Goal: Information Seeking & Learning: Learn about a topic

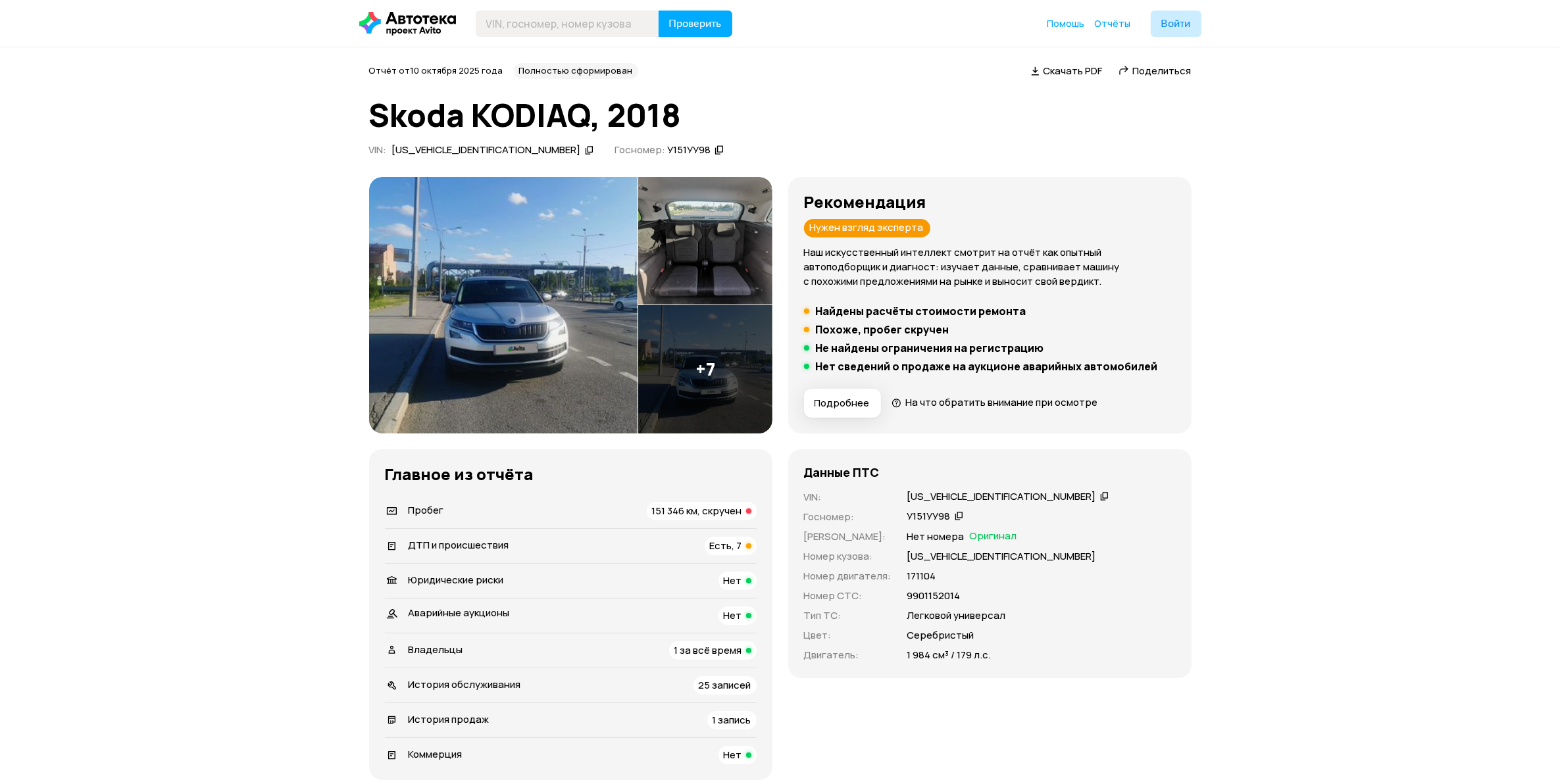
scroll to position [164, 0]
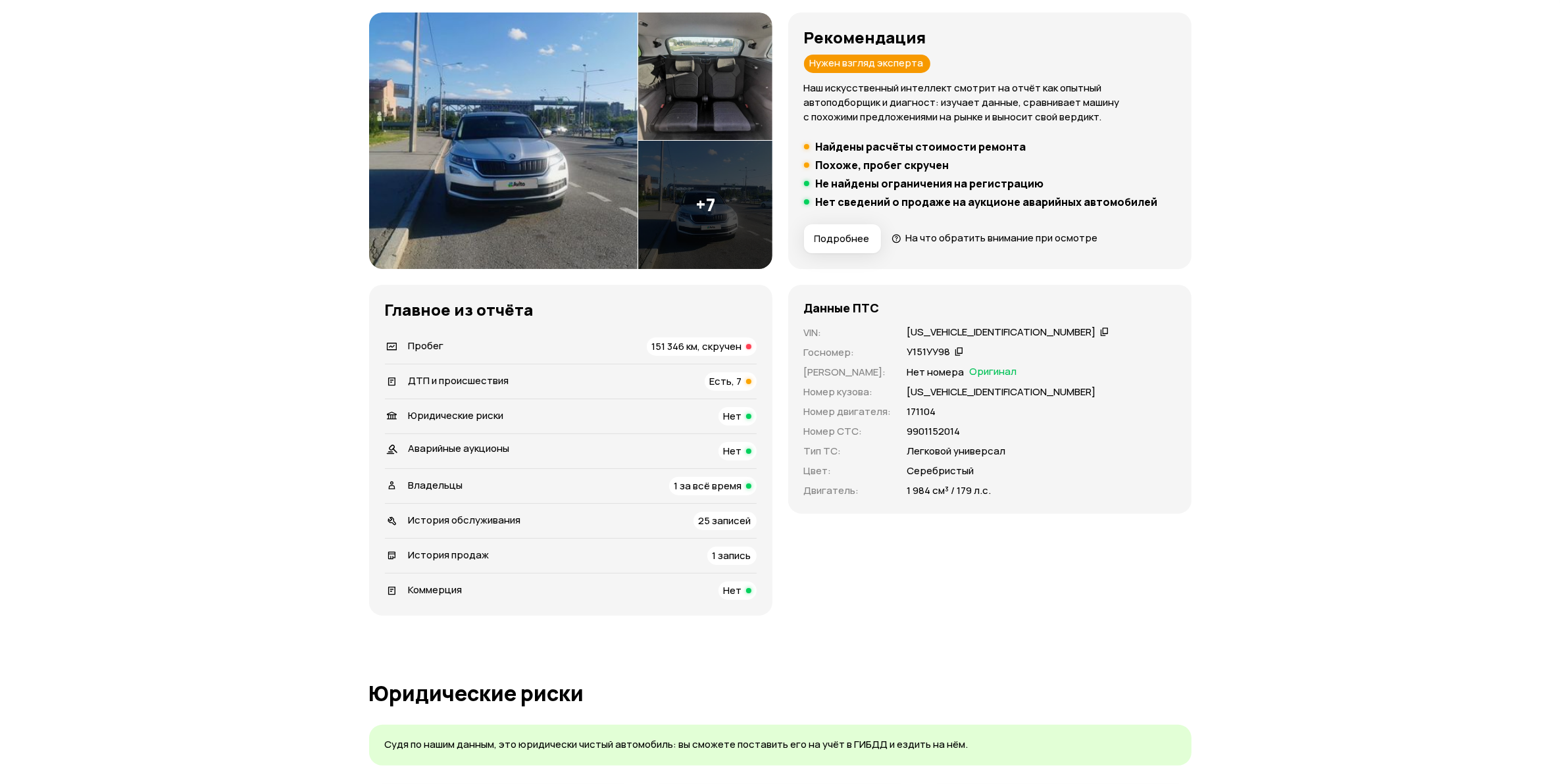
click at [722, 343] on span "151 346 км, скручен" at bounding box center [698, 346] width 90 height 14
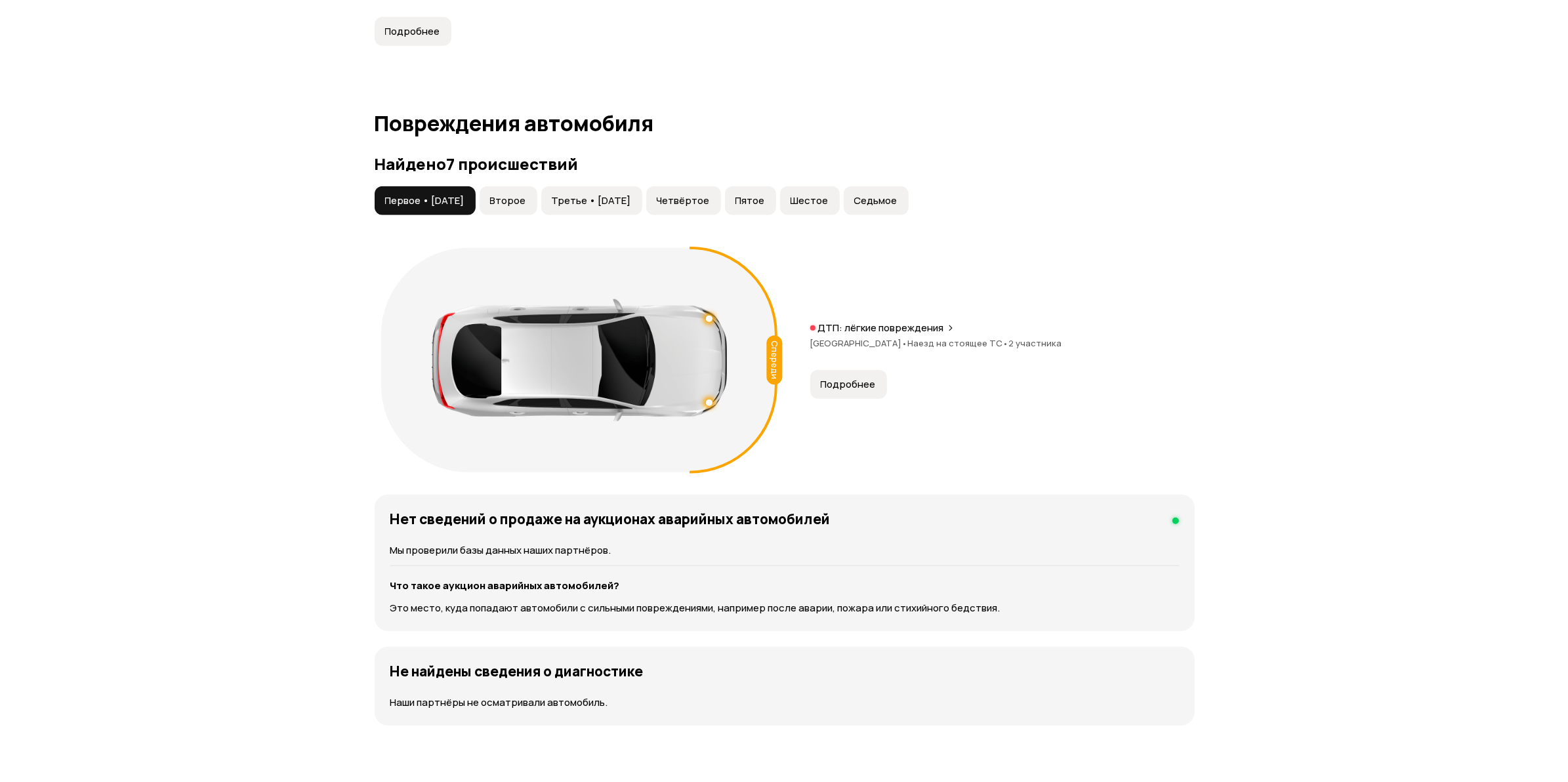
scroll to position [1218, 0]
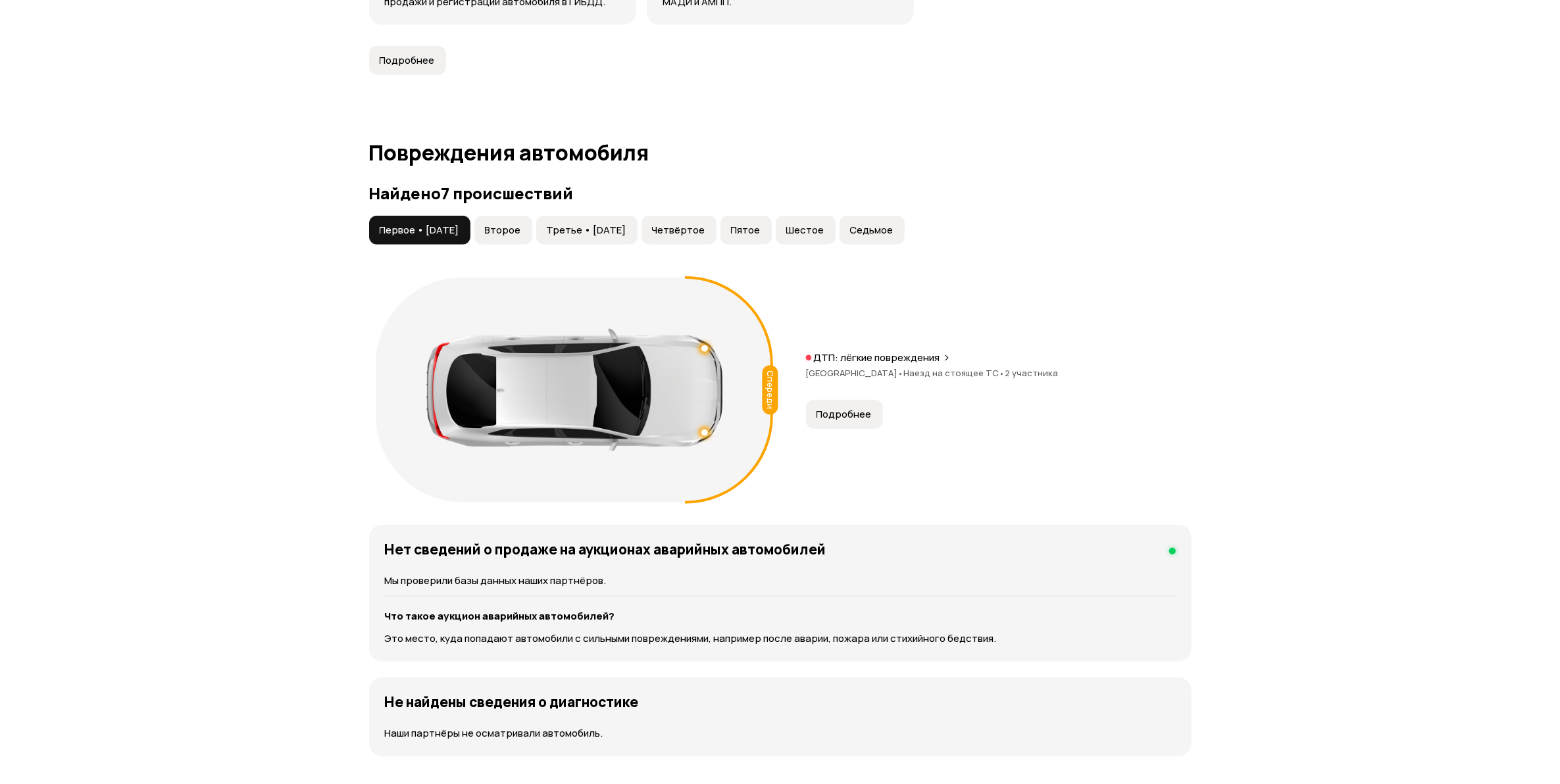
click at [843, 362] on p "ДТП: лёгкие повреждения" at bounding box center [876, 357] width 126 height 13
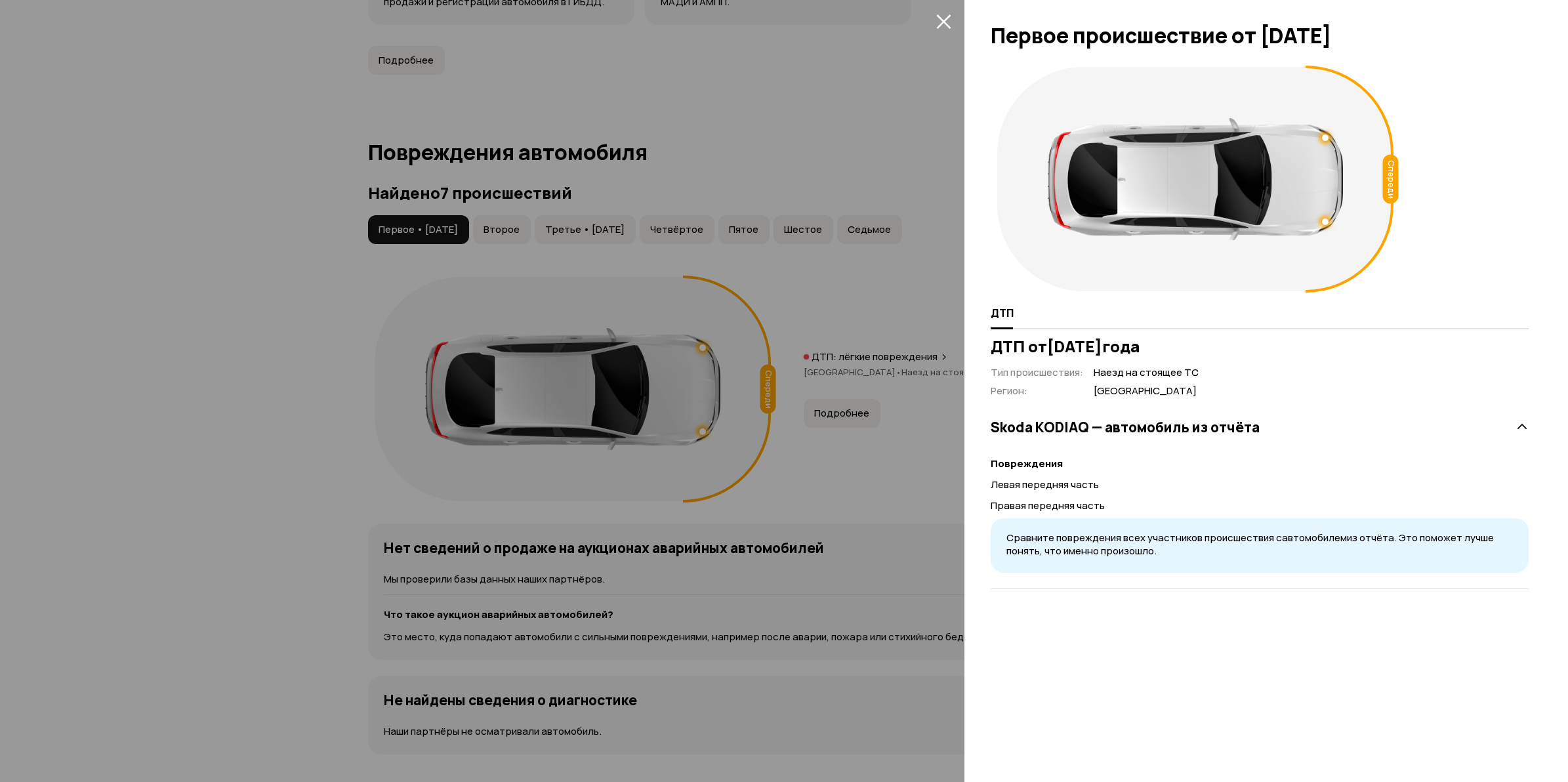
drag, startPoint x: 0, startPoint y: 457, endPoint x: 92, endPoint y: 436, distance: 94.4
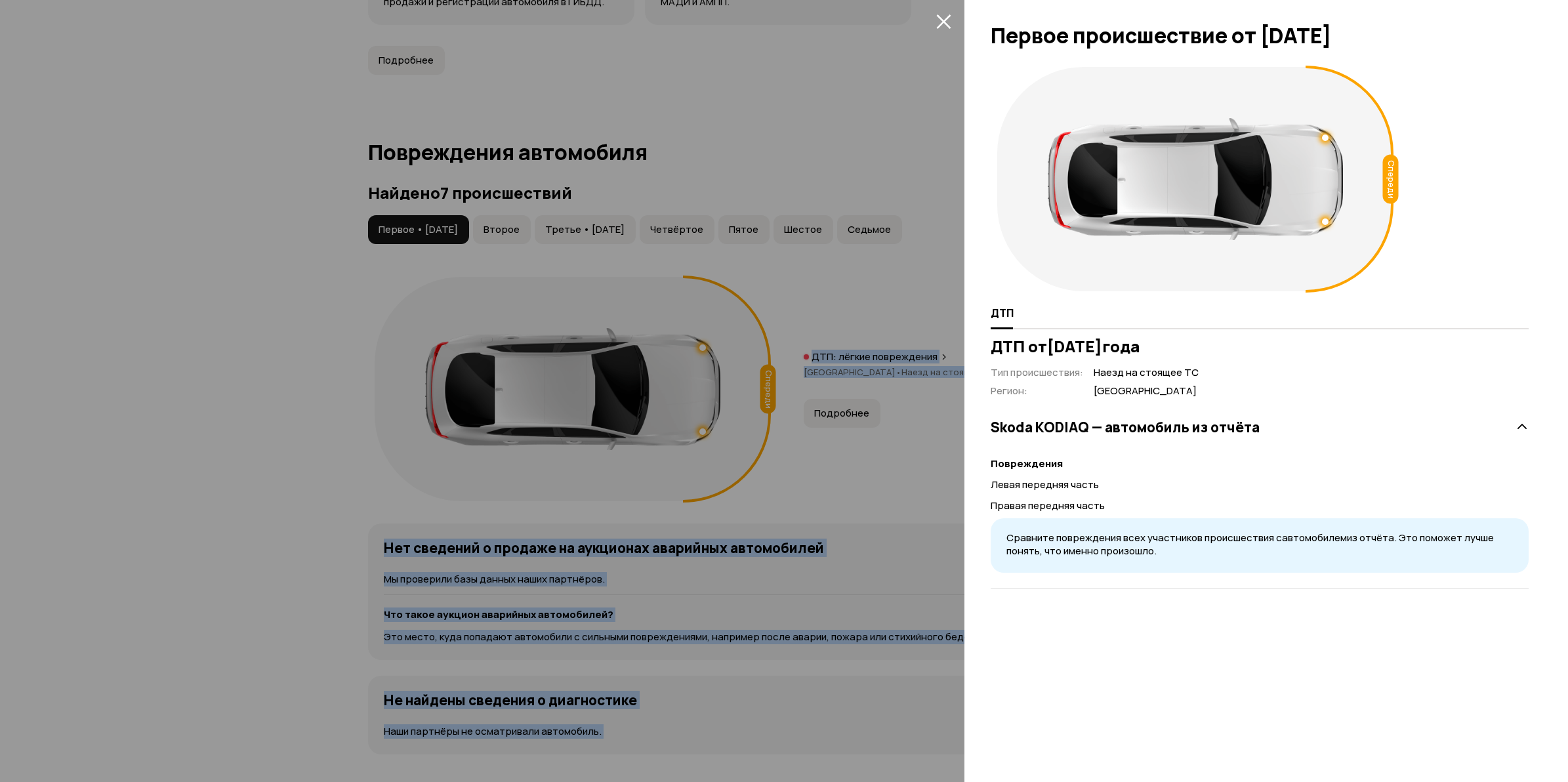
drag, startPoint x: 346, startPoint y: 324, endPoint x: 359, endPoint y: 318, distance: 14.3
click at [346, 324] on div at bounding box center [784, 391] width 1568 height 782
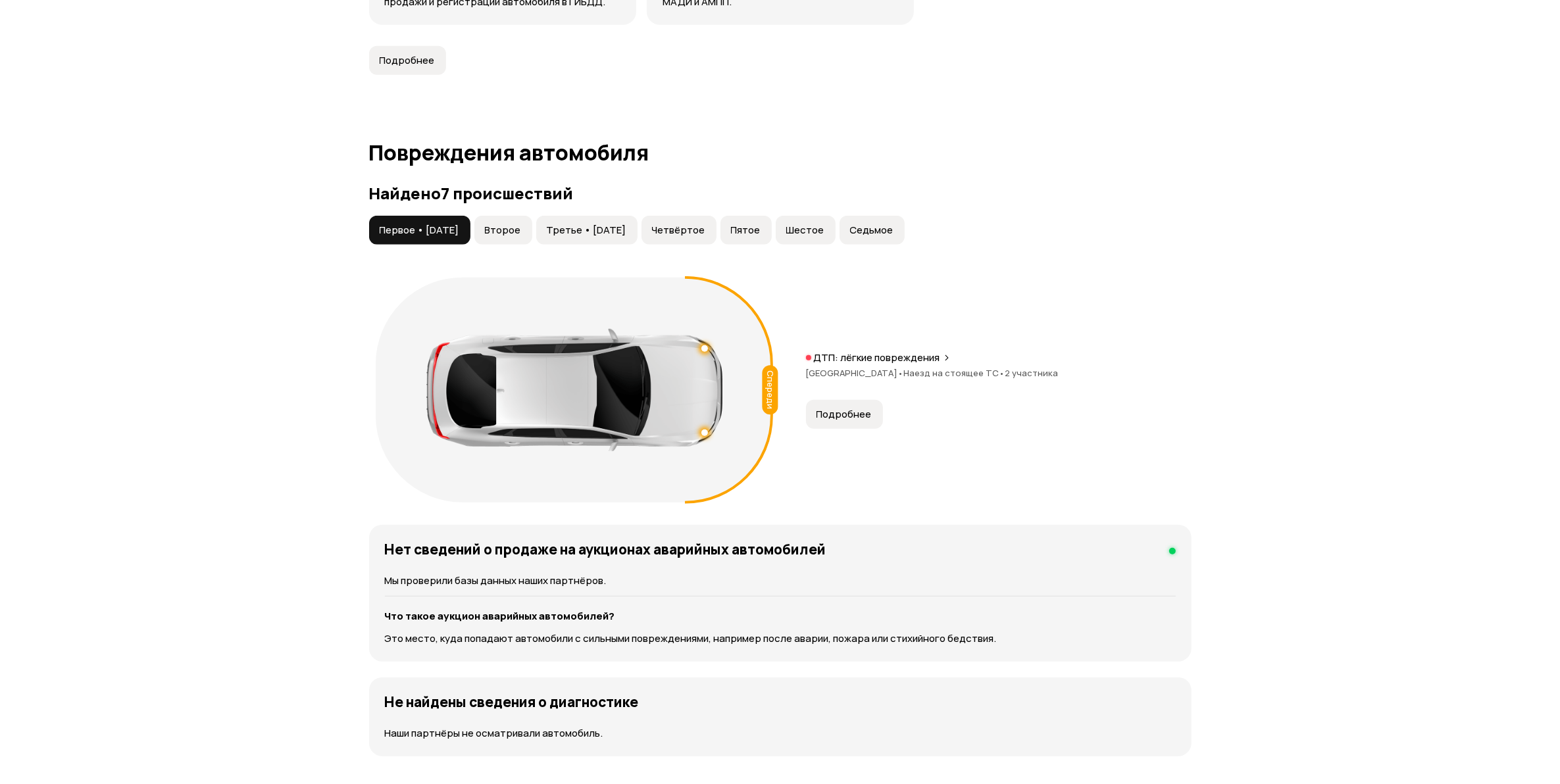
click at [413, 291] on div "Спереди" at bounding box center [574, 389] width 411 height 238
click at [517, 229] on span "Второе" at bounding box center [503, 230] width 36 height 13
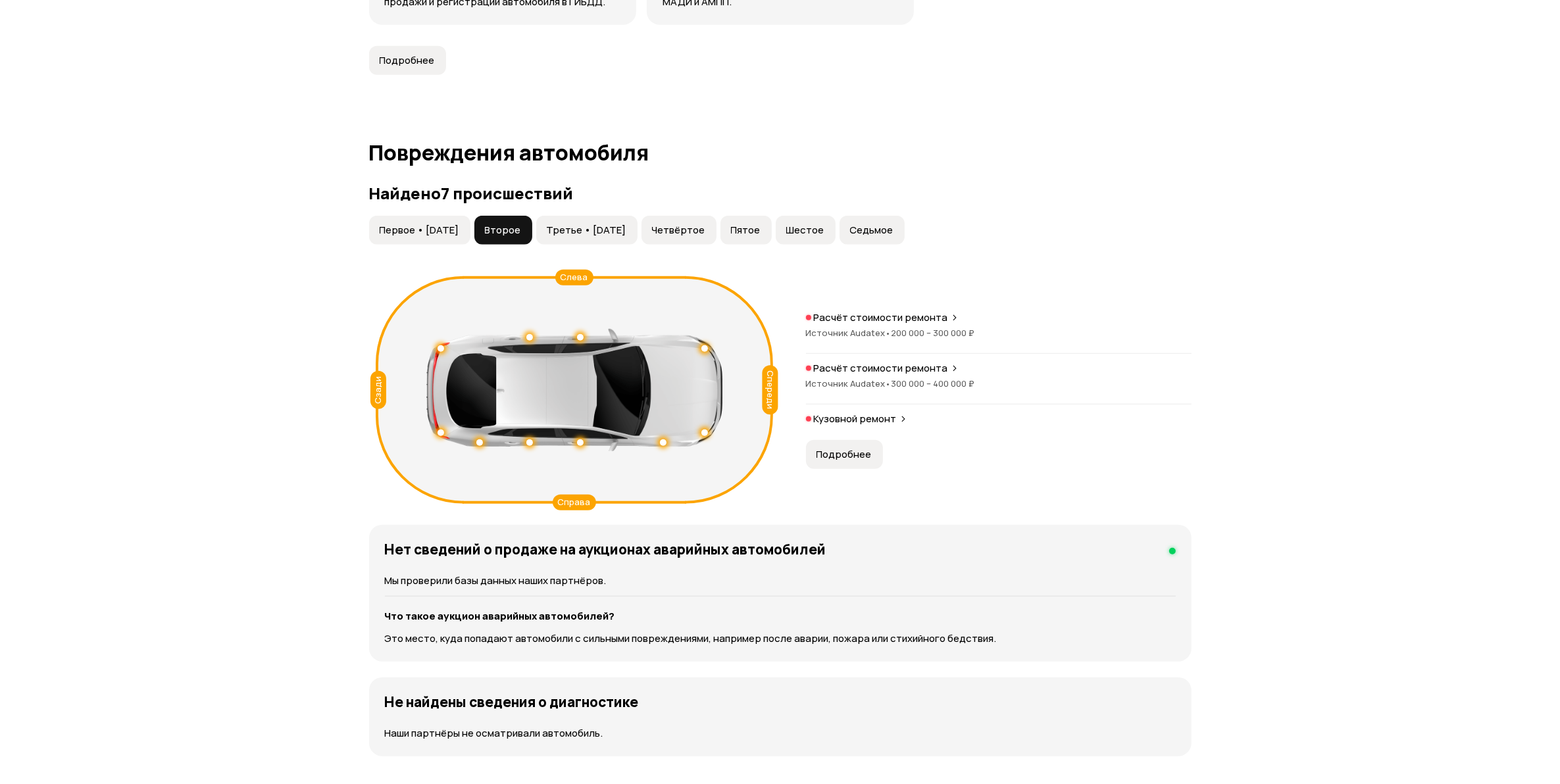
click at [609, 238] on button "Третье • [DATE]" at bounding box center [587, 230] width 101 height 29
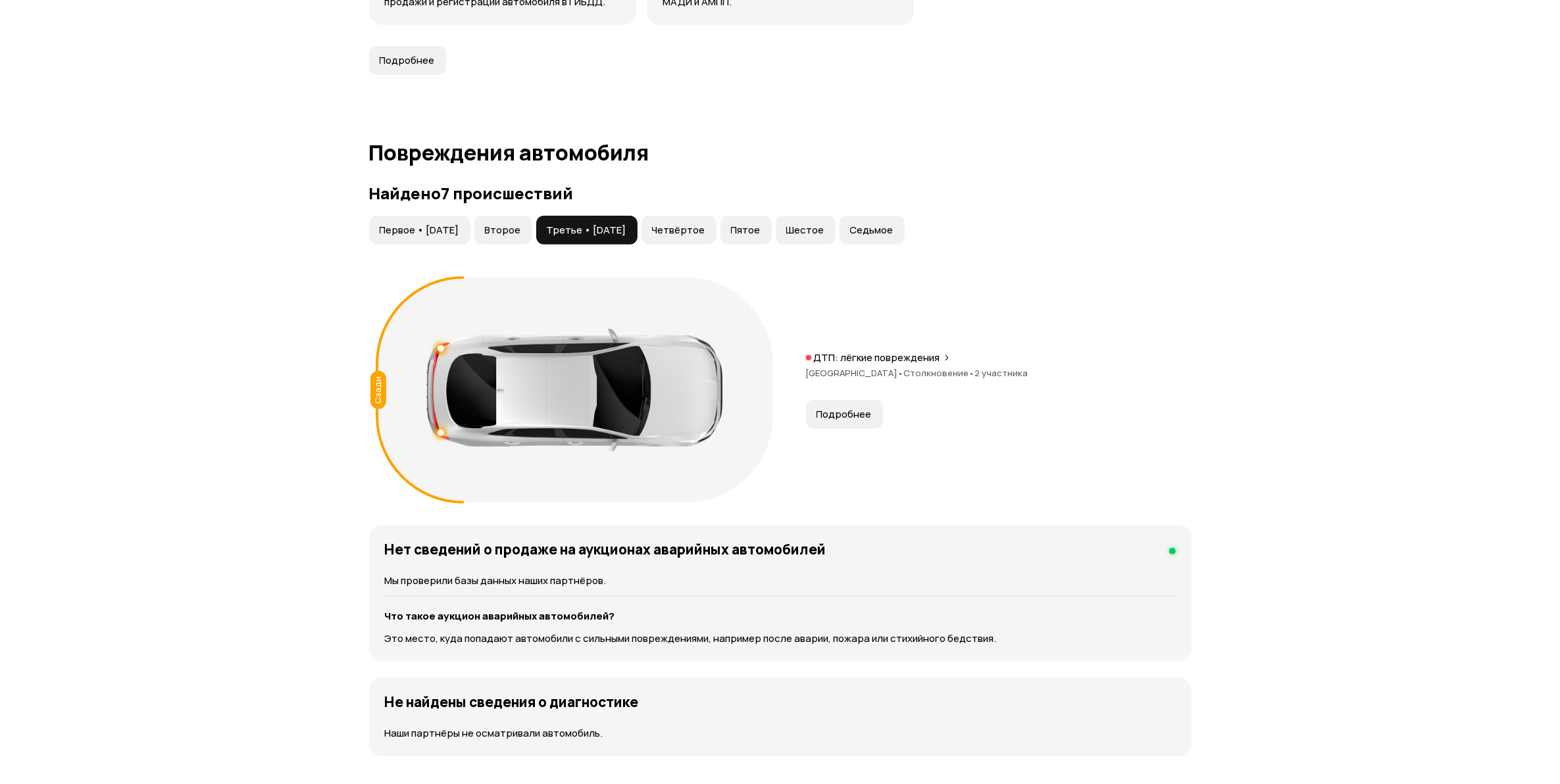
click at [706, 230] on span "Четвёртое" at bounding box center [679, 230] width 53 height 13
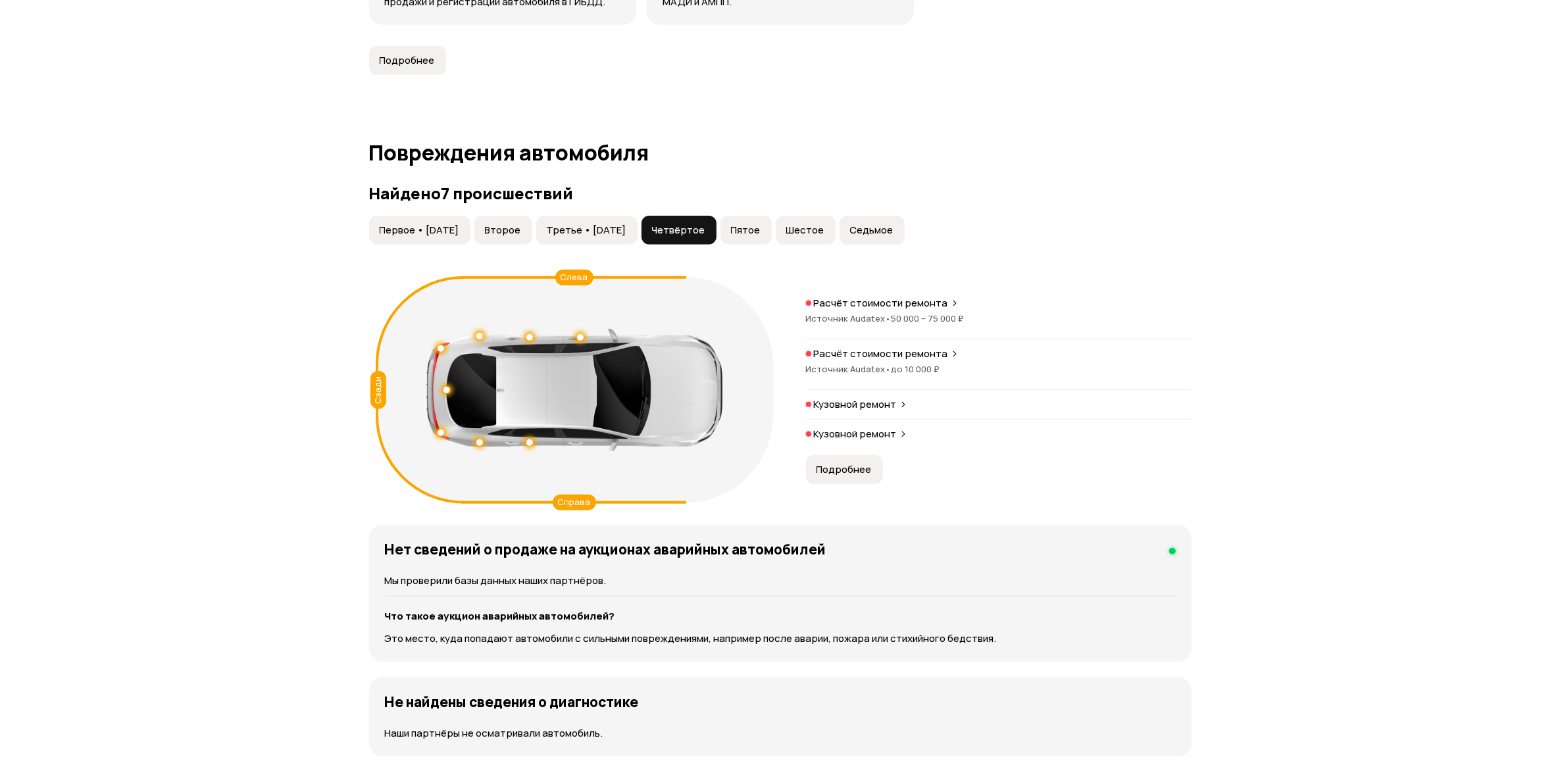
click at [760, 230] on span "Пятое" at bounding box center [746, 230] width 30 height 13
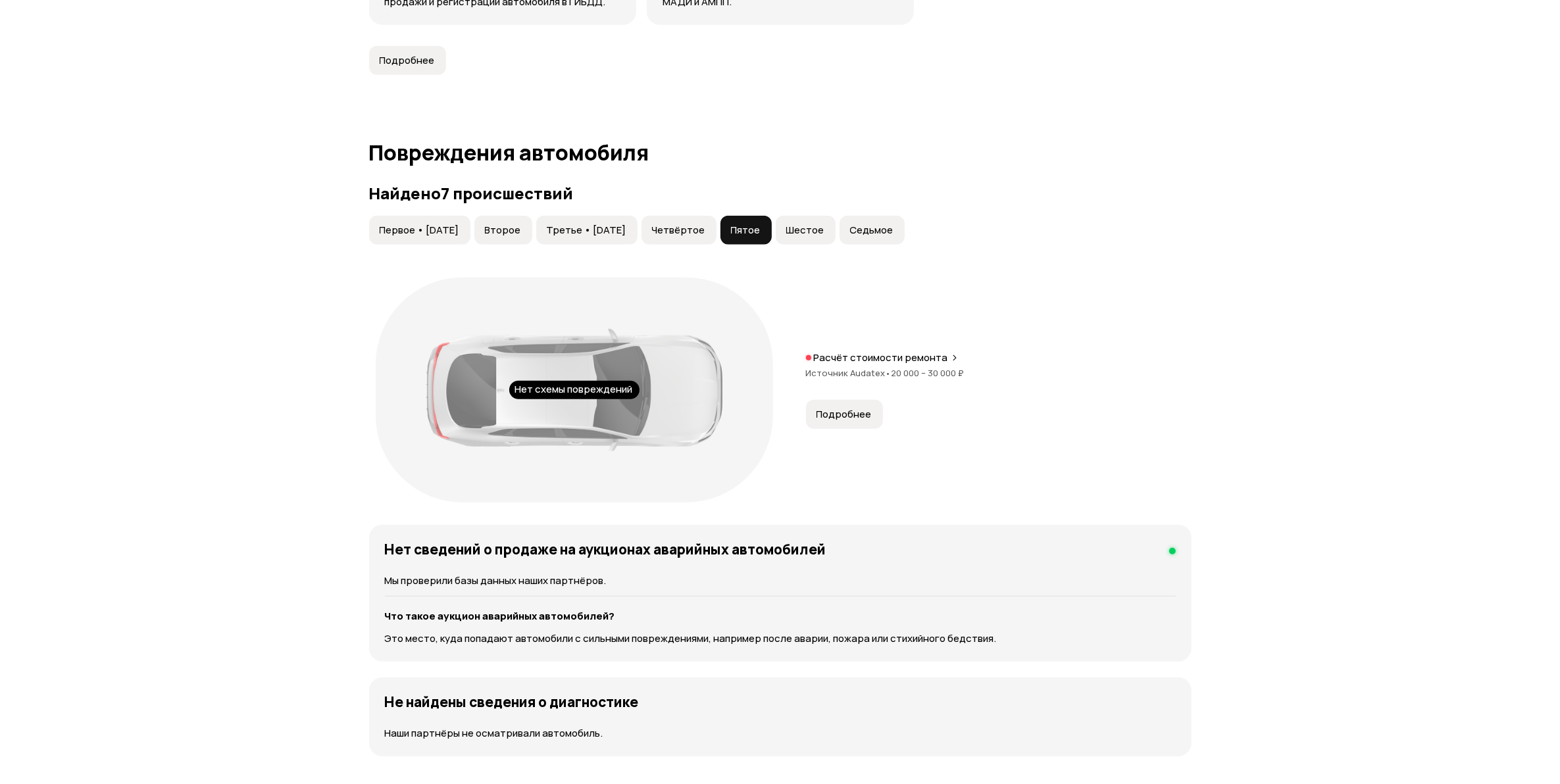
click at [825, 233] on span "Шестое" at bounding box center [805, 230] width 38 height 13
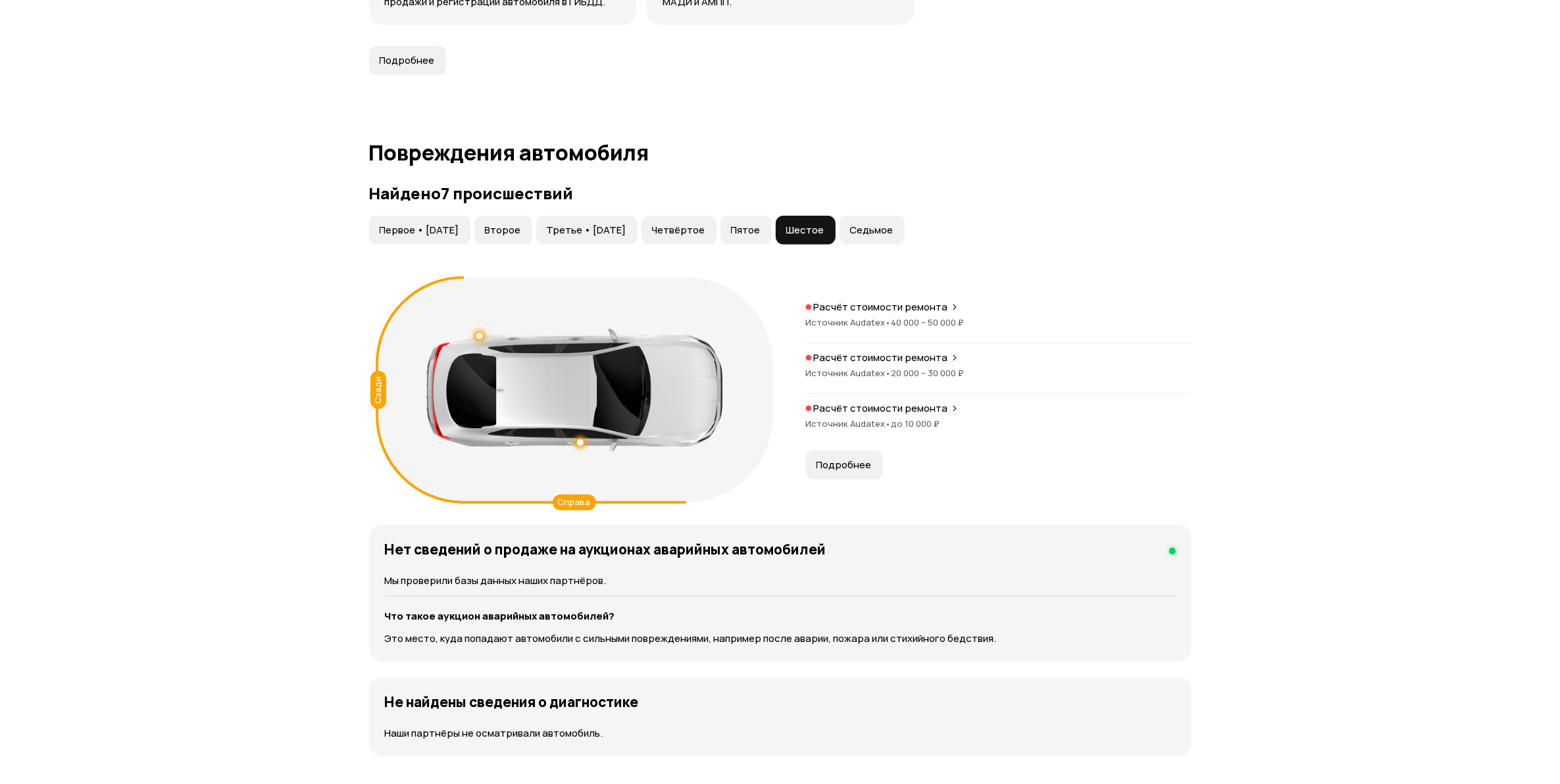
click at [893, 231] on span "Седьмое" at bounding box center [872, 230] width 44 height 13
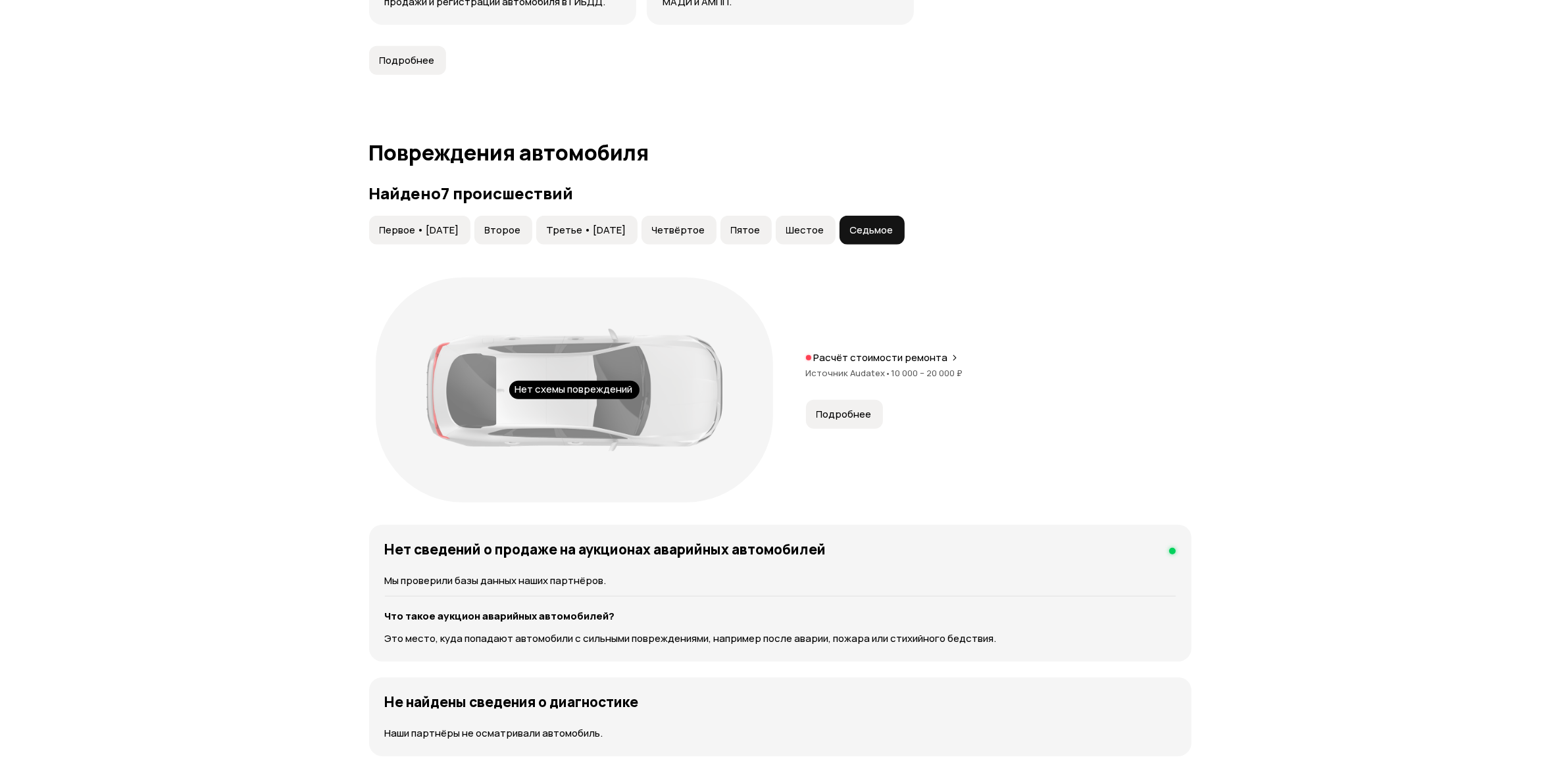
click at [455, 235] on span "Первое • [DATE]" at bounding box center [419, 230] width 80 height 13
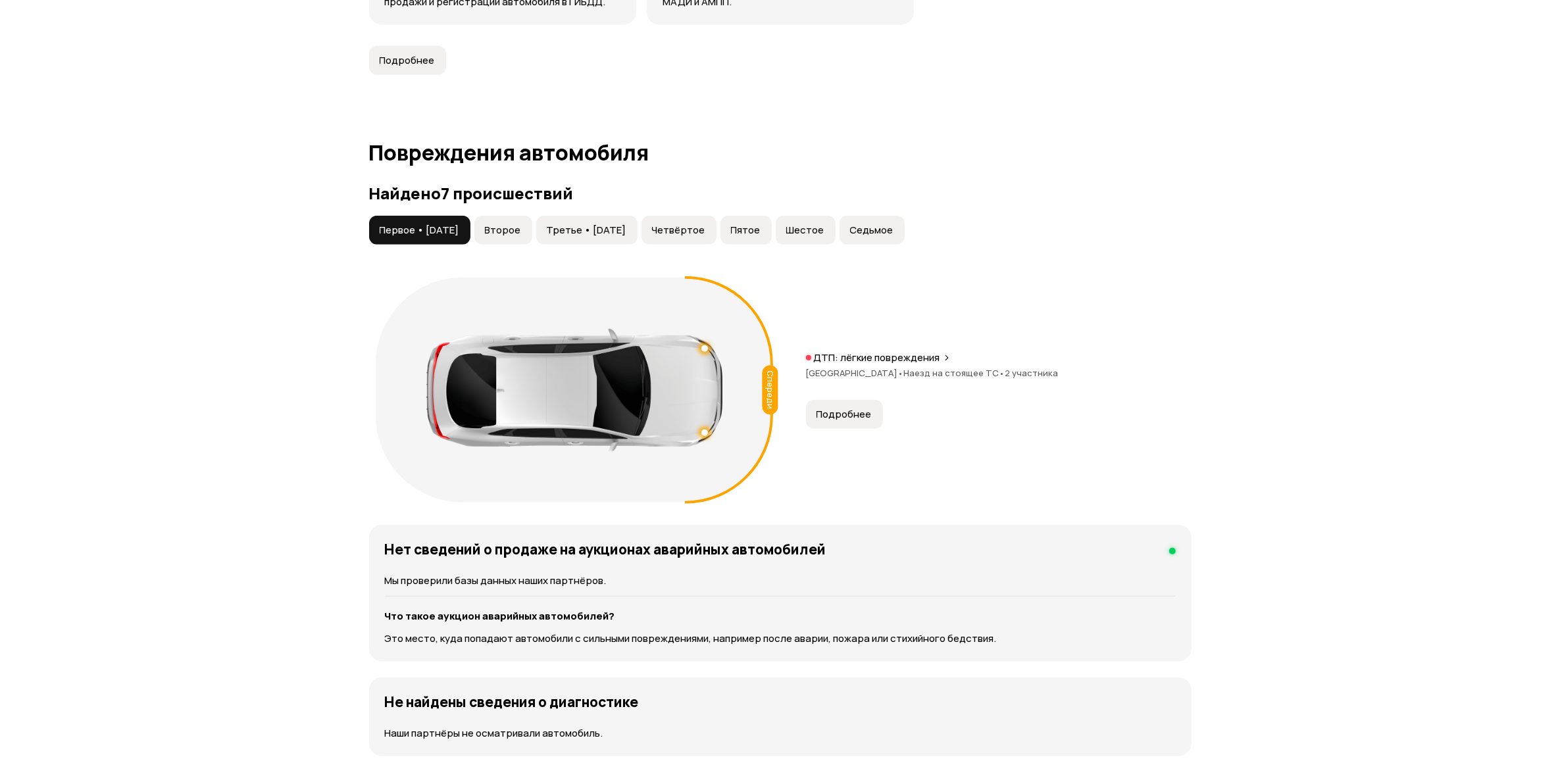
click at [511, 232] on span "Второе" at bounding box center [503, 230] width 36 height 13
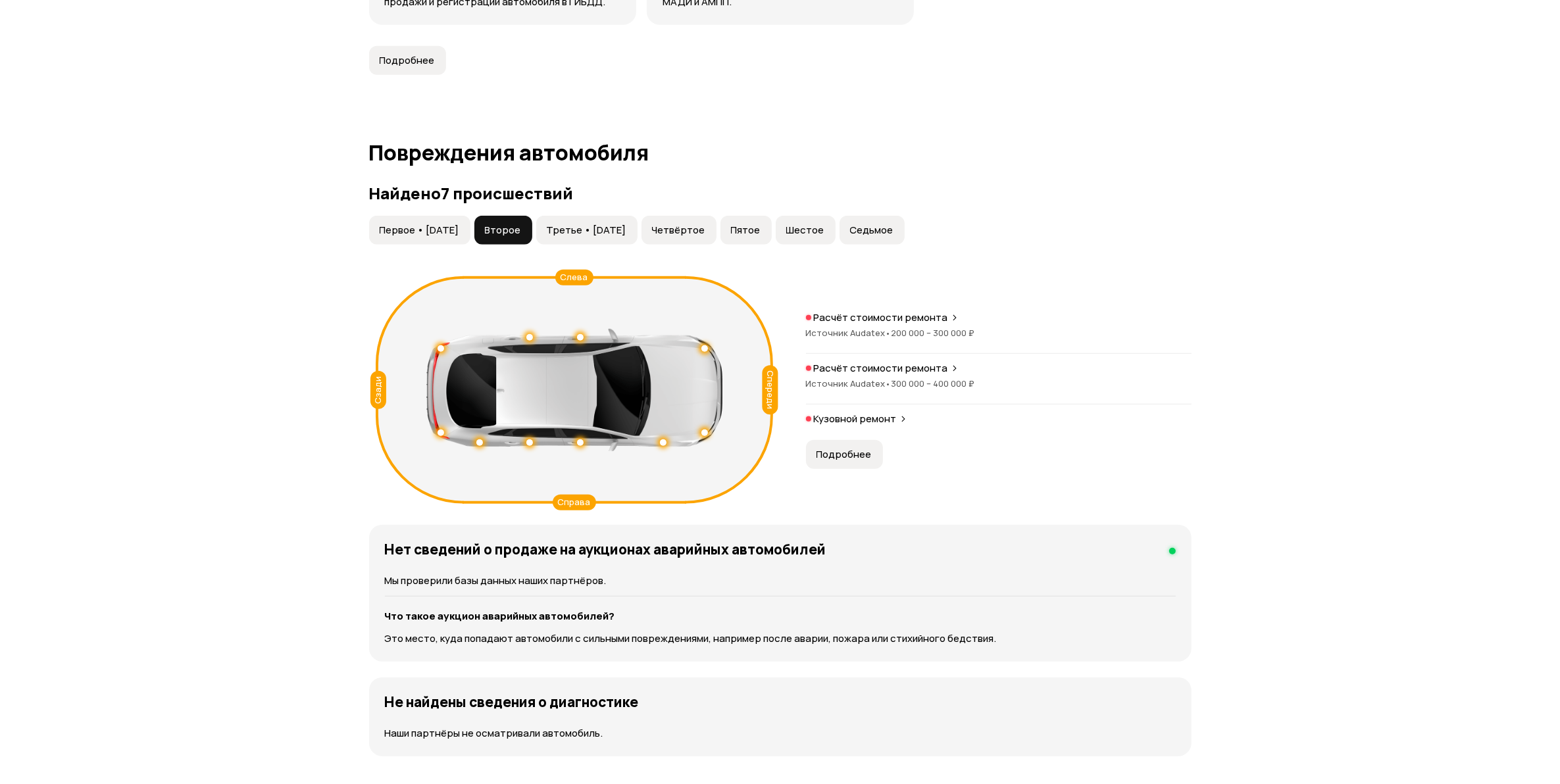
click at [591, 237] on button "Третье • [DATE]" at bounding box center [587, 230] width 101 height 29
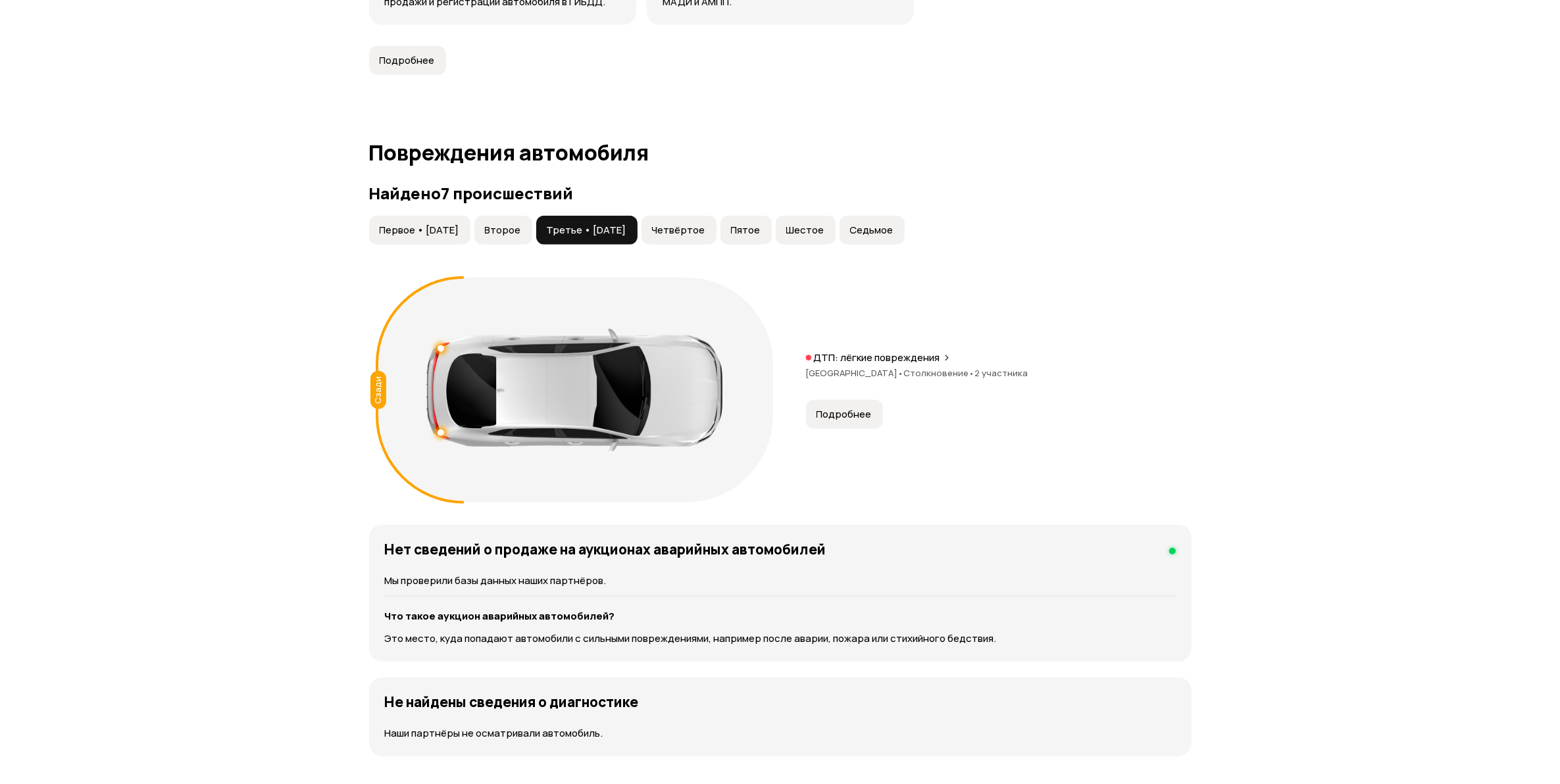
click at [706, 234] on span "Четвёртое" at bounding box center [679, 230] width 53 height 13
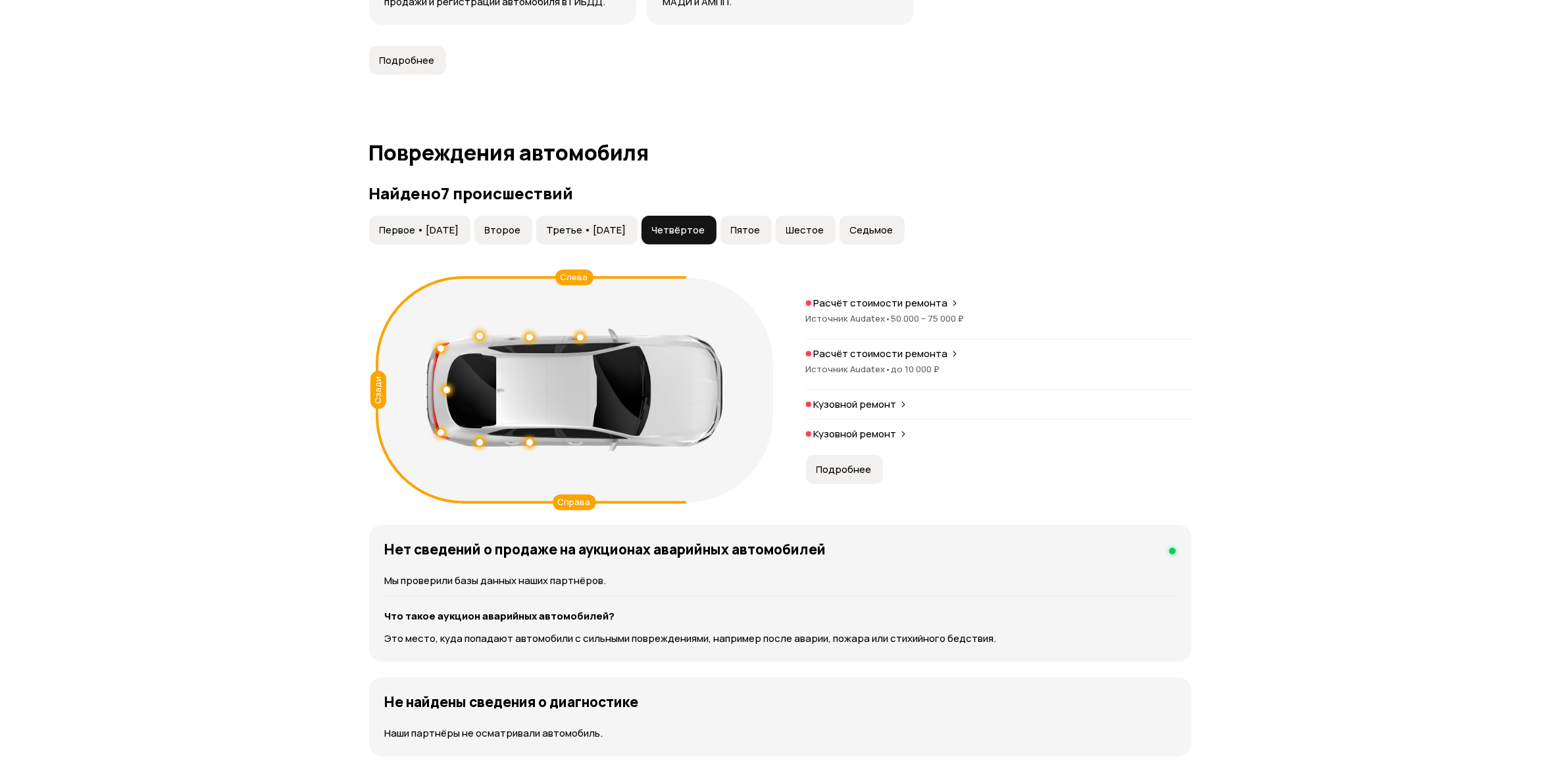
click at [760, 229] on span "Пятое" at bounding box center [746, 230] width 30 height 13
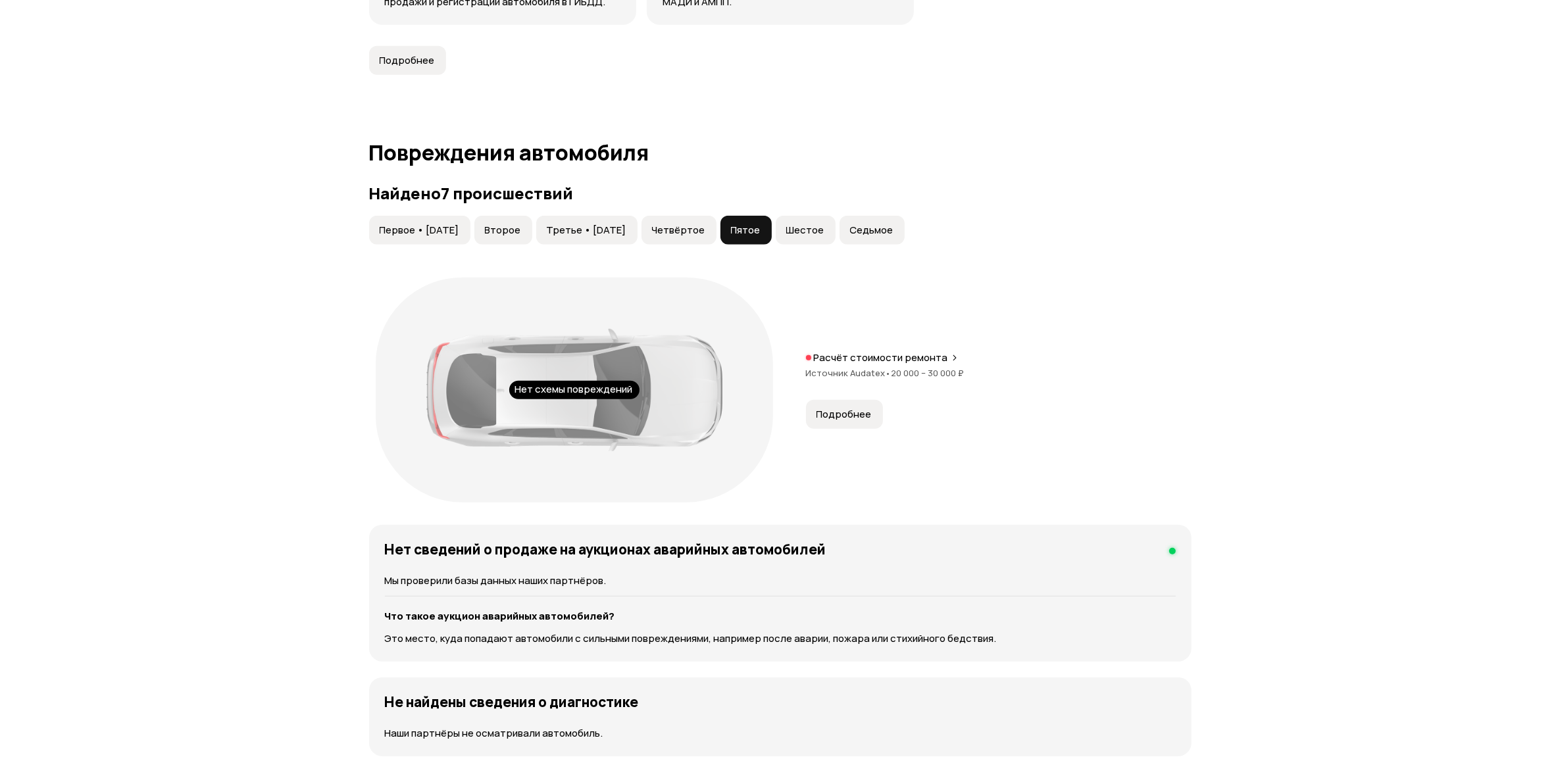
click at [825, 231] on span "Шестое" at bounding box center [805, 230] width 38 height 13
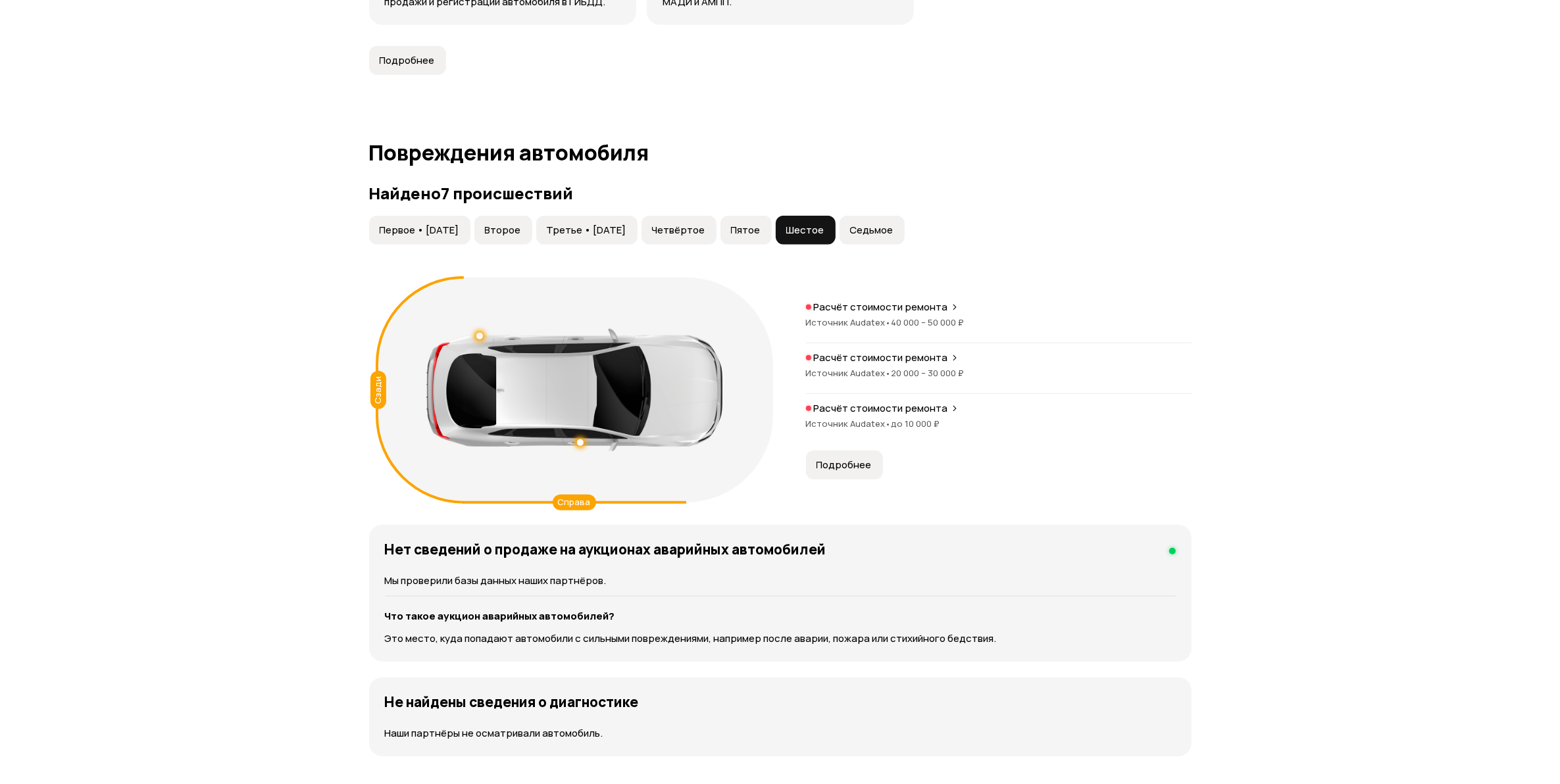
click at [893, 229] on span "Седьмое" at bounding box center [872, 230] width 44 height 13
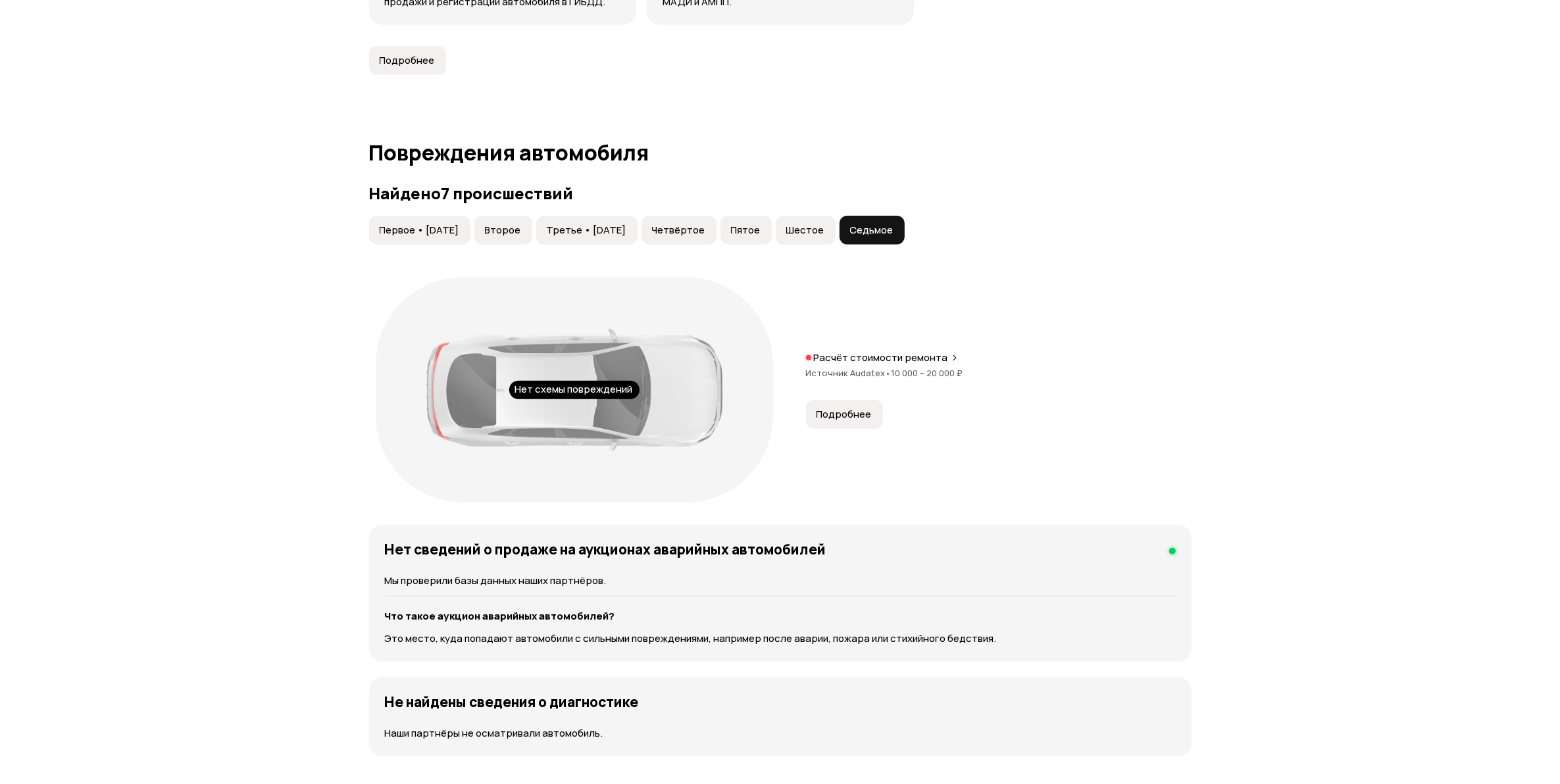
click at [439, 236] on span "Первое • [DATE]" at bounding box center [419, 230] width 80 height 13
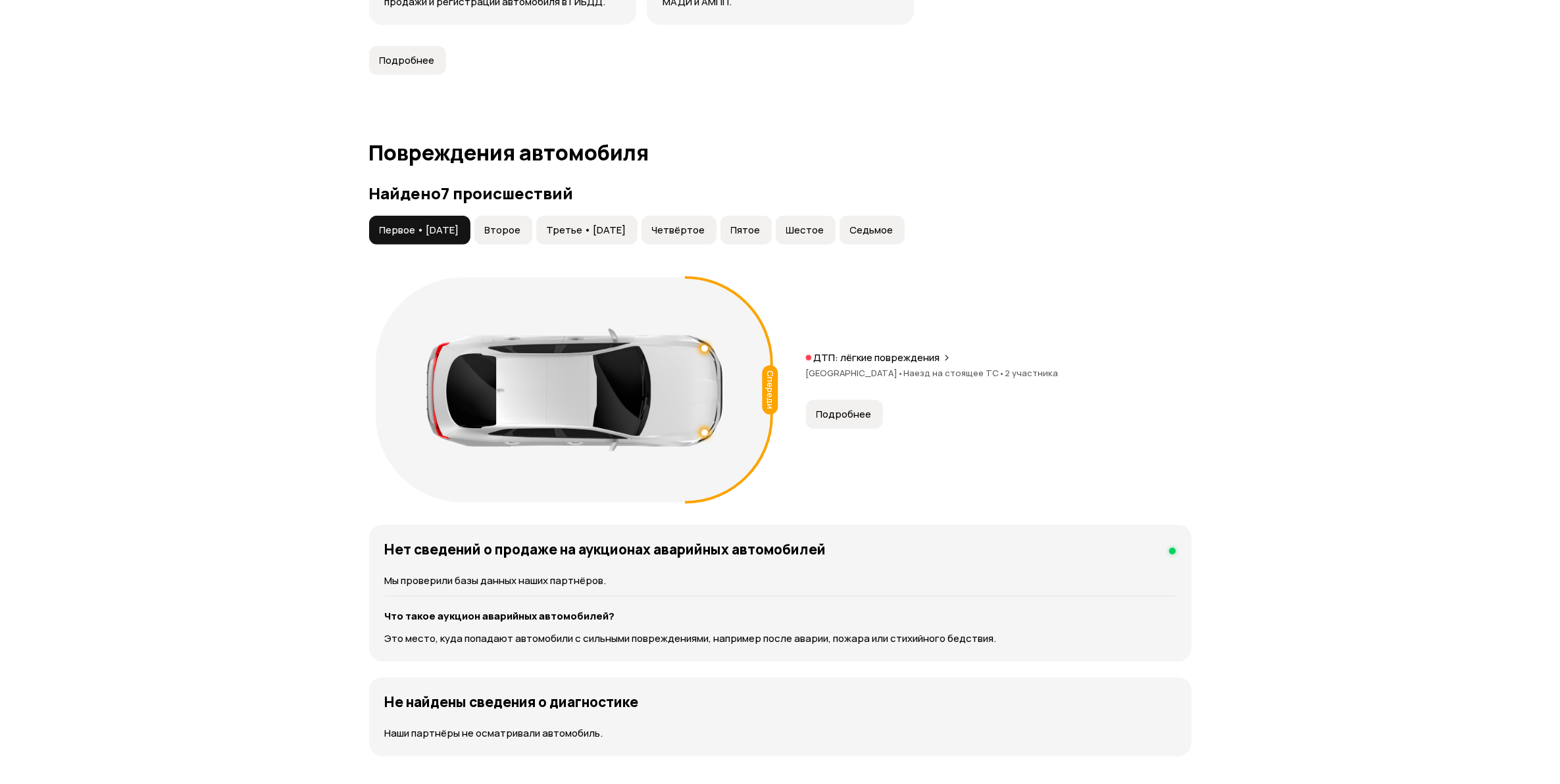
click at [521, 230] on span "Второе" at bounding box center [503, 230] width 36 height 13
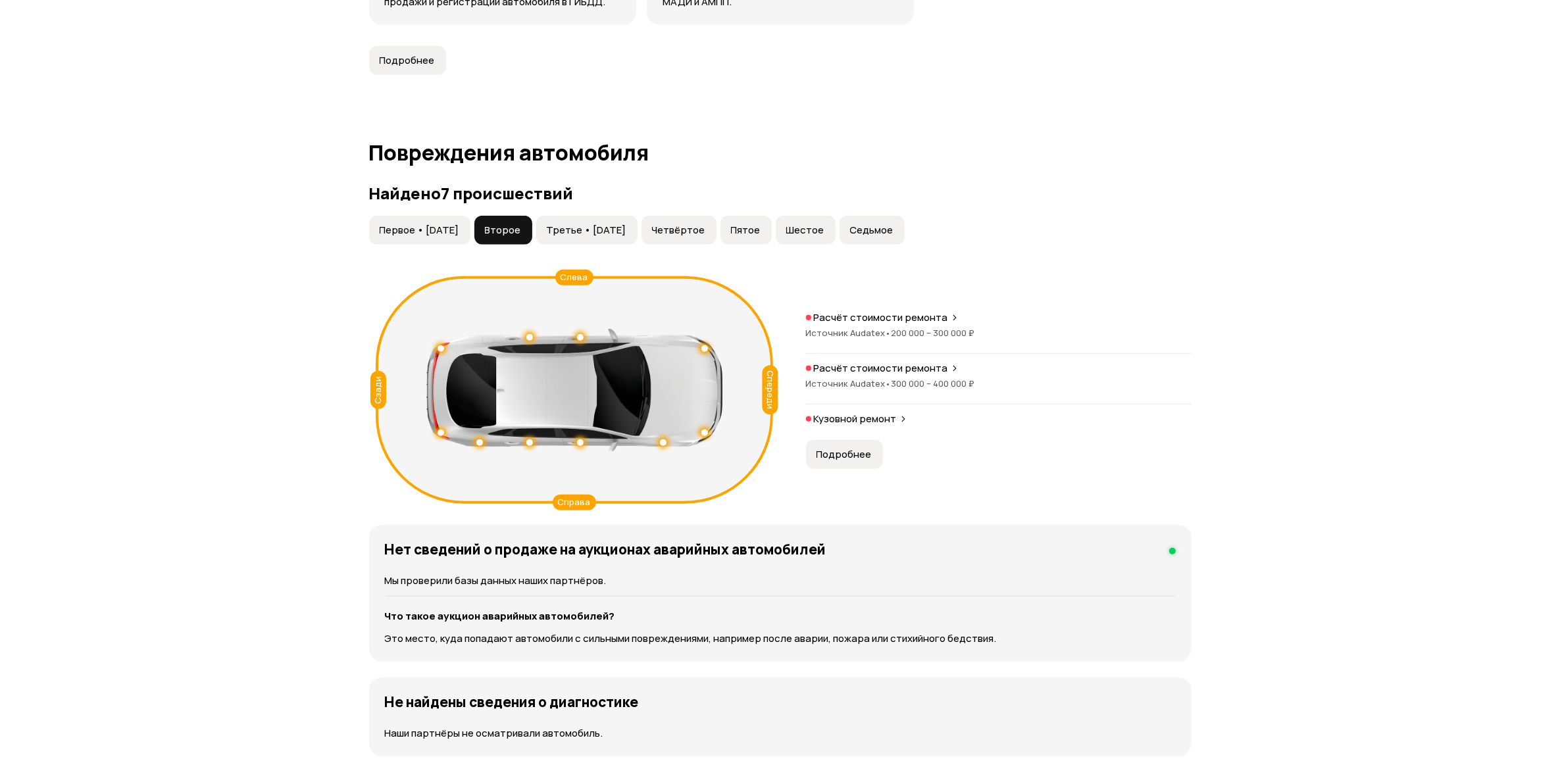
click at [877, 320] on p "Расчёт стоимости ремонта" at bounding box center [881, 317] width 134 height 13
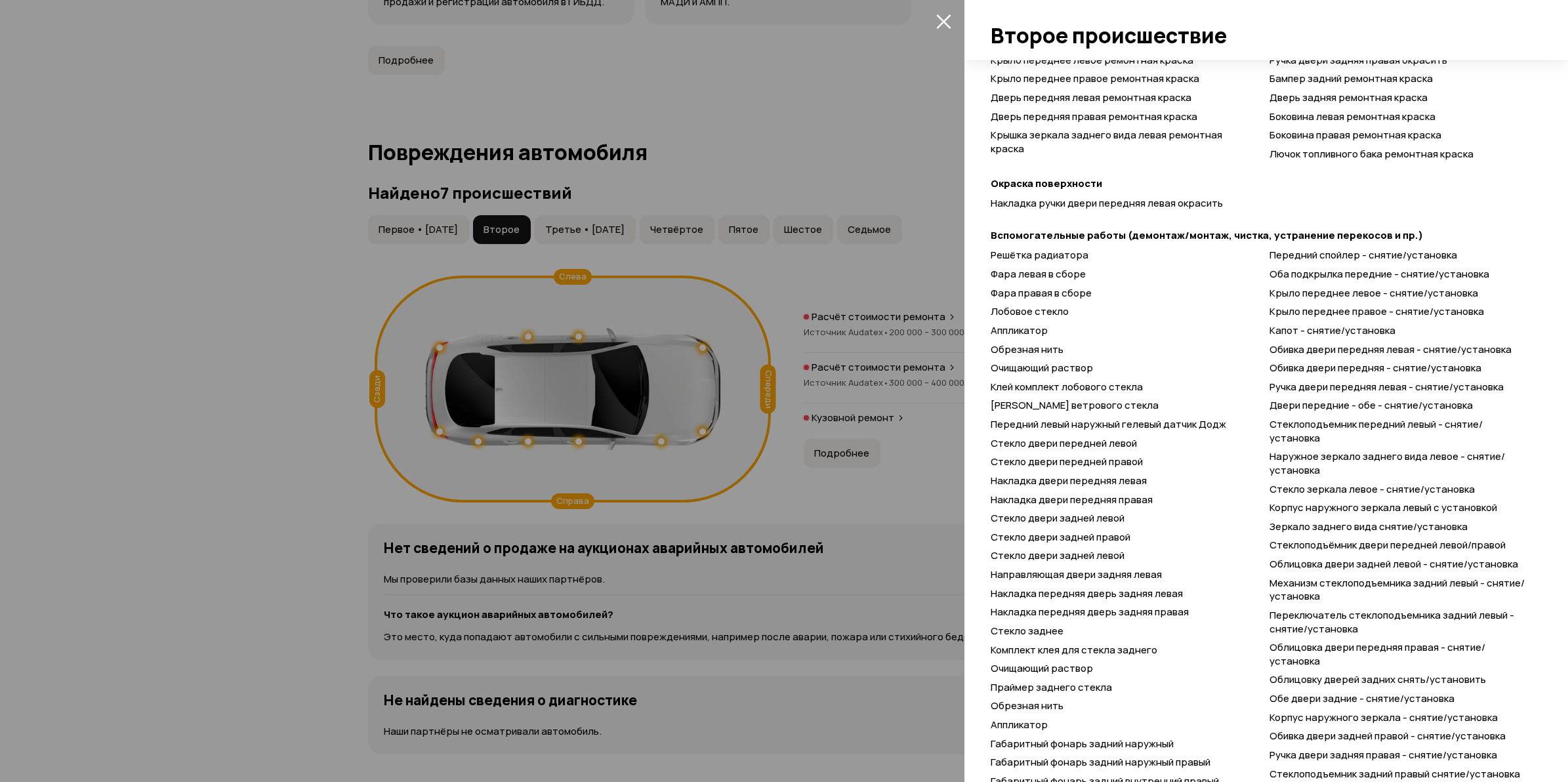
scroll to position [0, 0]
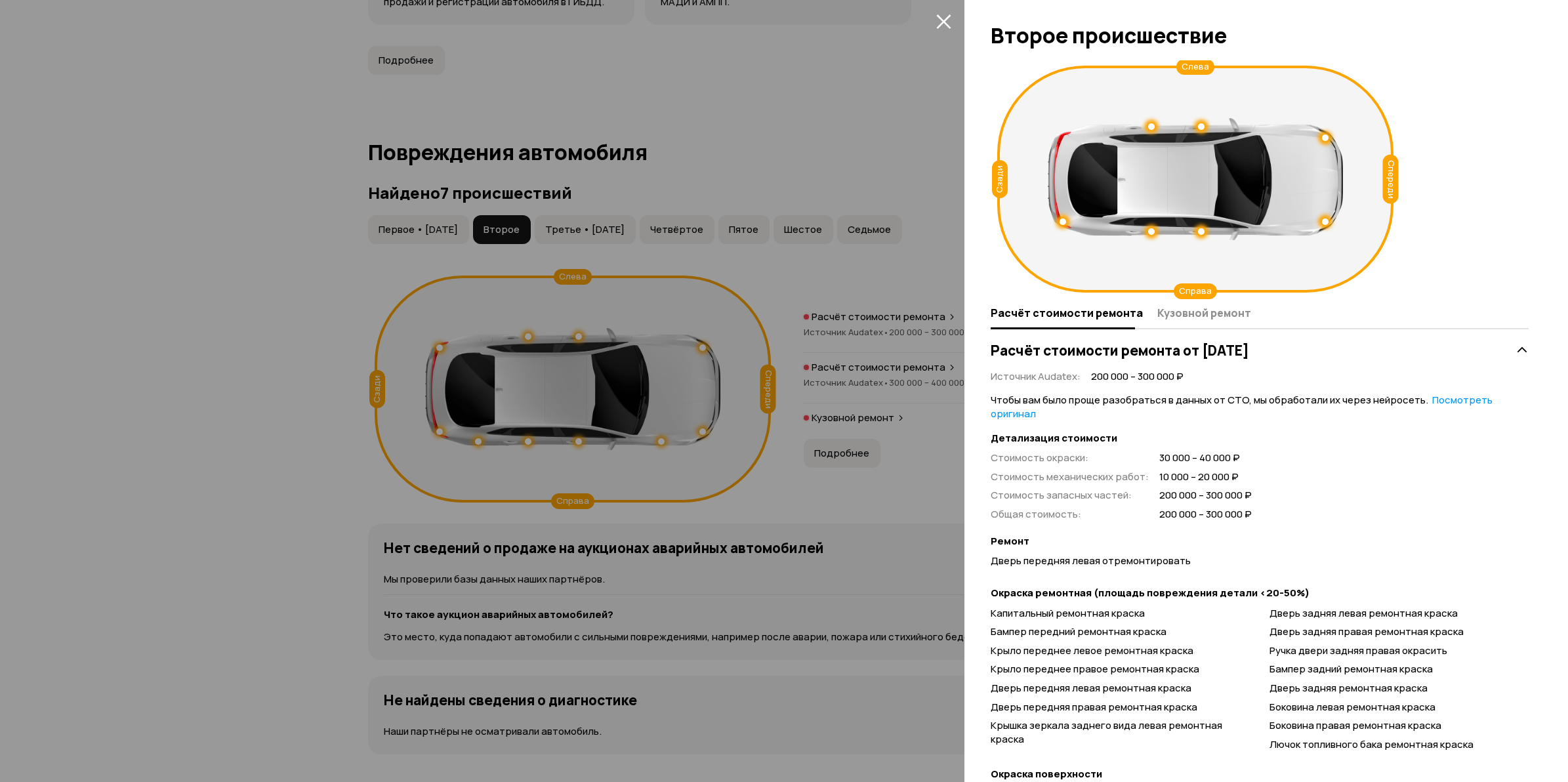
click at [223, 404] on div at bounding box center [784, 391] width 1568 height 782
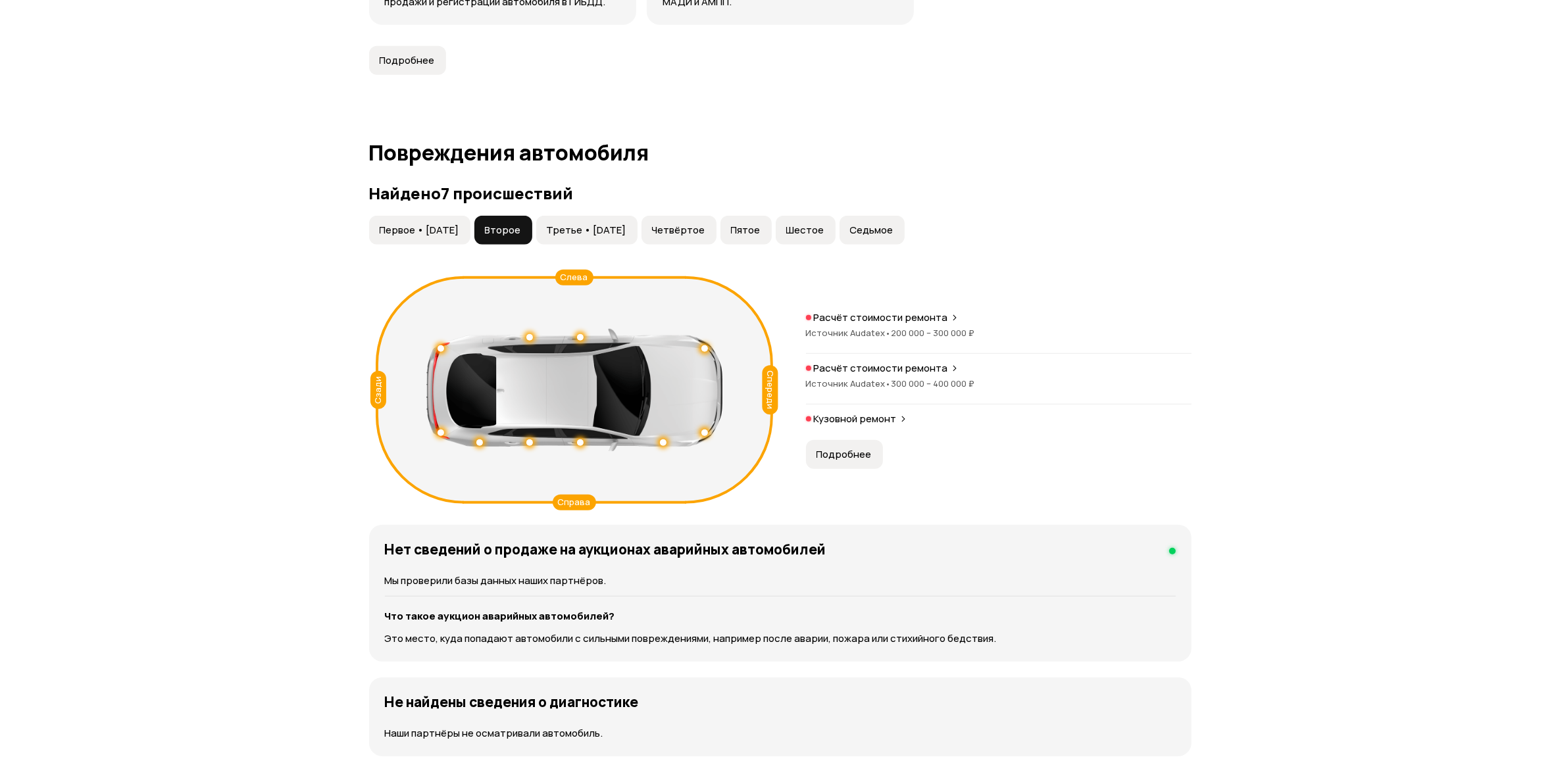
click at [921, 376] on div "Расчёт стоимости ремонта Источник Audatex • 300 000 – 400 000 ₽" at bounding box center [999, 383] width 385 height 43
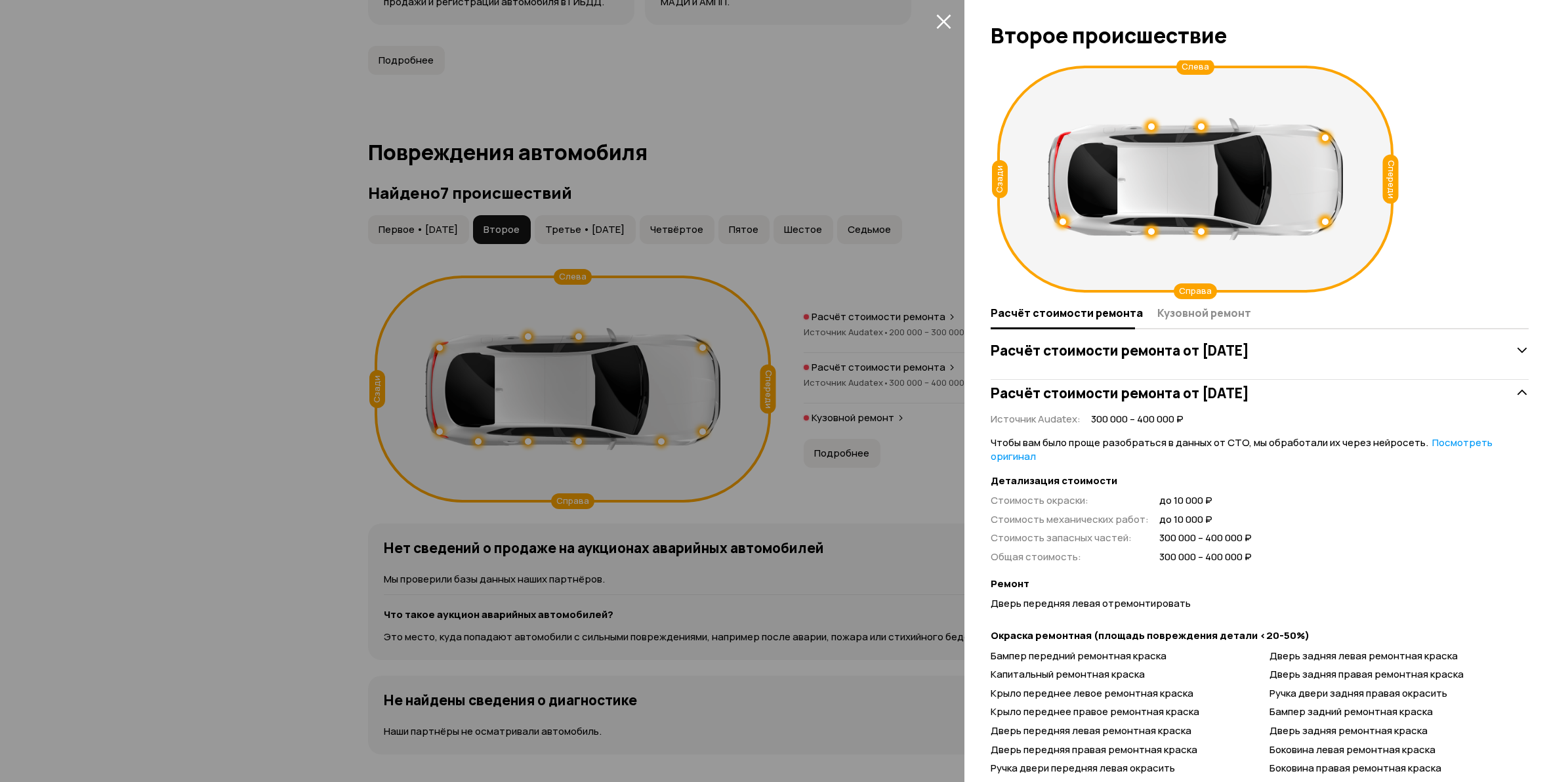
click at [228, 359] on div at bounding box center [784, 391] width 1568 height 782
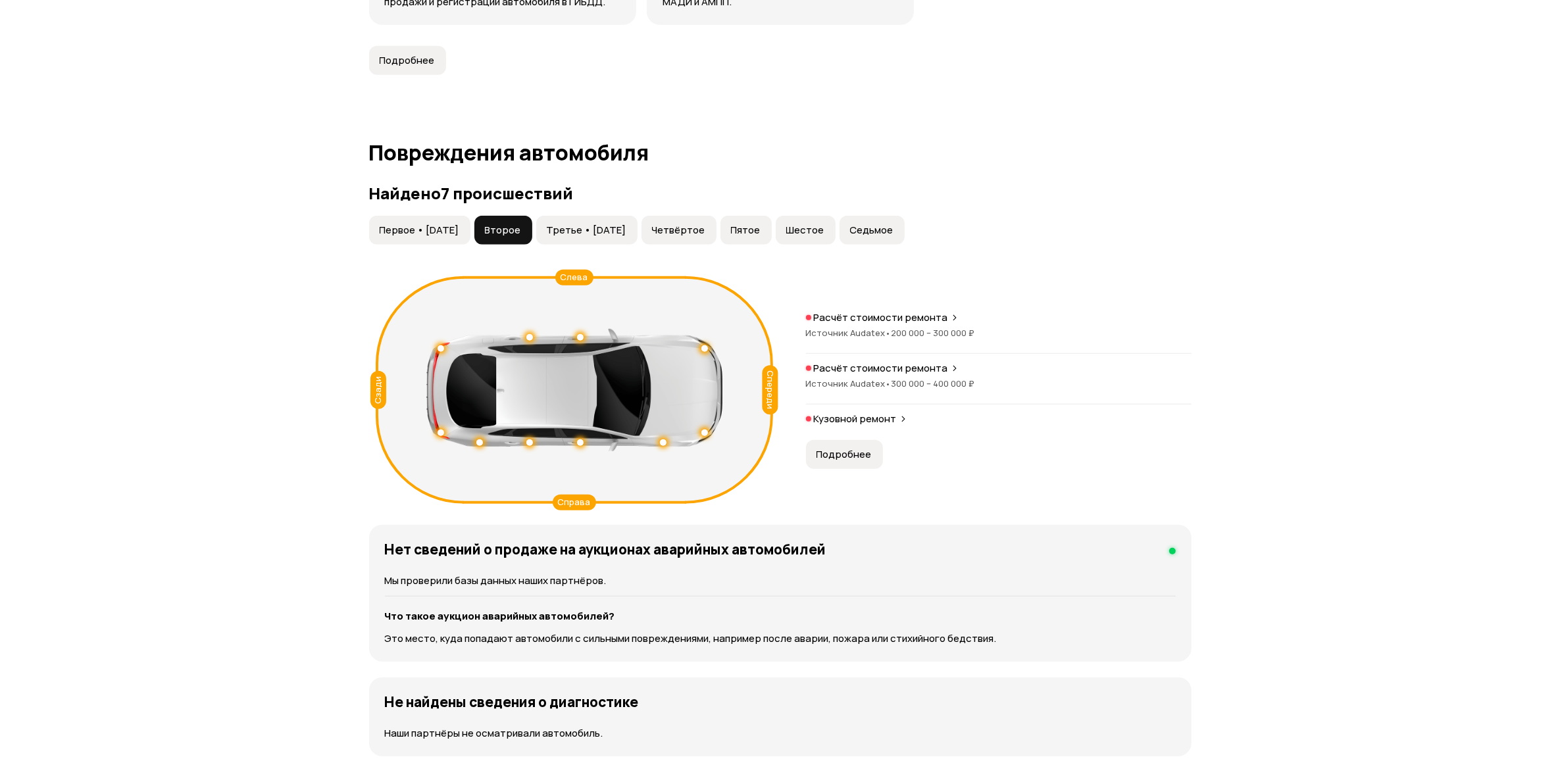
click at [886, 416] on p "Кузовной ремонт" at bounding box center [855, 419] width 83 height 13
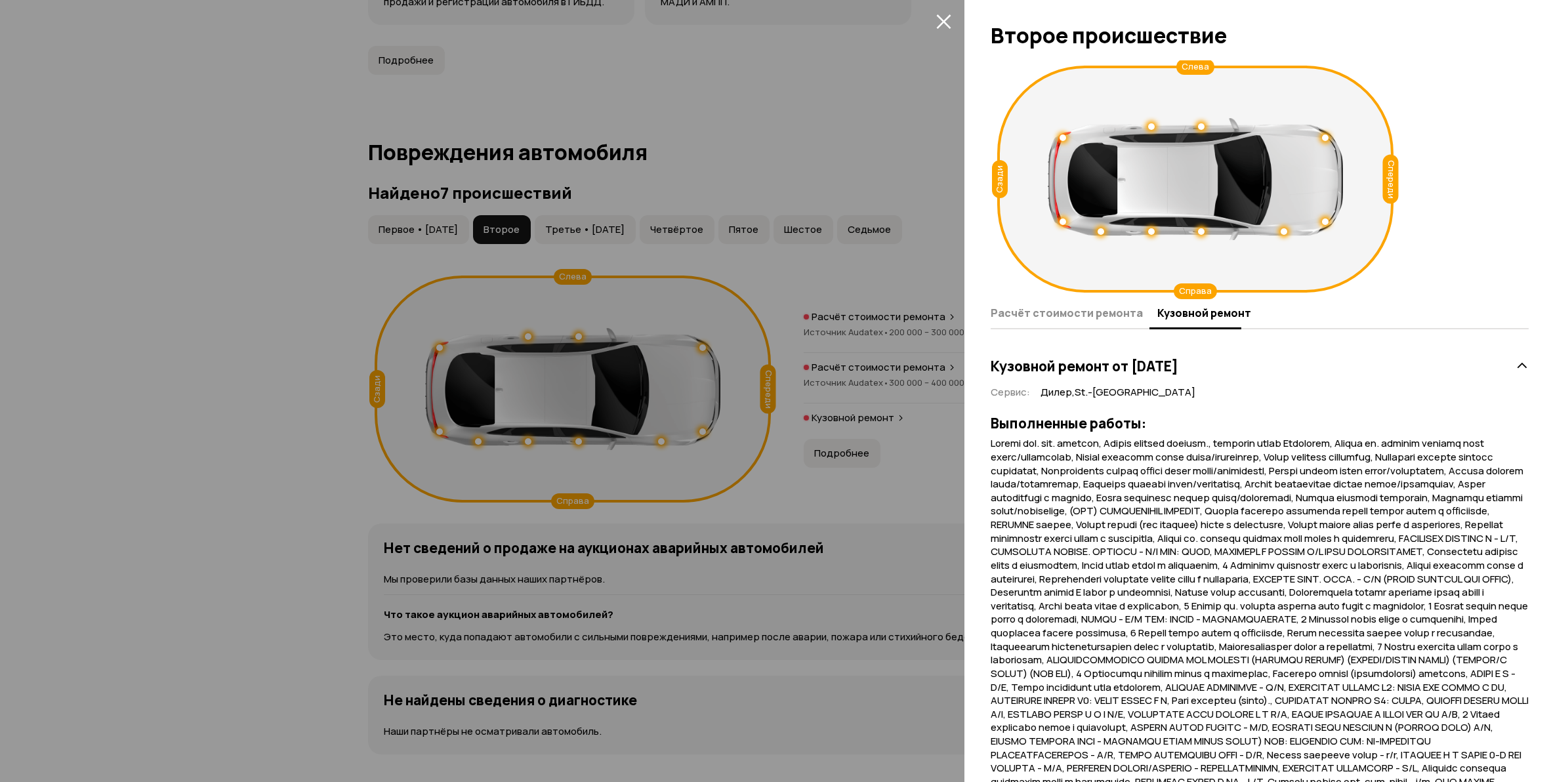
click at [271, 401] on div at bounding box center [784, 391] width 1568 height 782
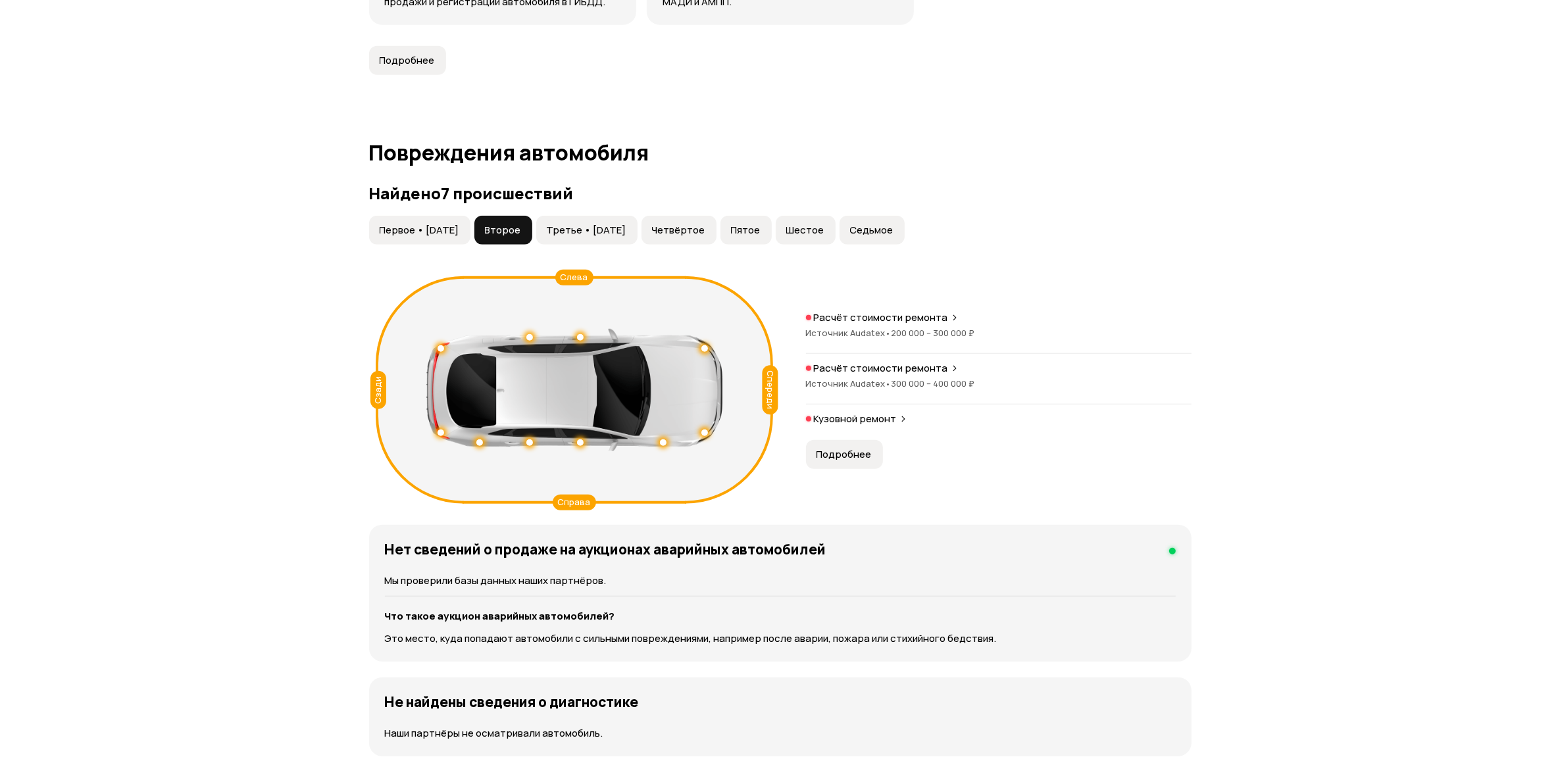
click at [421, 233] on span "Первое • [DATE]" at bounding box center [419, 230] width 80 height 13
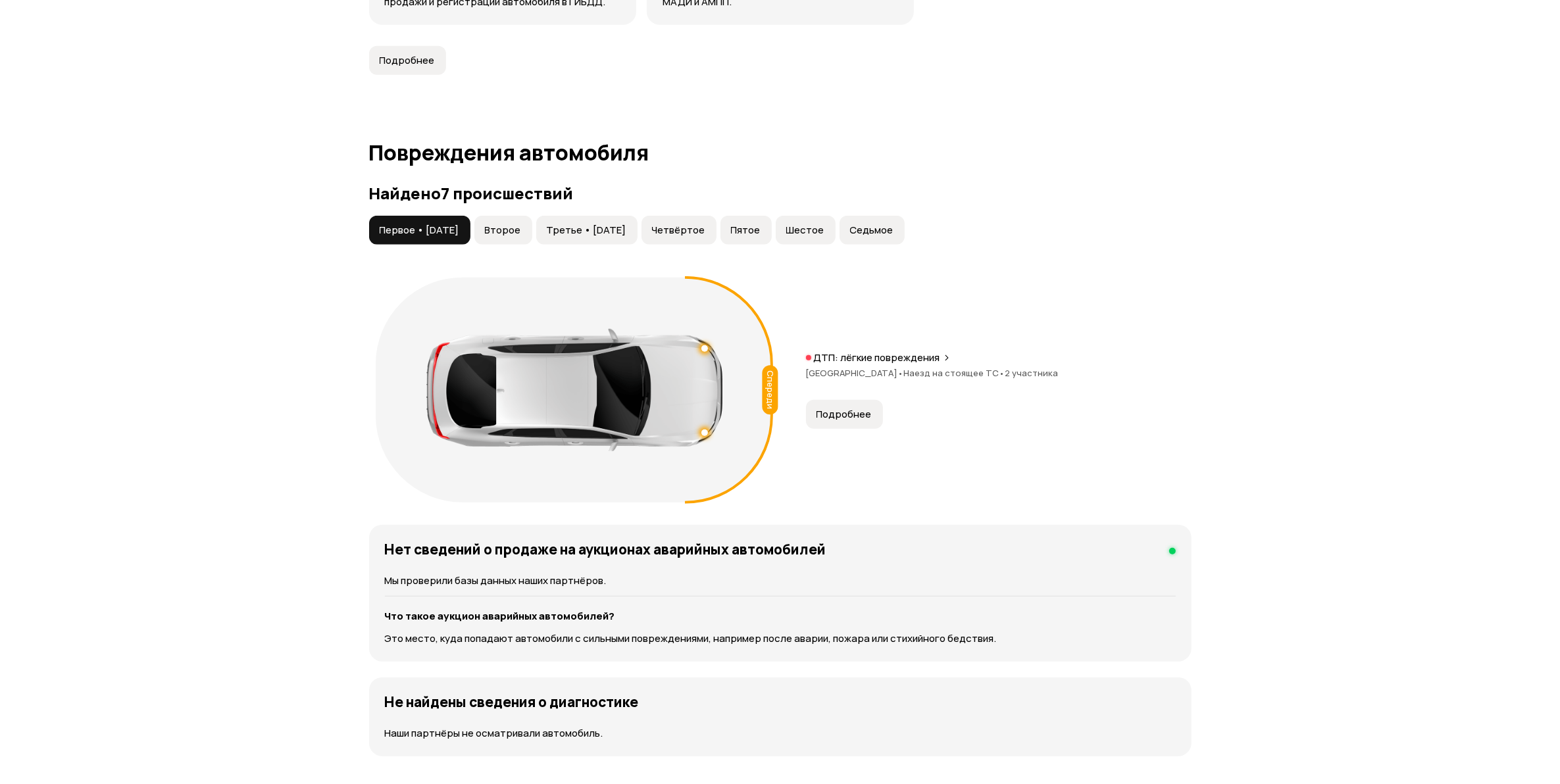
click at [935, 364] on p "ДТП: лёгкие повреждения" at bounding box center [876, 357] width 126 height 13
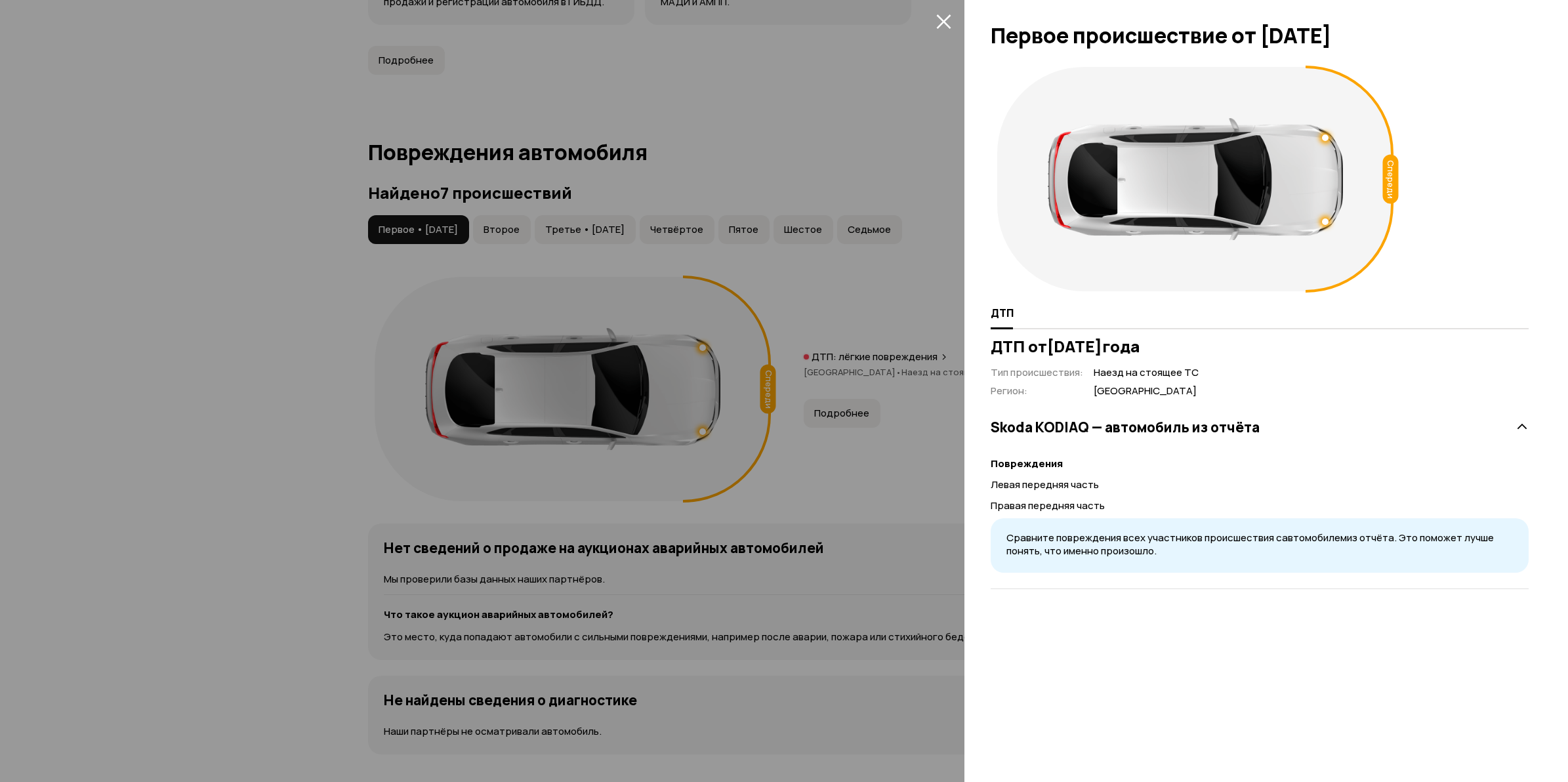
click at [301, 394] on div at bounding box center [784, 391] width 1568 height 782
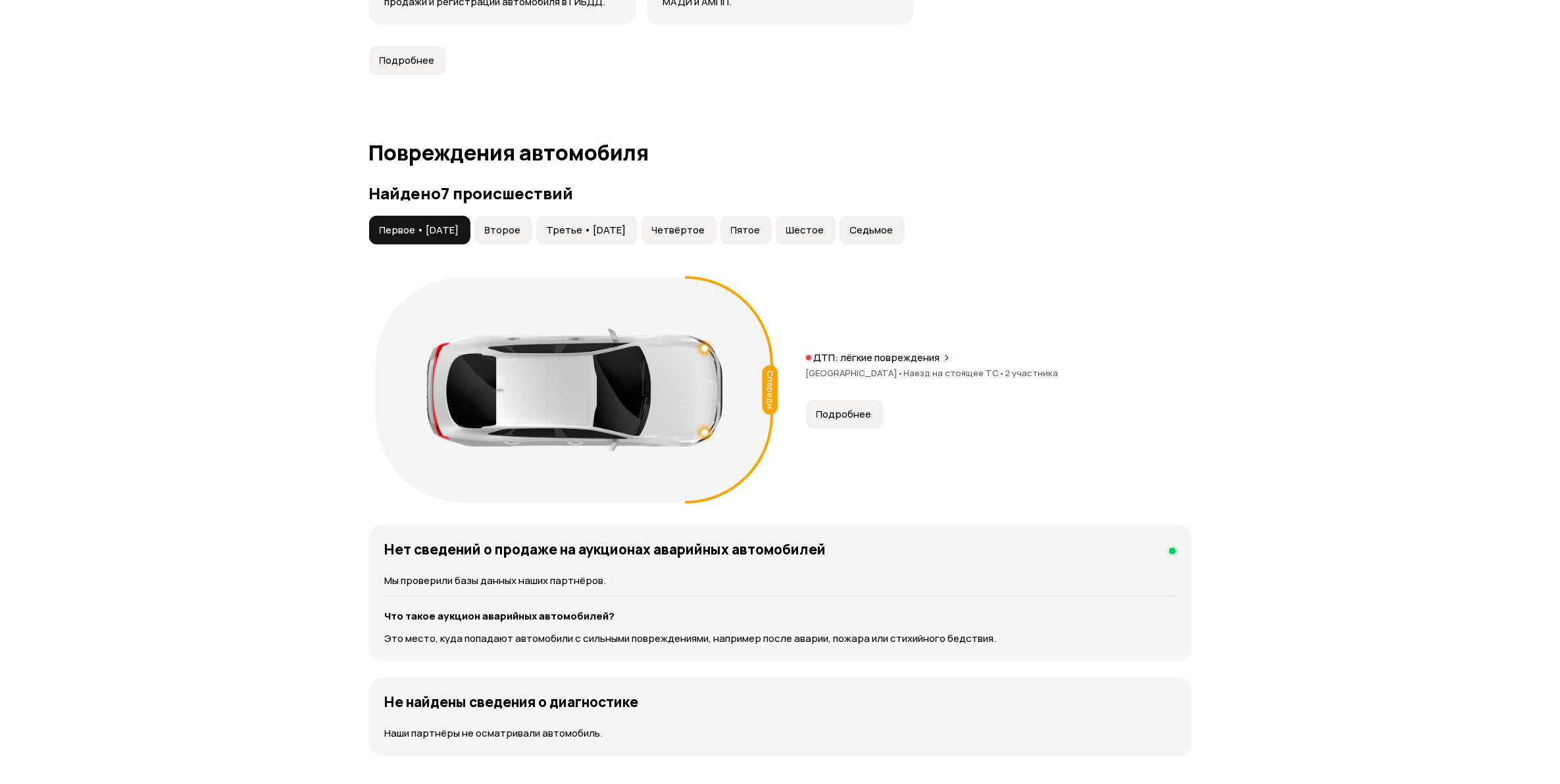
click at [532, 241] on button "Второе" at bounding box center [503, 230] width 58 height 29
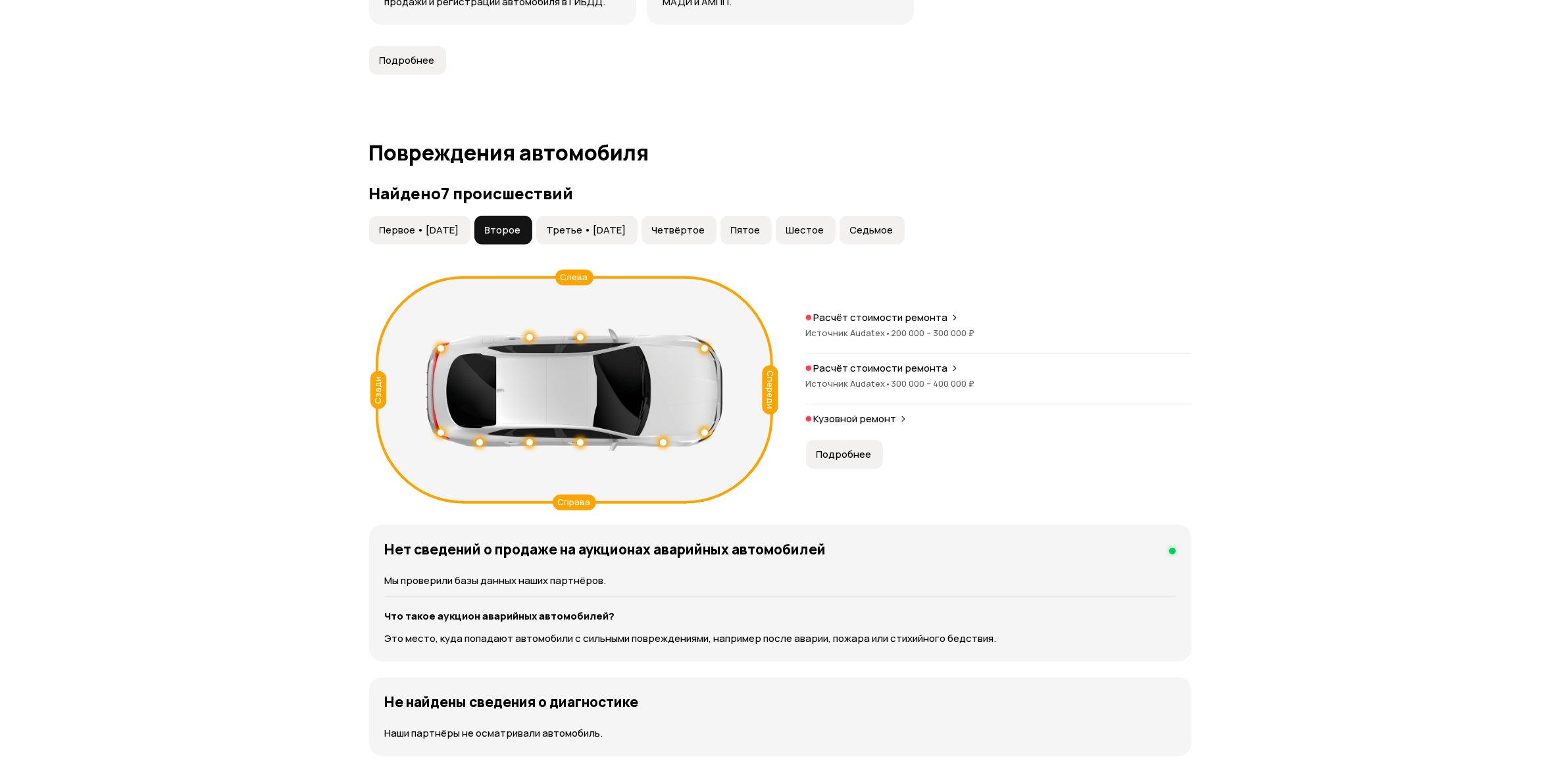
click at [625, 240] on button "Третье • [DATE]" at bounding box center [587, 230] width 101 height 29
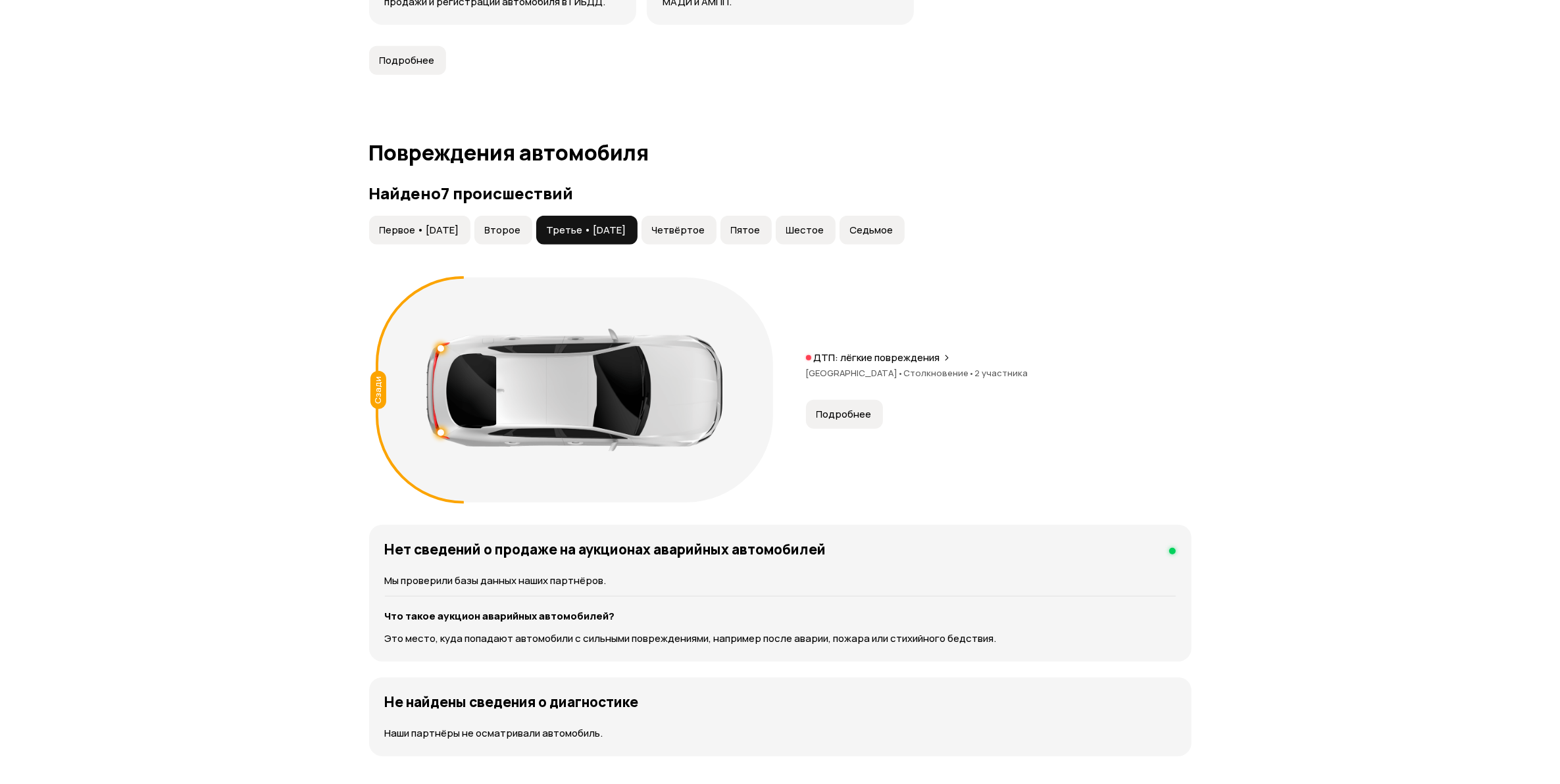
click at [926, 365] on div "ДТП: лёгкие повреждения [GEOGRAPHIC_DATA] • Столкновение • 2 участника" at bounding box center [999, 372] width 385 height 42
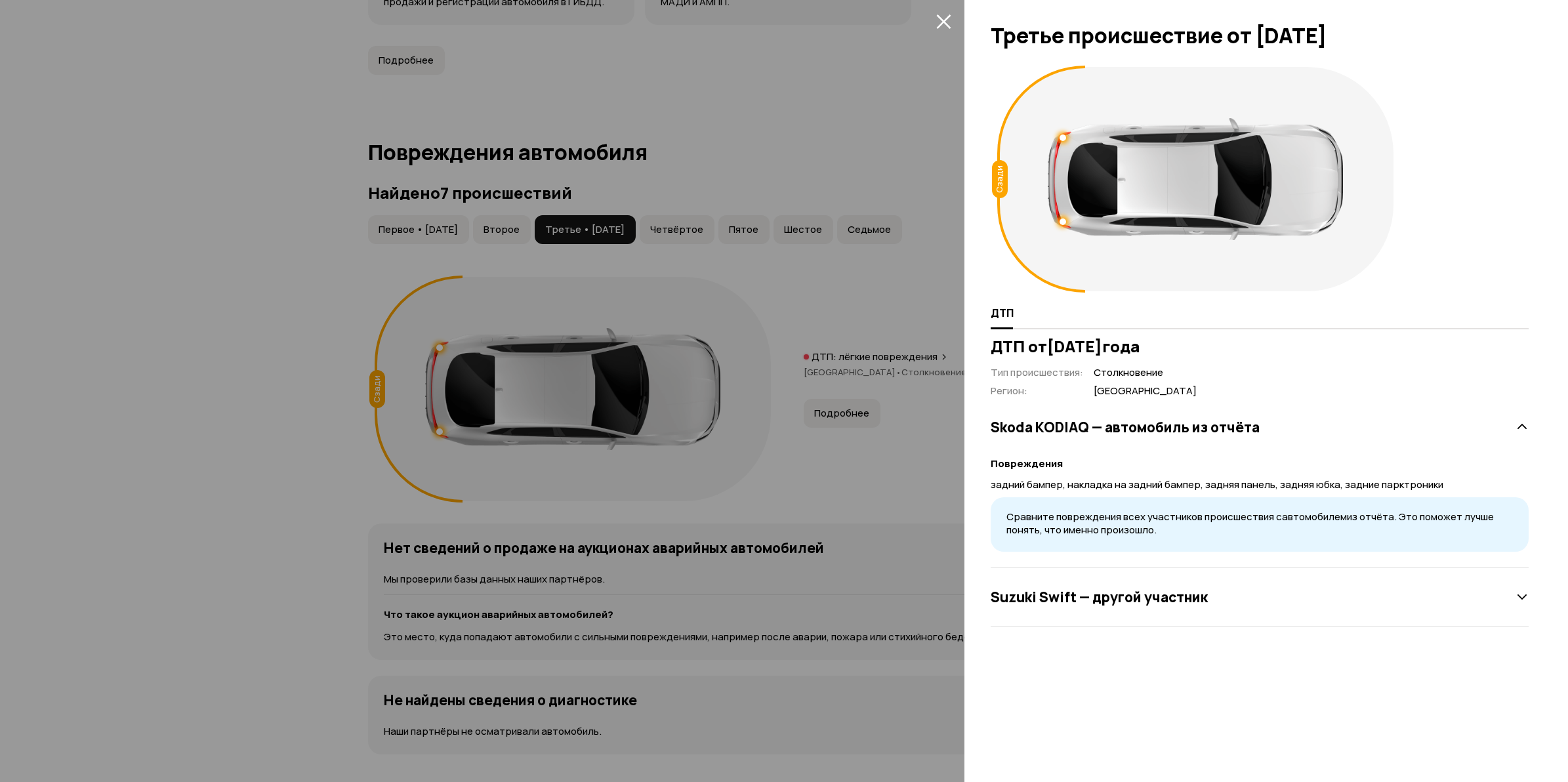
click at [297, 428] on div at bounding box center [784, 391] width 1568 height 782
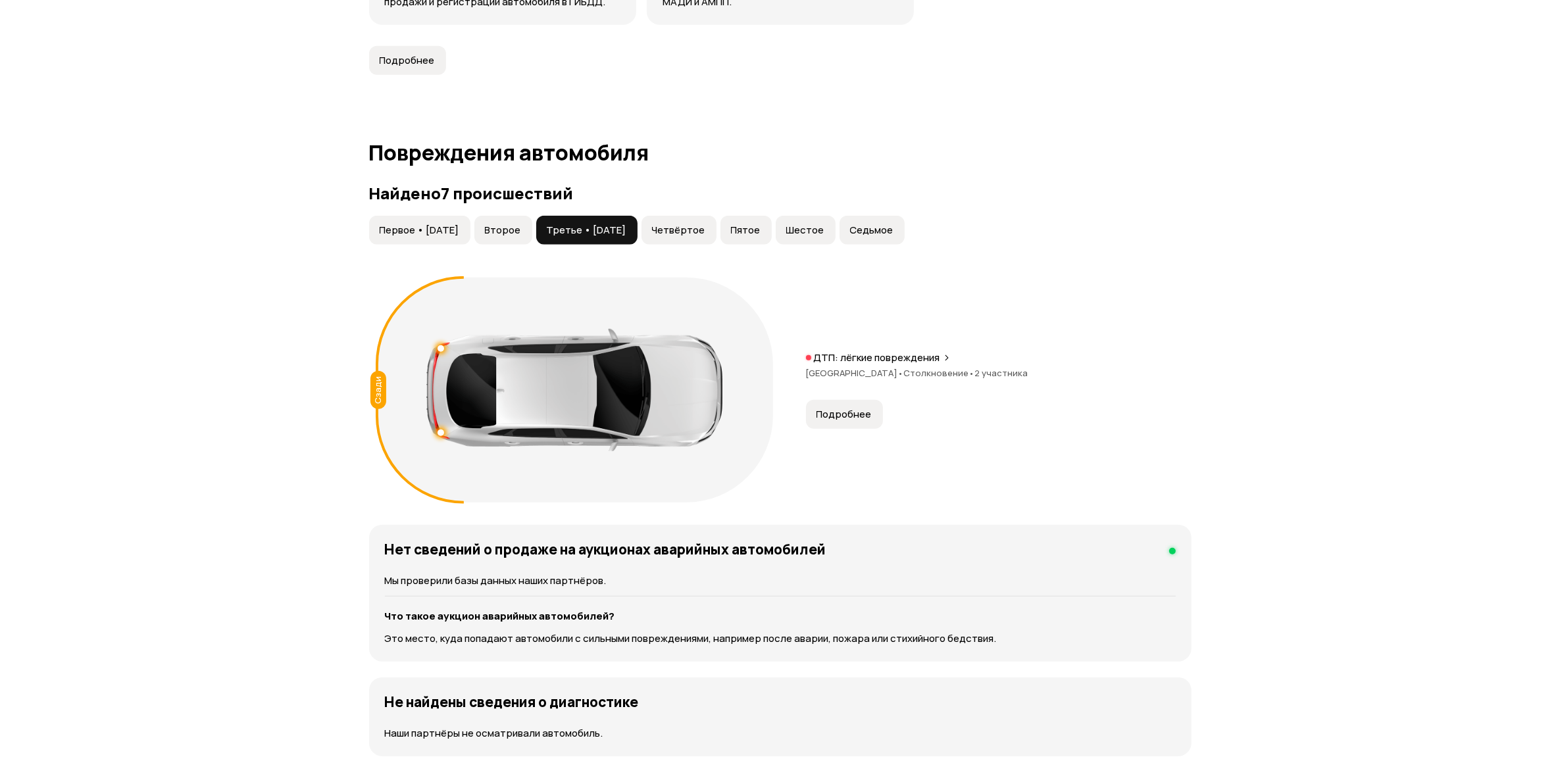
click at [835, 350] on div "Сзади ДТП: лёгкие повреждения [GEOGRAPHIC_DATA] • Столкновение • 2 участника По…" at bounding box center [780, 389] width 822 height 238
click at [839, 355] on p "ДТП: лёгкие повреждения" at bounding box center [876, 357] width 126 height 13
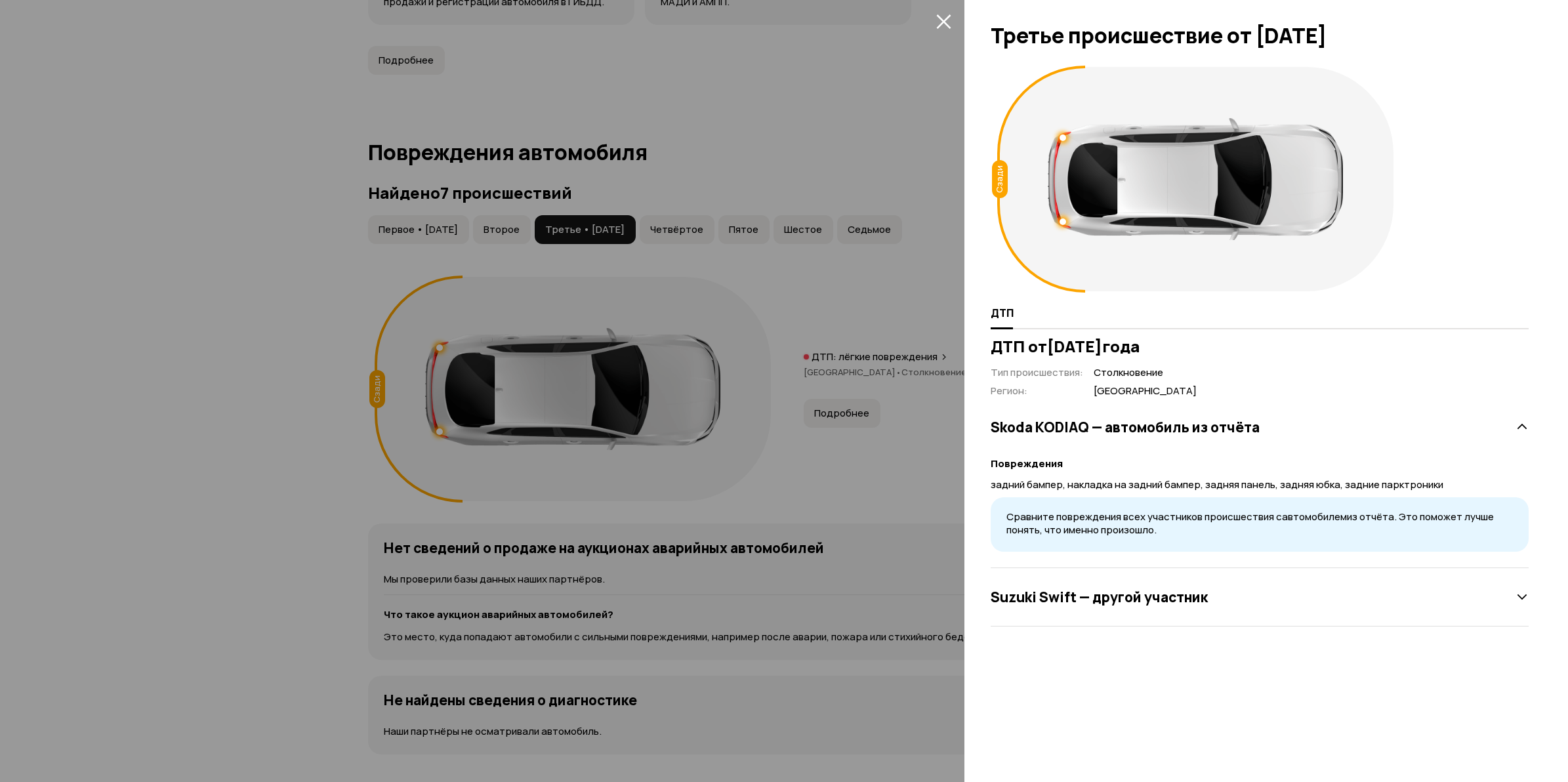
click at [351, 436] on div at bounding box center [784, 391] width 1568 height 782
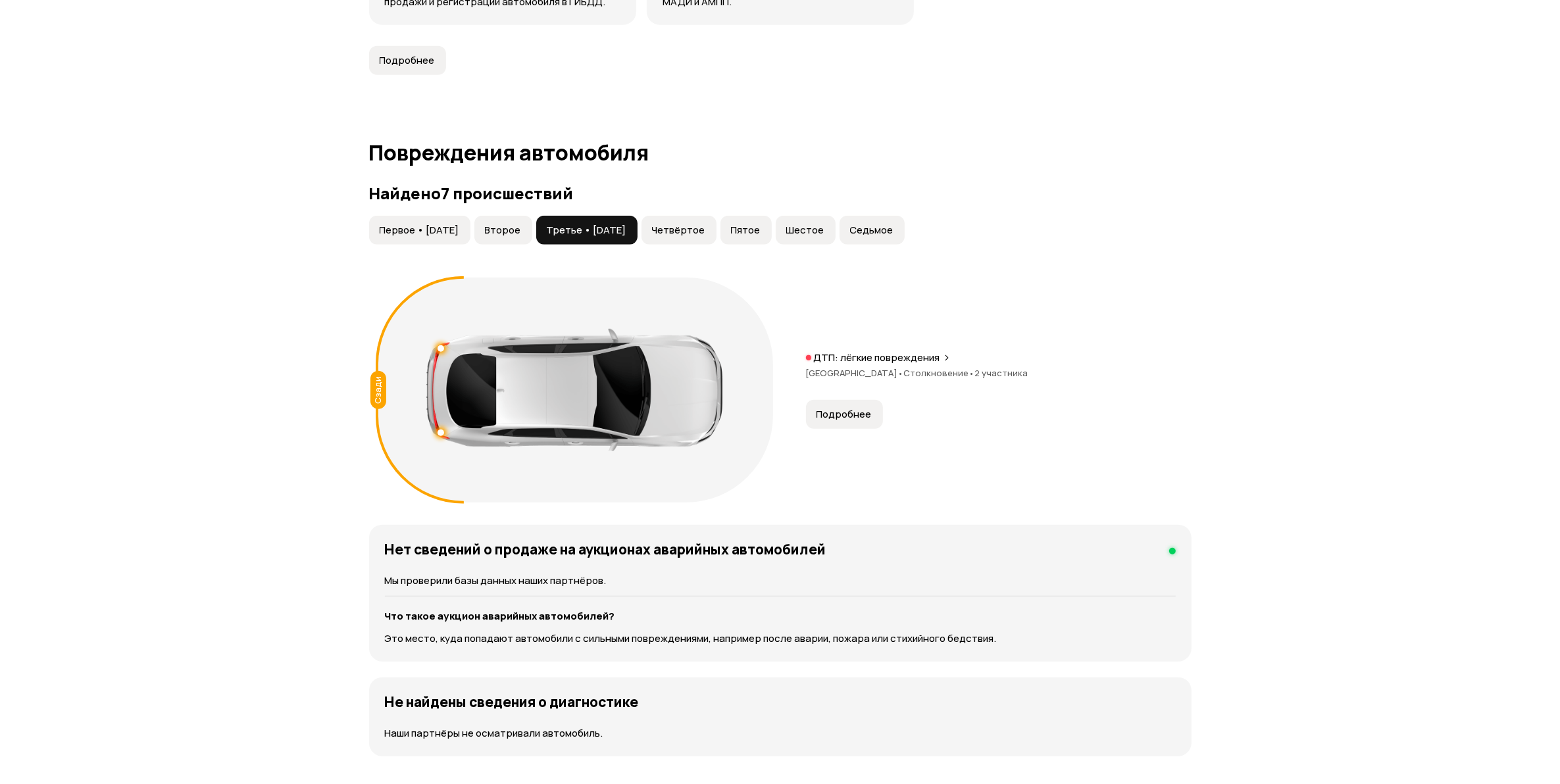
click at [706, 237] on span "Четвёртое" at bounding box center [679, 230] width 53 height 13
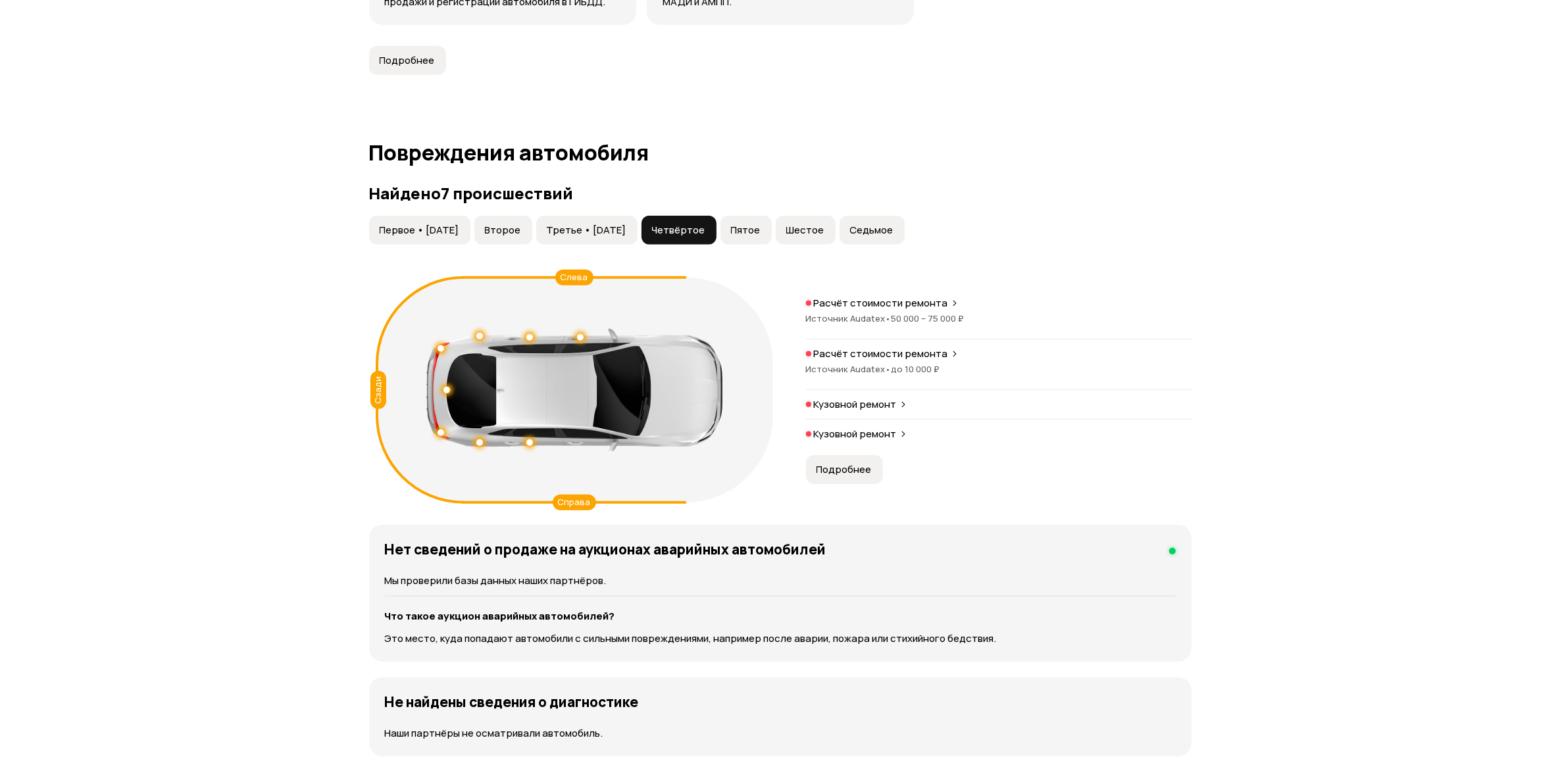
click at [883, 309] on p "Расчёт стоимости ремонта" at bounding box center [881, 303] width 134 height 13
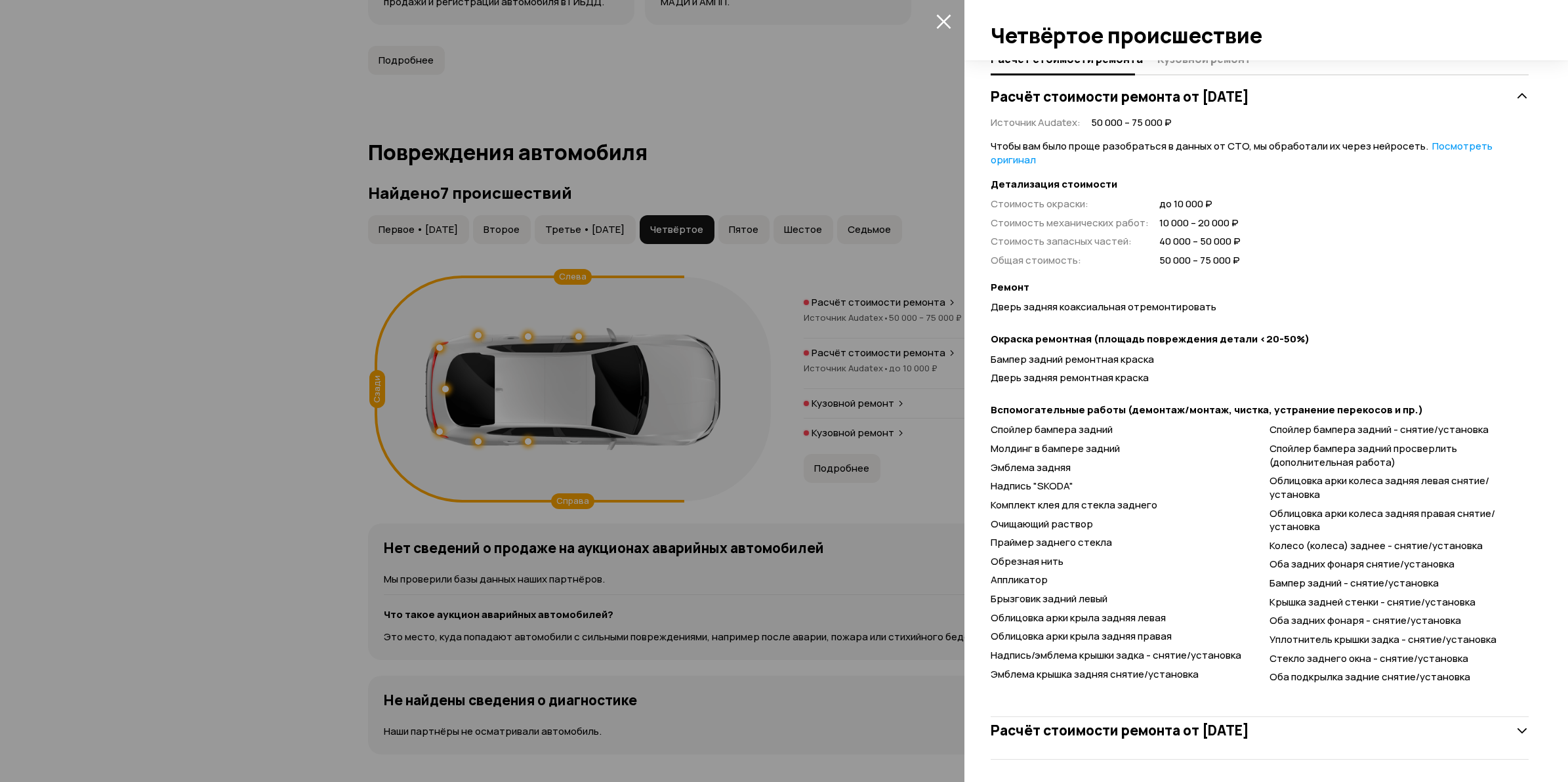
scroll to position [258, 0]
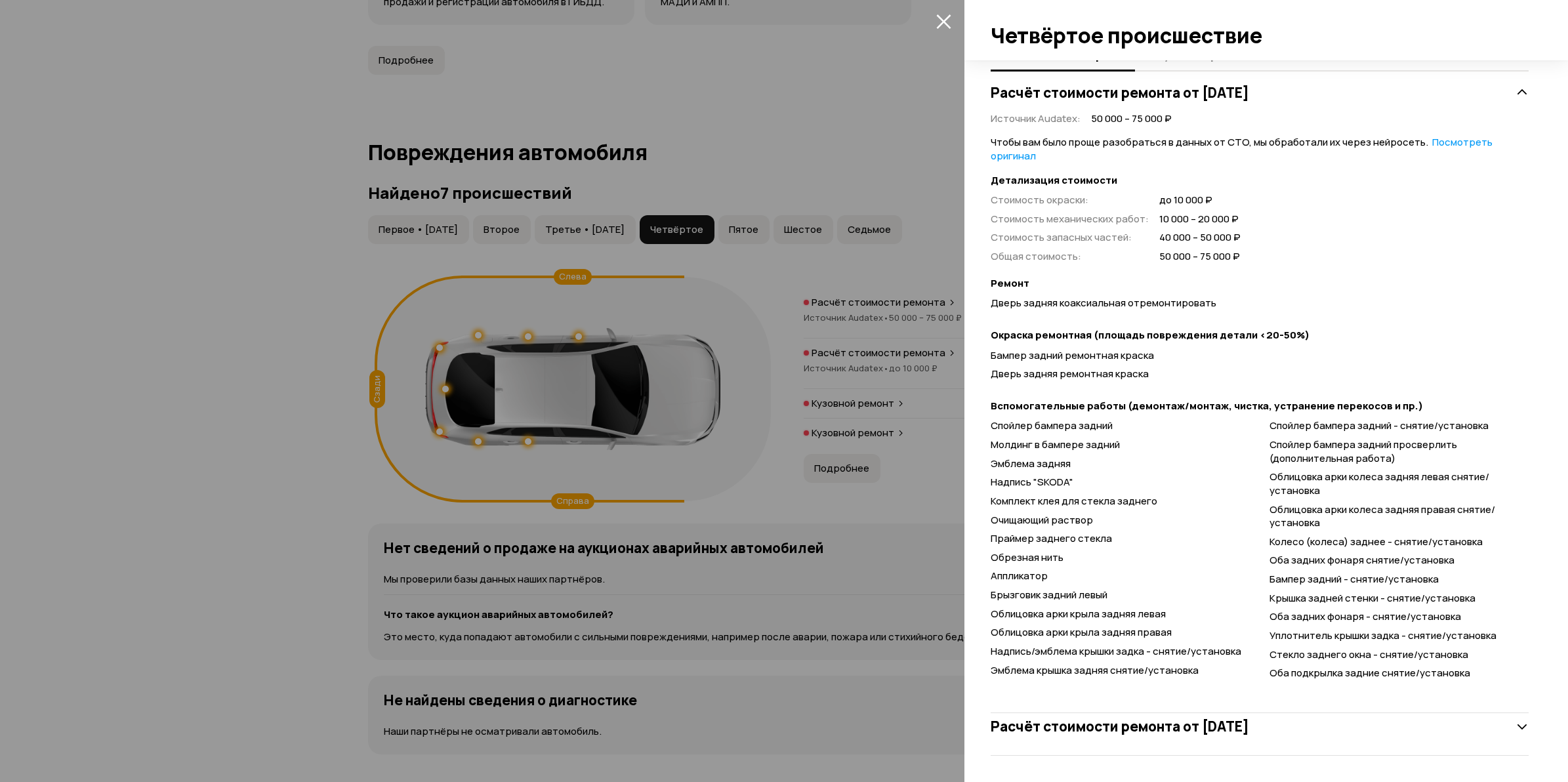
click at [269, 466] on div at bounding box center [784, 391] width 1568 height 782
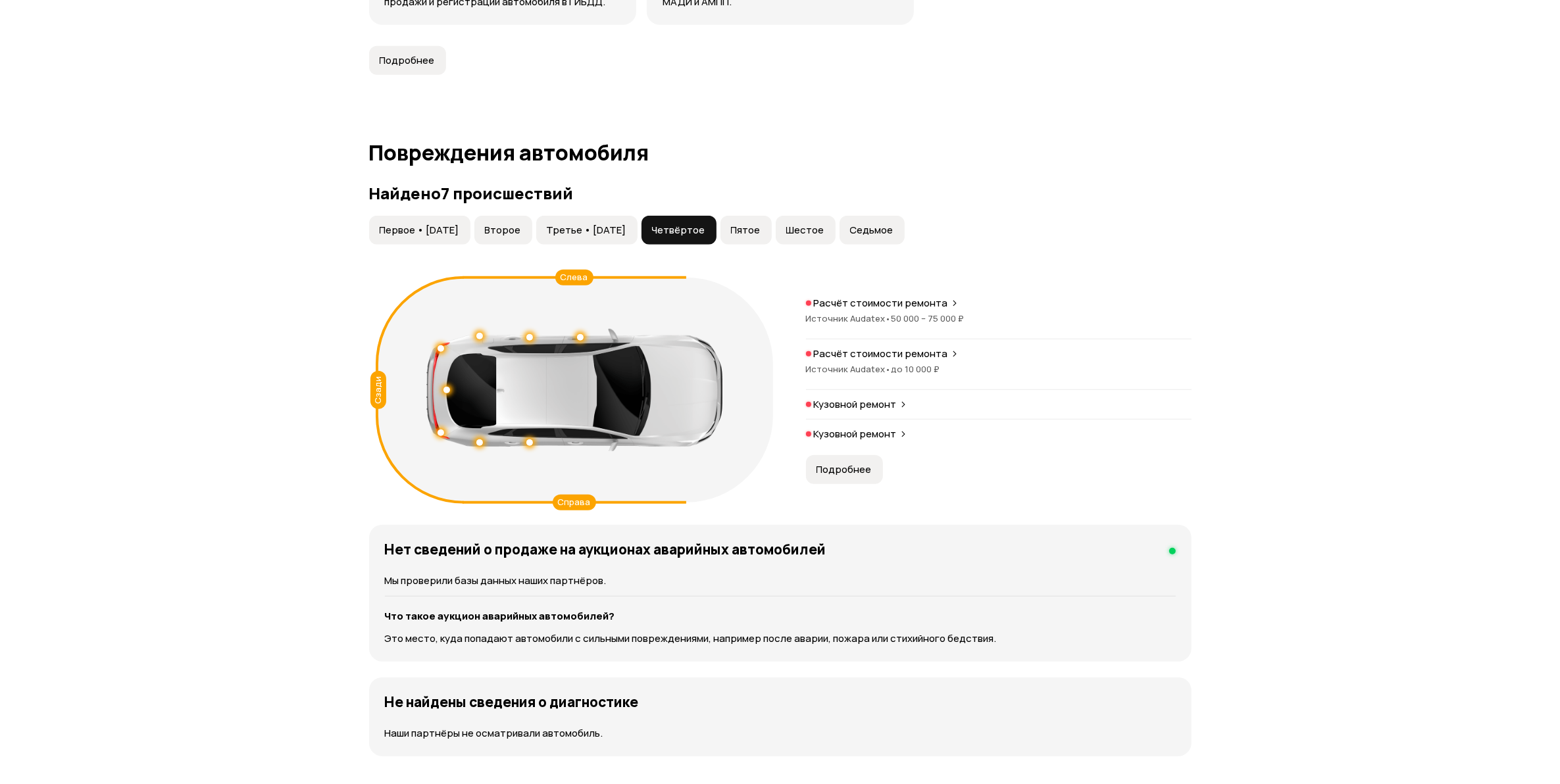
click at [910, 356] on p "Расчёт стоимости ремонта" at bounding box center [881, 354] width 134 height 13
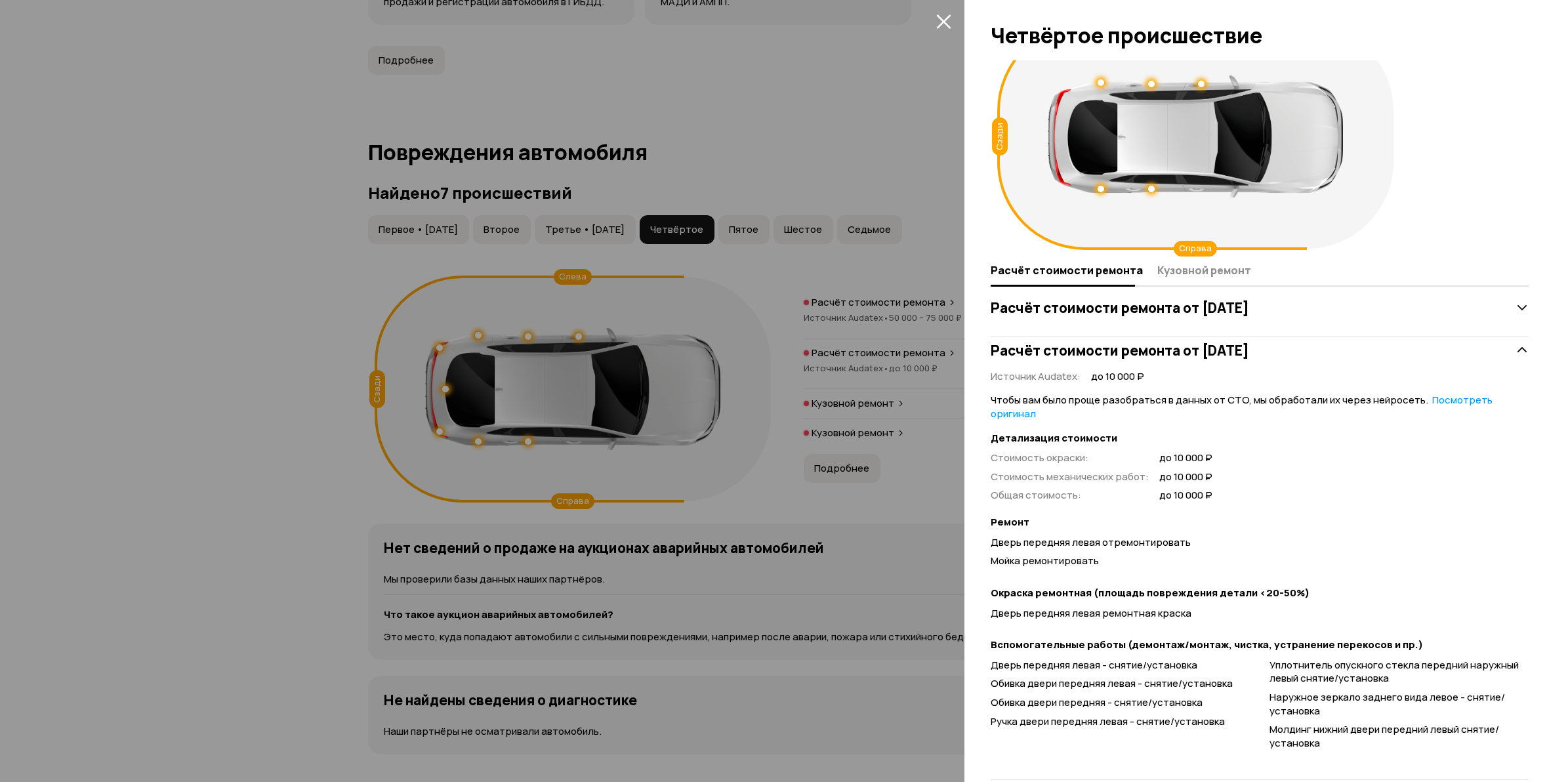
scroll to position [66, 0]
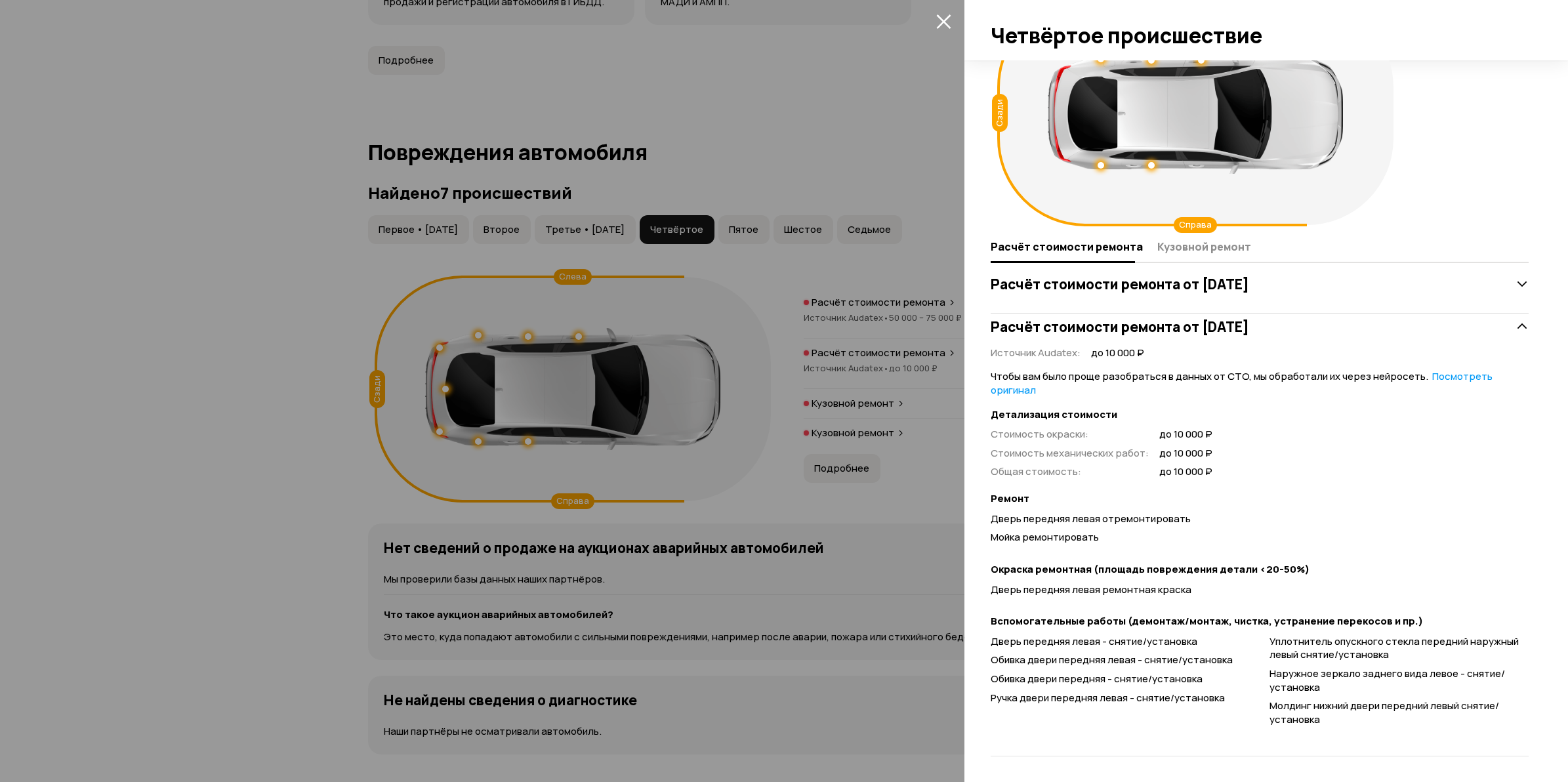
drag, startPoint x: 148, startPoint y: 530, endPoint x: 577, endPoint y: 486, distance: 431.3
click at [146, 530] on div at bounding box center [784, 391] width 1568 height 782
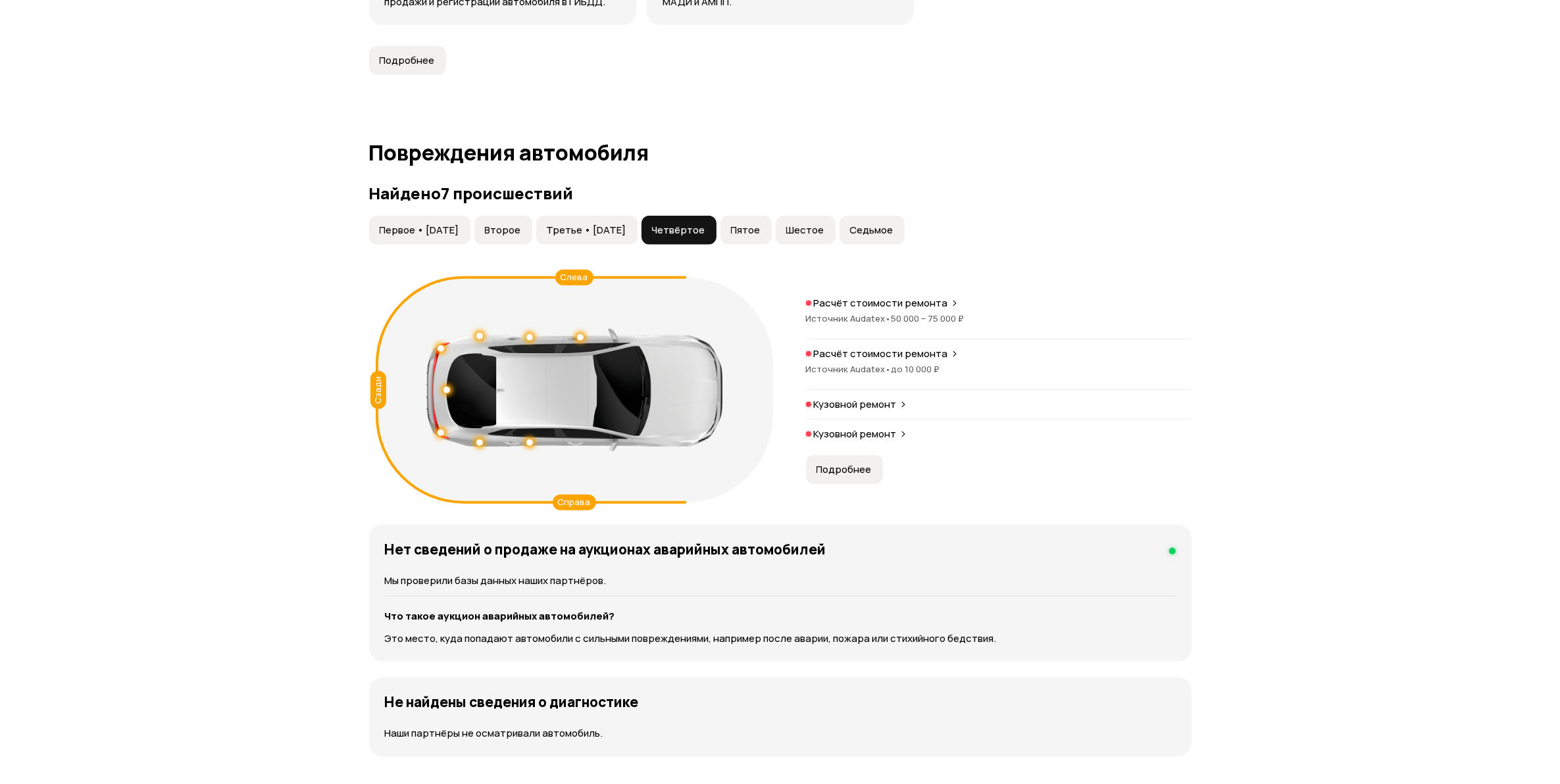
click at [855, 408] on p "Кузовной ремонт" at bounding box center [855, 404] width 83 height 13
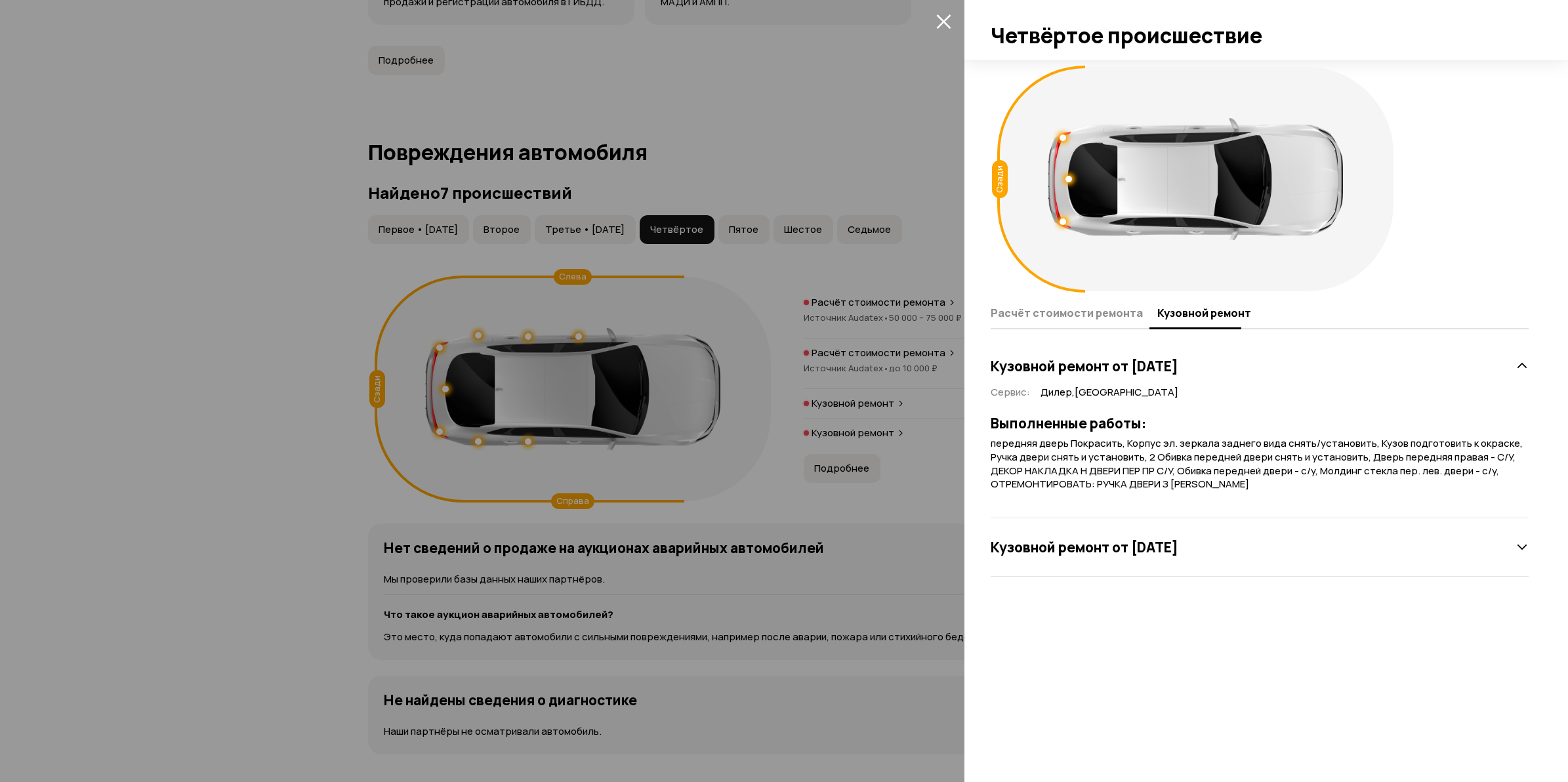
click at [283, 487] on div at bounding box center [784, 391] width 1568 height 782
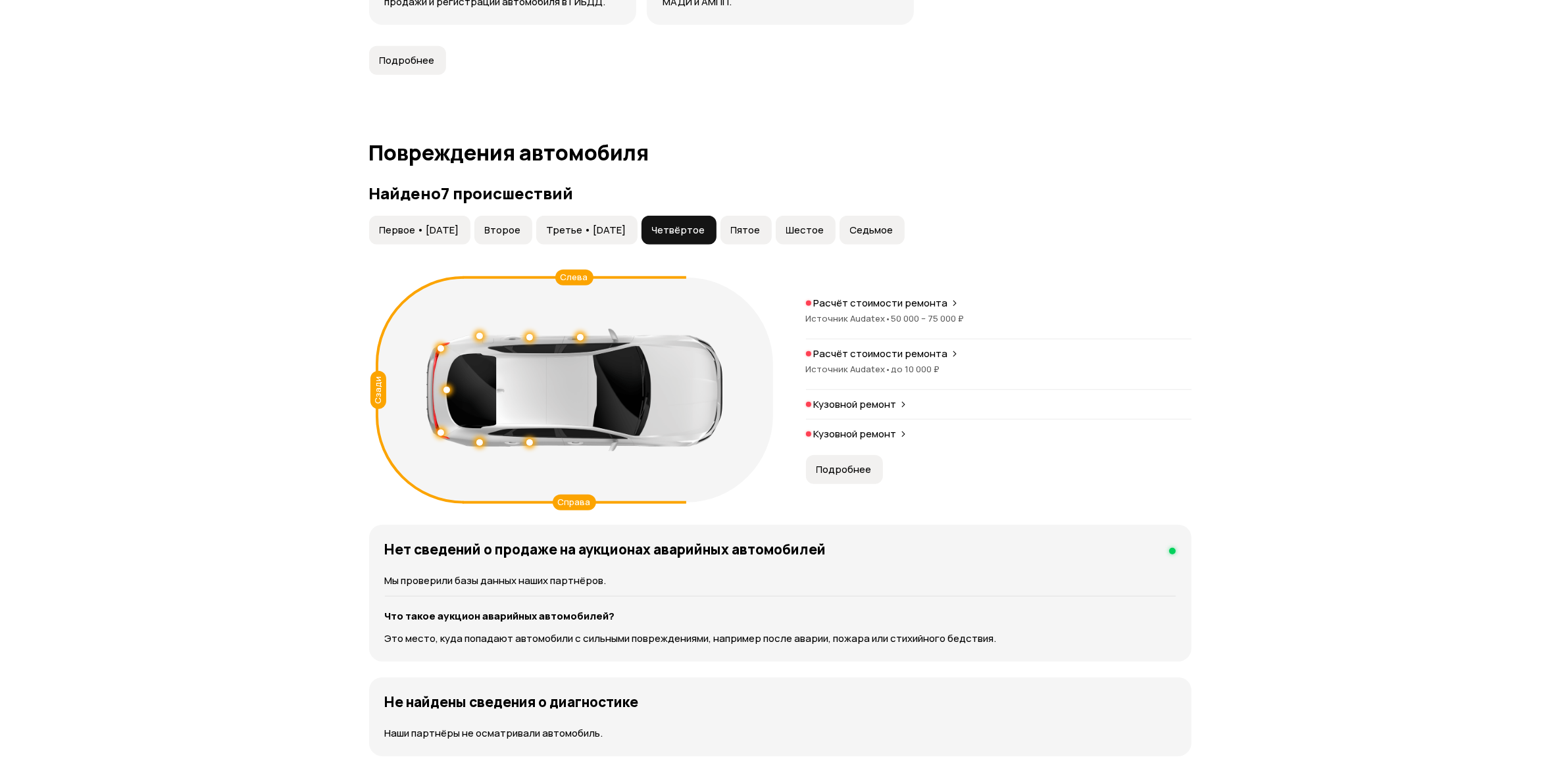
click at [837, 441] on div "Кузовной ремонт" at bounding box center [999, 438] width 385 height 21
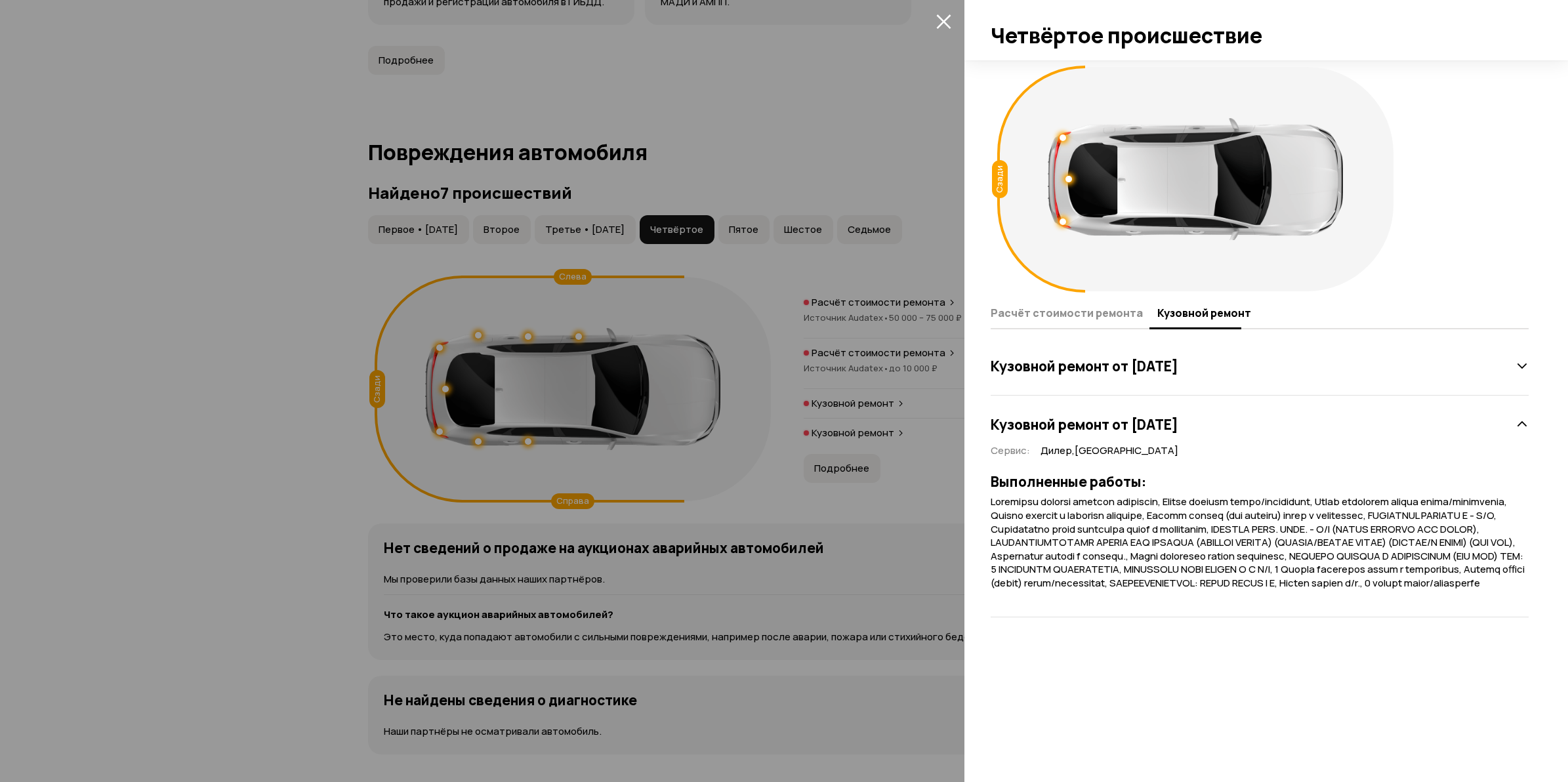
click at [223, 498] on div at bounding box center [784, 391] width 1568 height 782
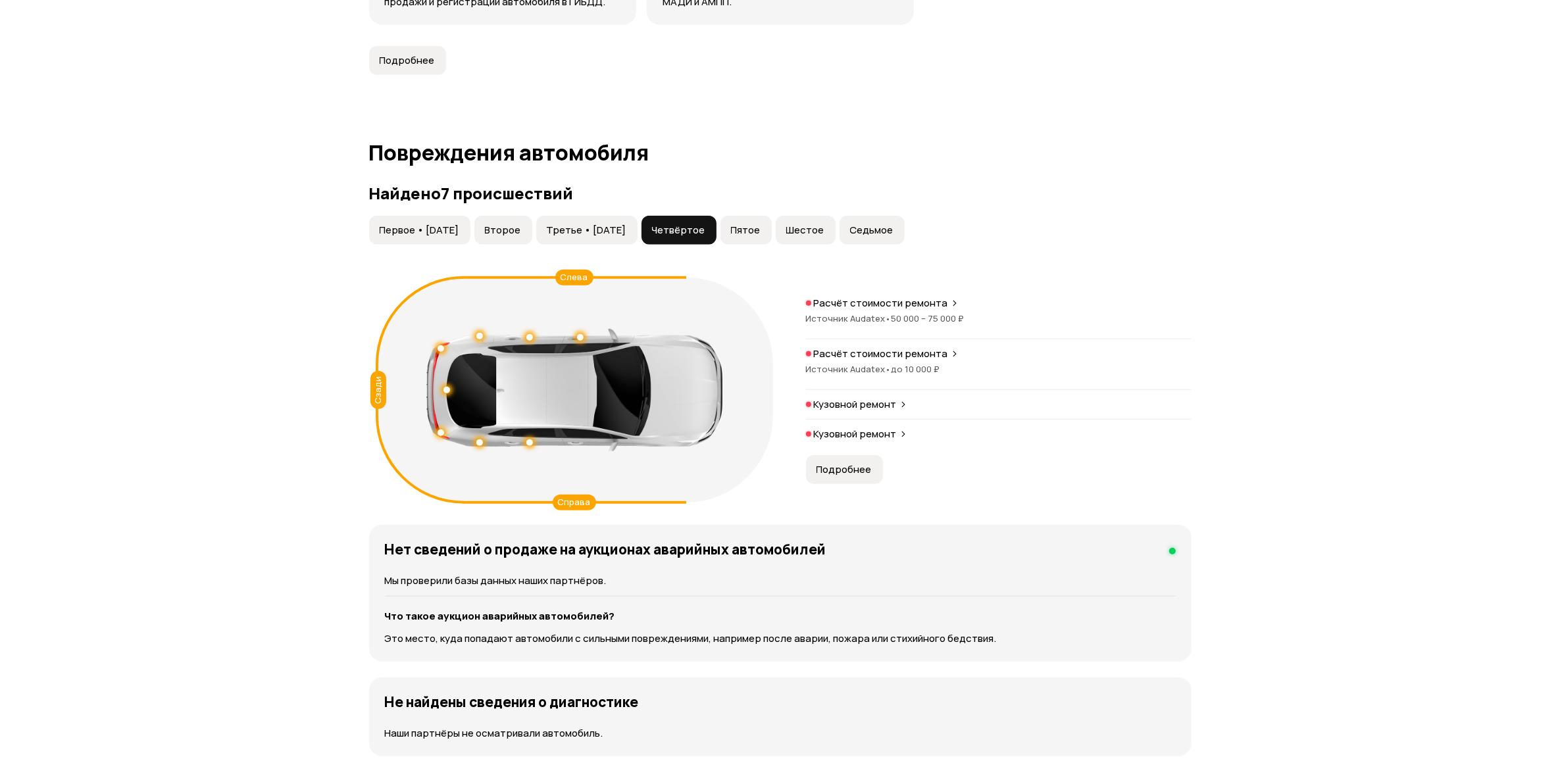
click at [760, 231] on span "Пятое" at bounding box center [746, 230] width 30 height 13
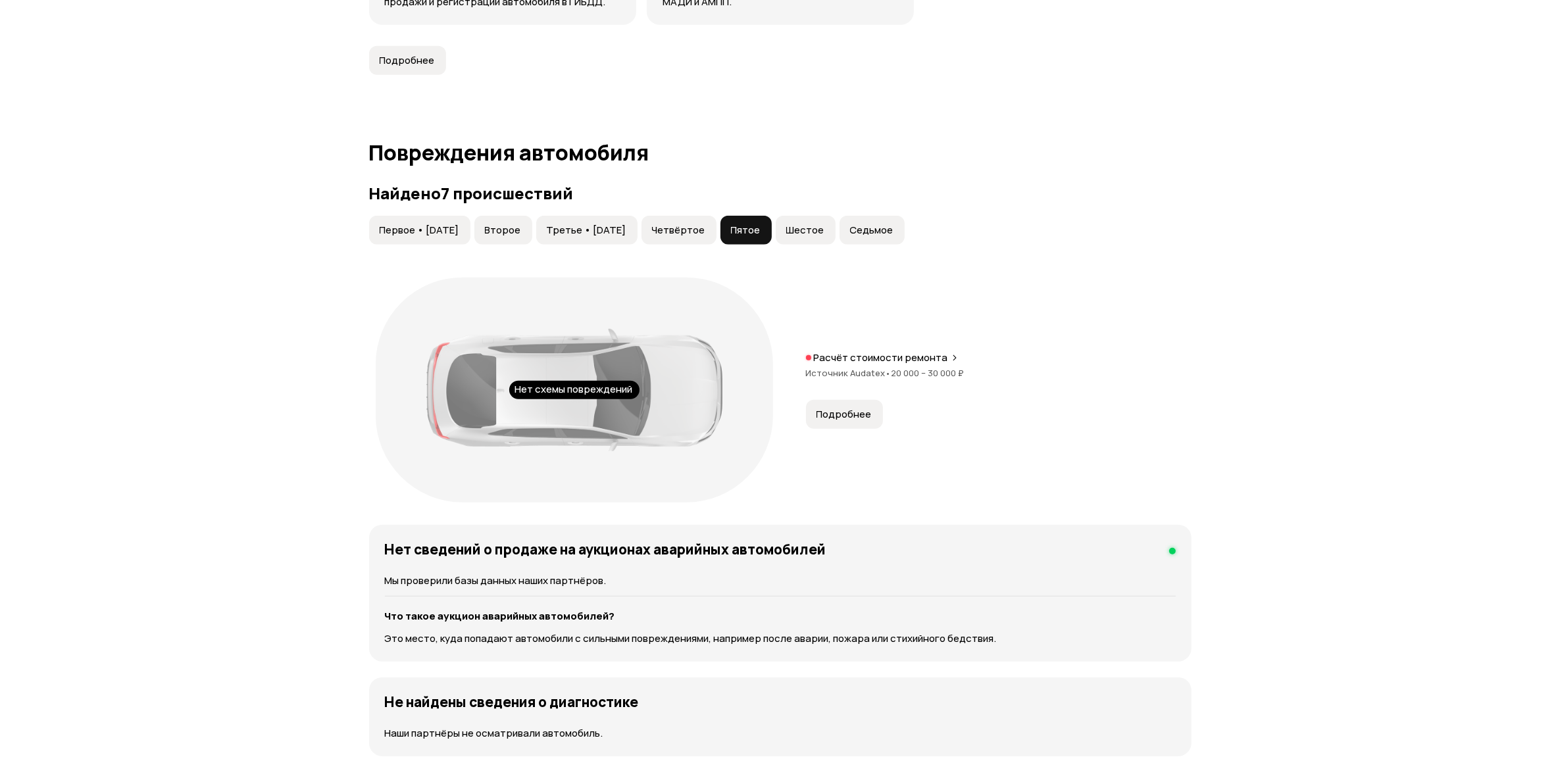
click at [860, 369] on span "Источник Audatex •" at bounding box center [849, 373] width 85 height 12
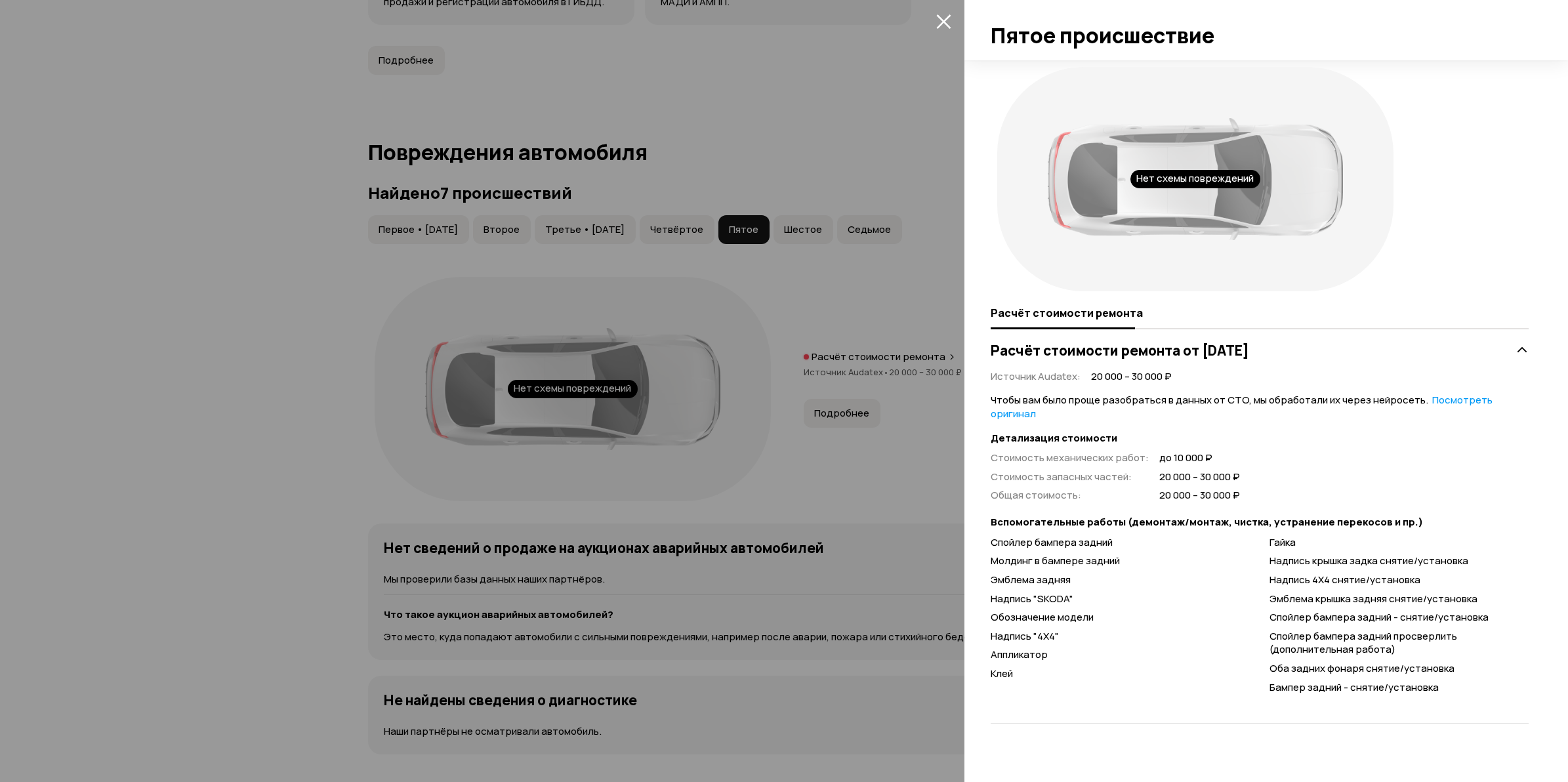
click at [177, 477] on div at bounding box center [784, 391] width 1568 height 782
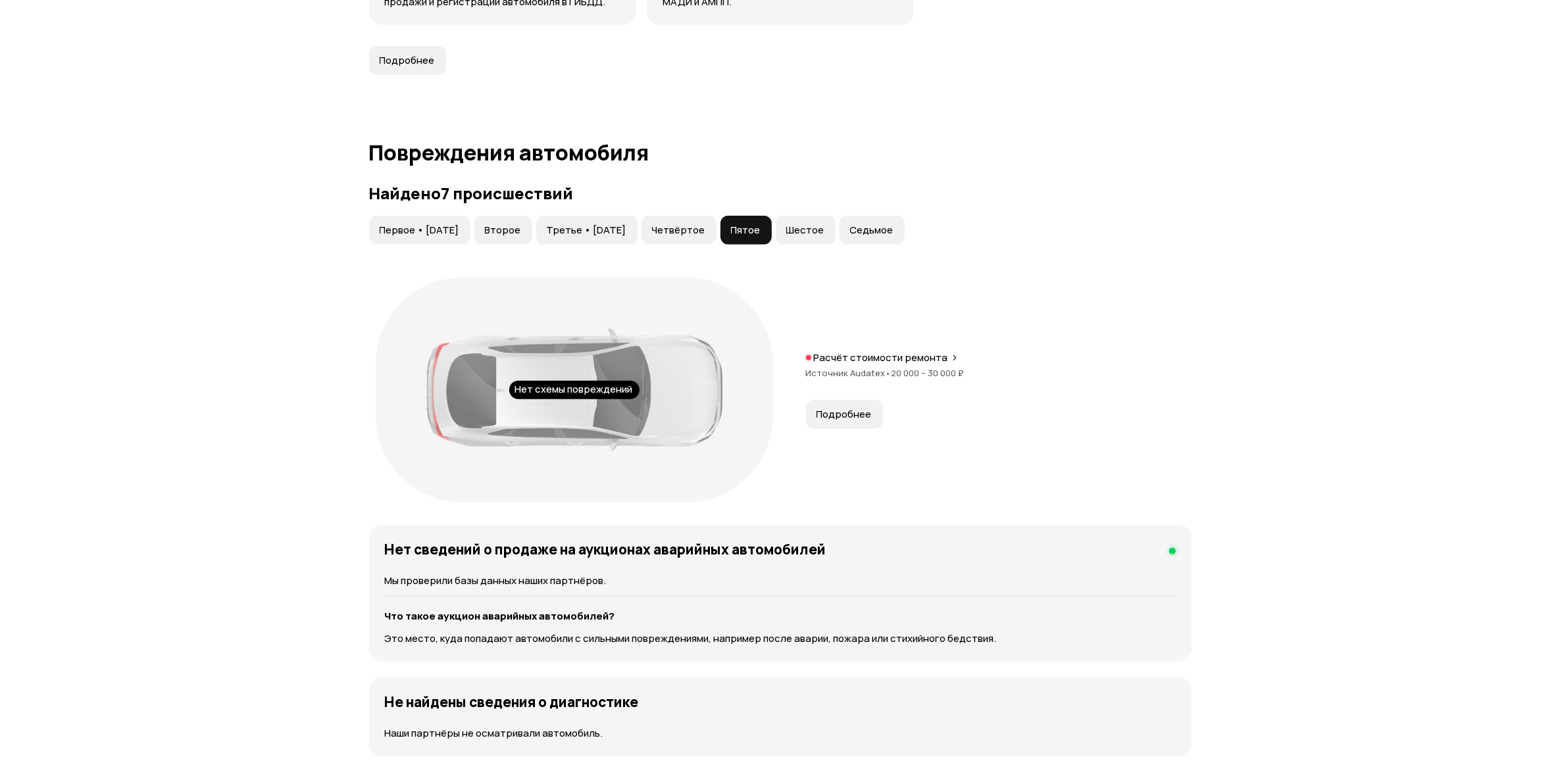
click at [825, 233] on span "Шестое" at bounding box center [805, 230] width 38 height 13
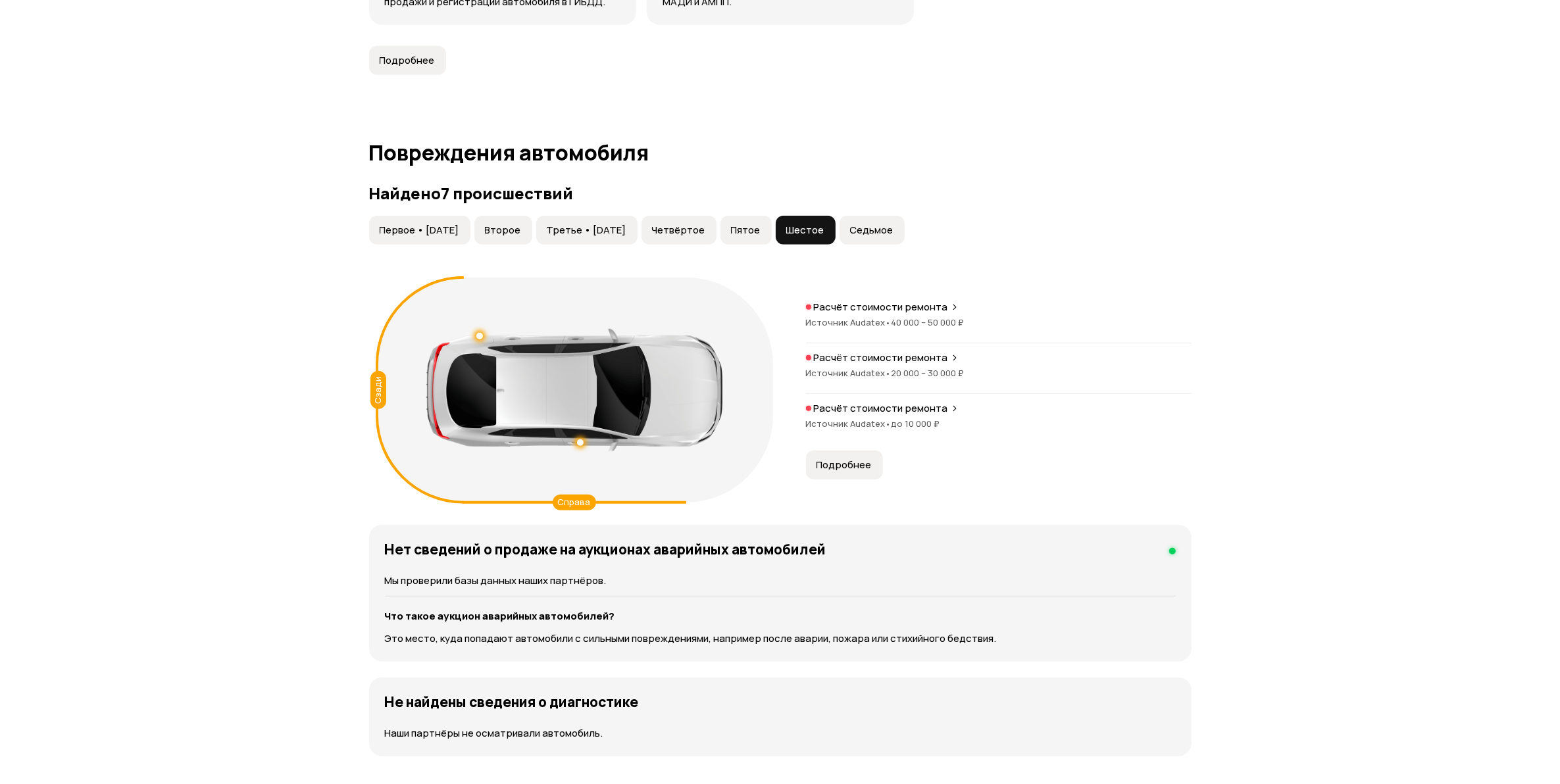
click at [922, 317] on span "40 000 – 50 000 ₽" at bounding box center [928, 322] width 73 height 12
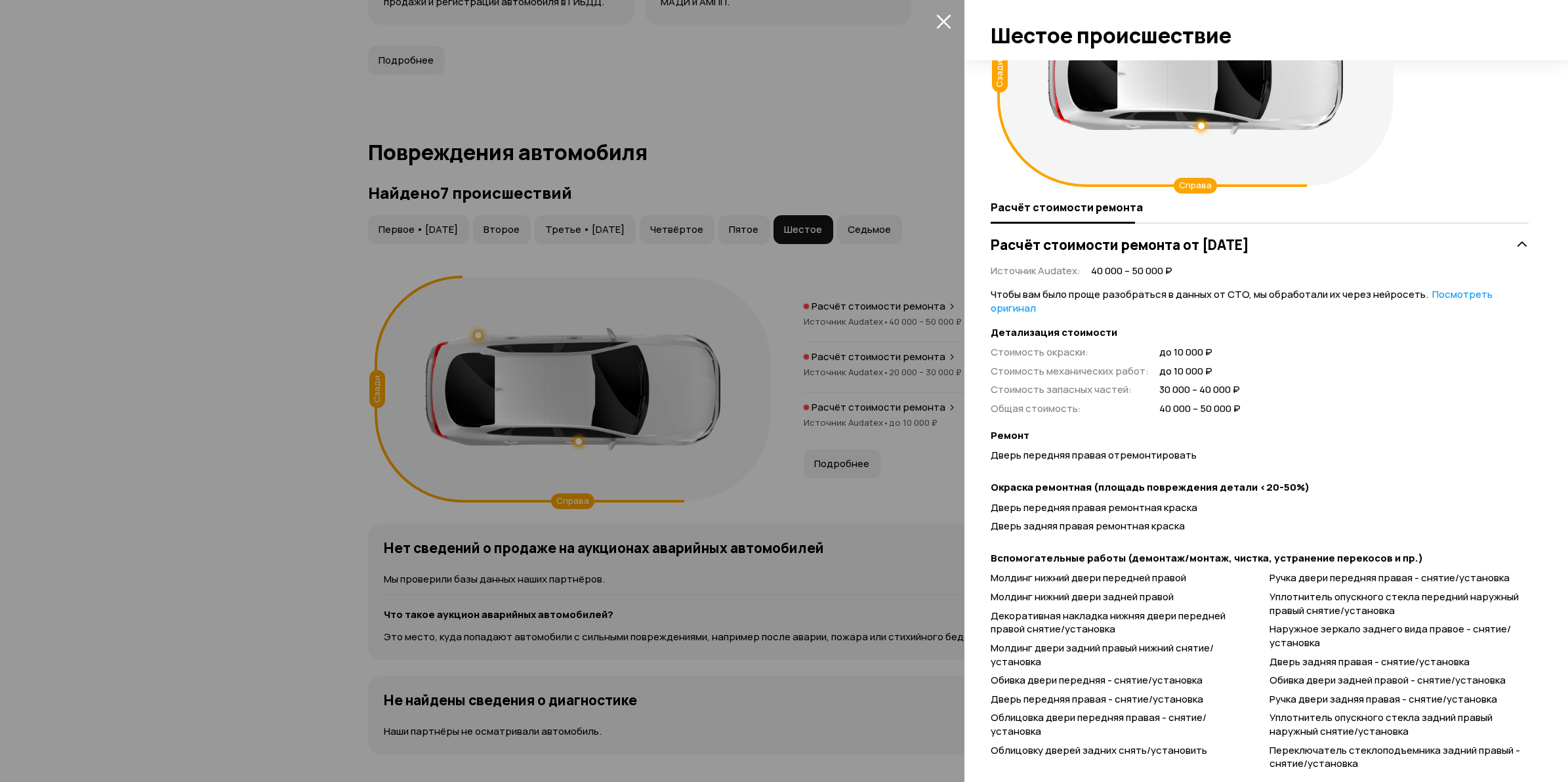
scroll to position [235, 0]
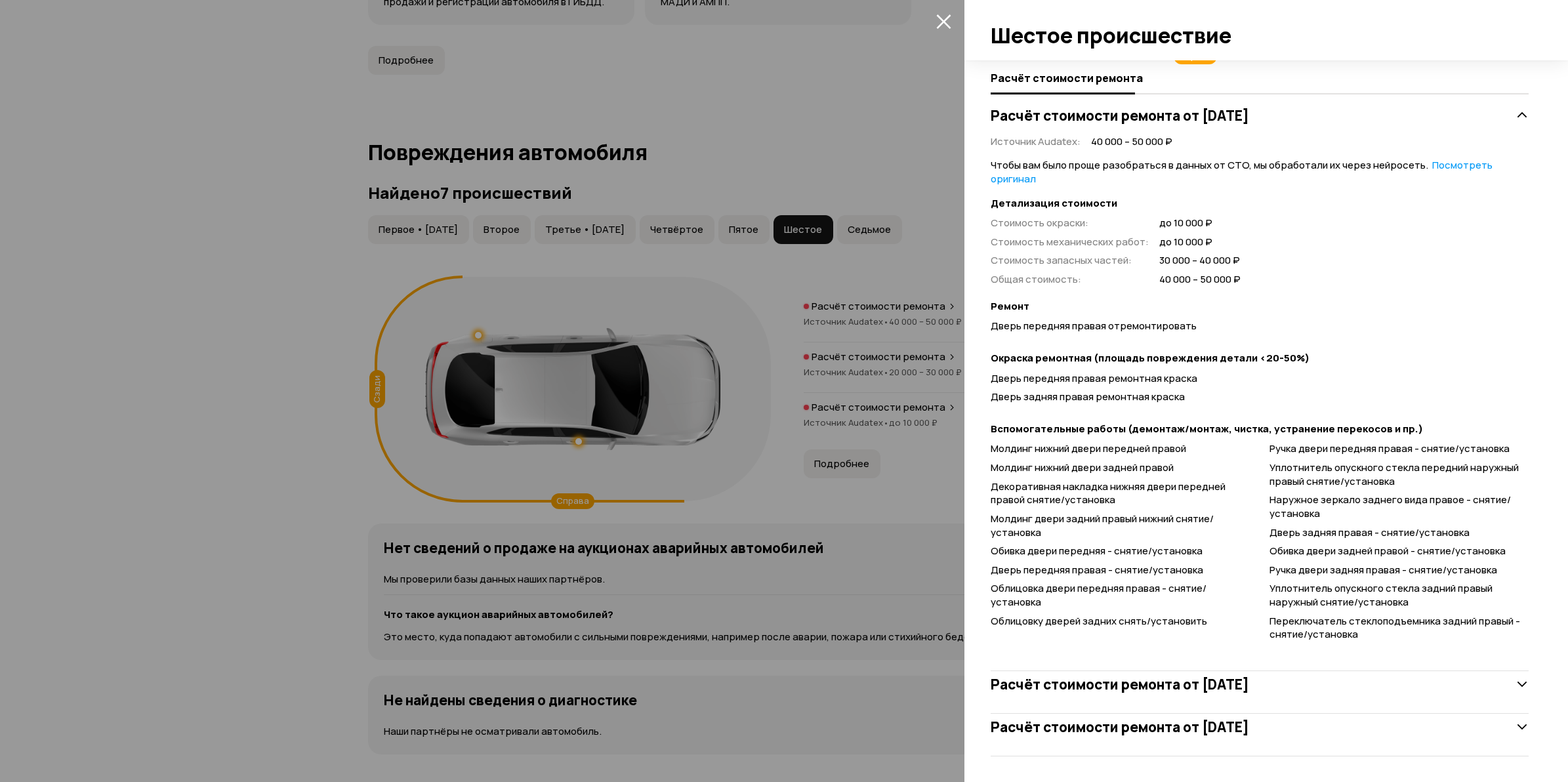
click at [369, 542] on div at bounding box center [784, 391] width 1568 height 782
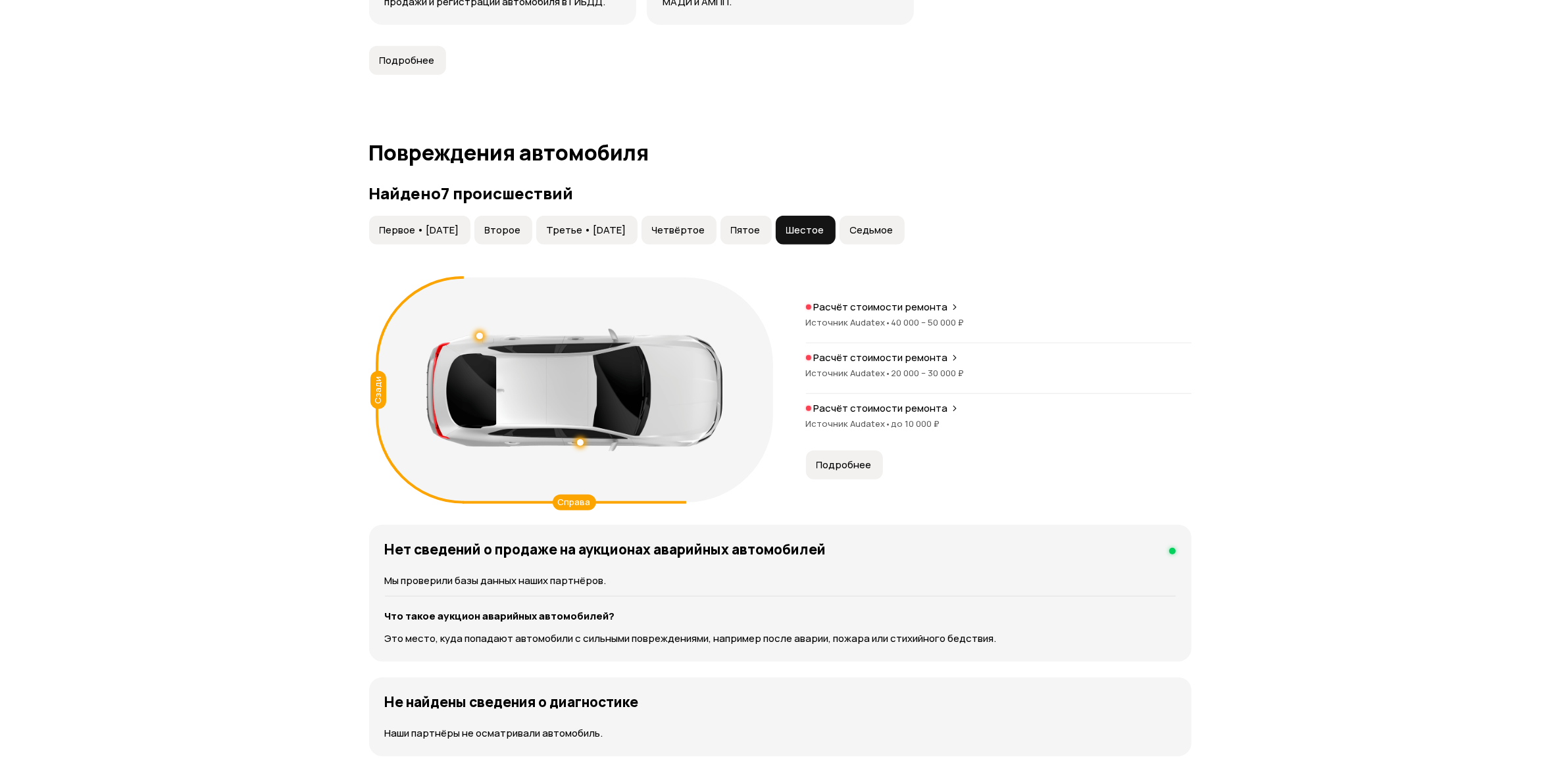
click at [952, 369] on span "20 000 – 30 000 ₽" at bounding box center [928, 373] width 73 height 12
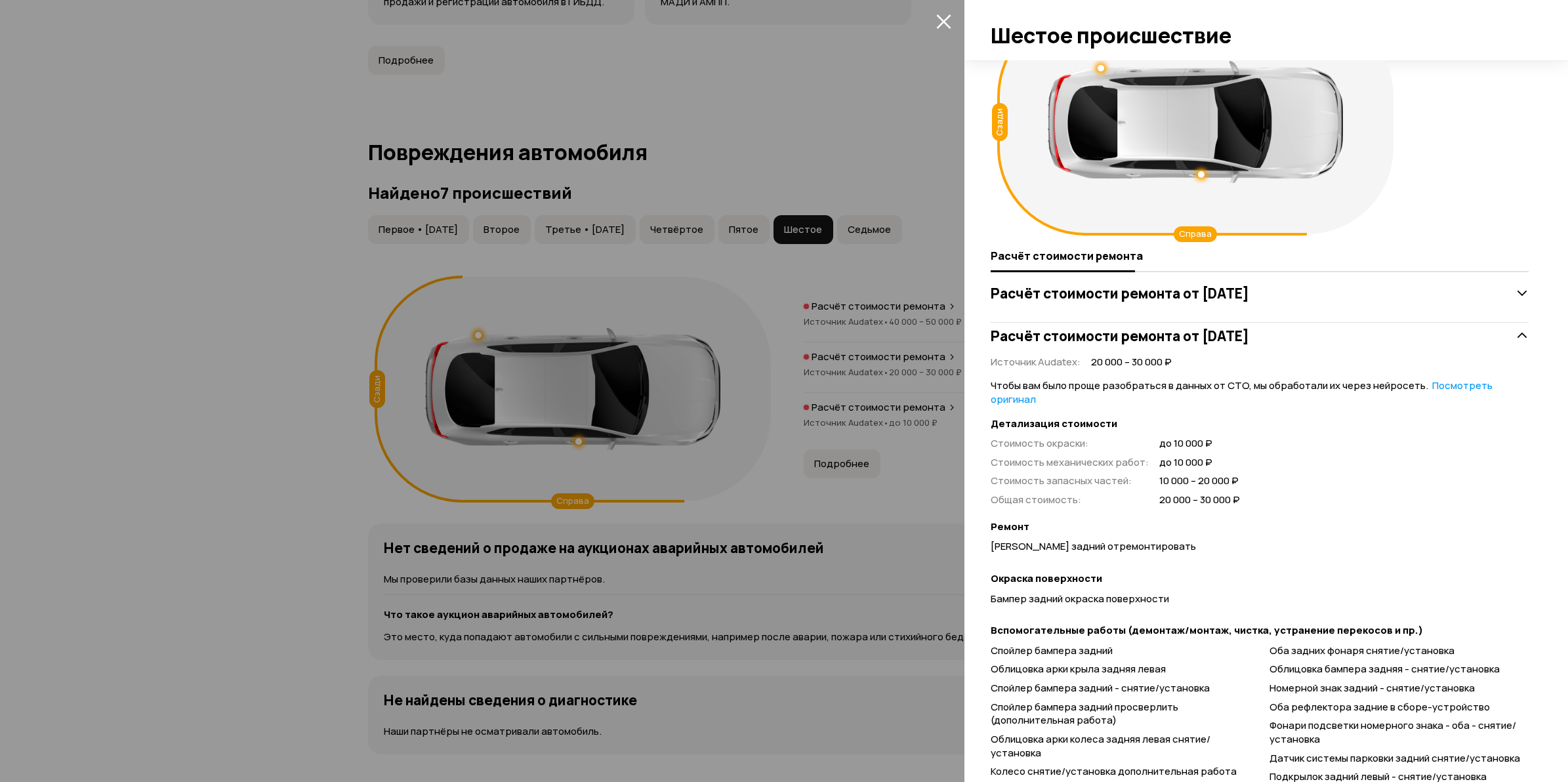
scroll to position [170, 0]
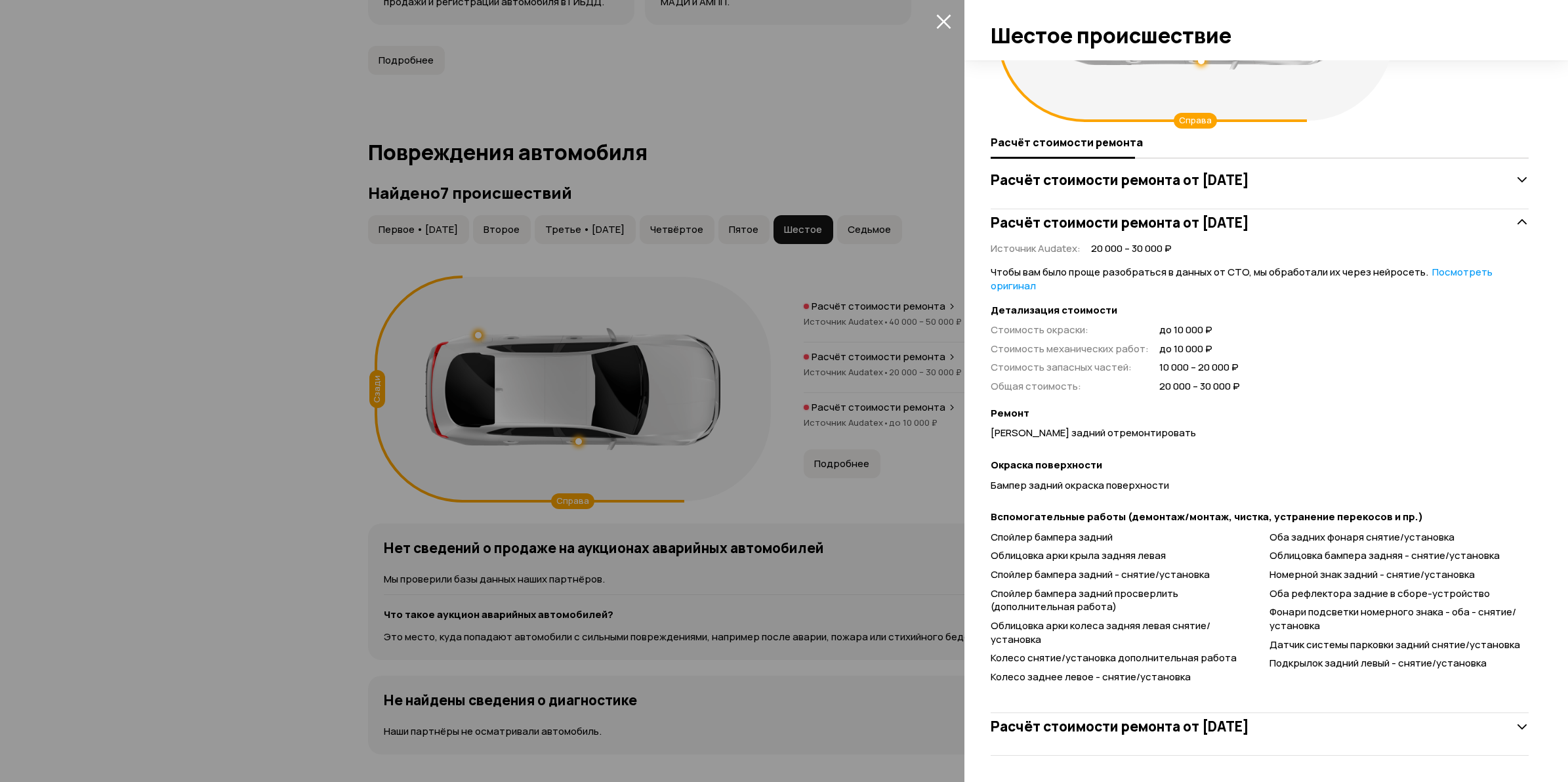
click at [246, 516] on div at bounding box center [784, 391] width 1568 height 782
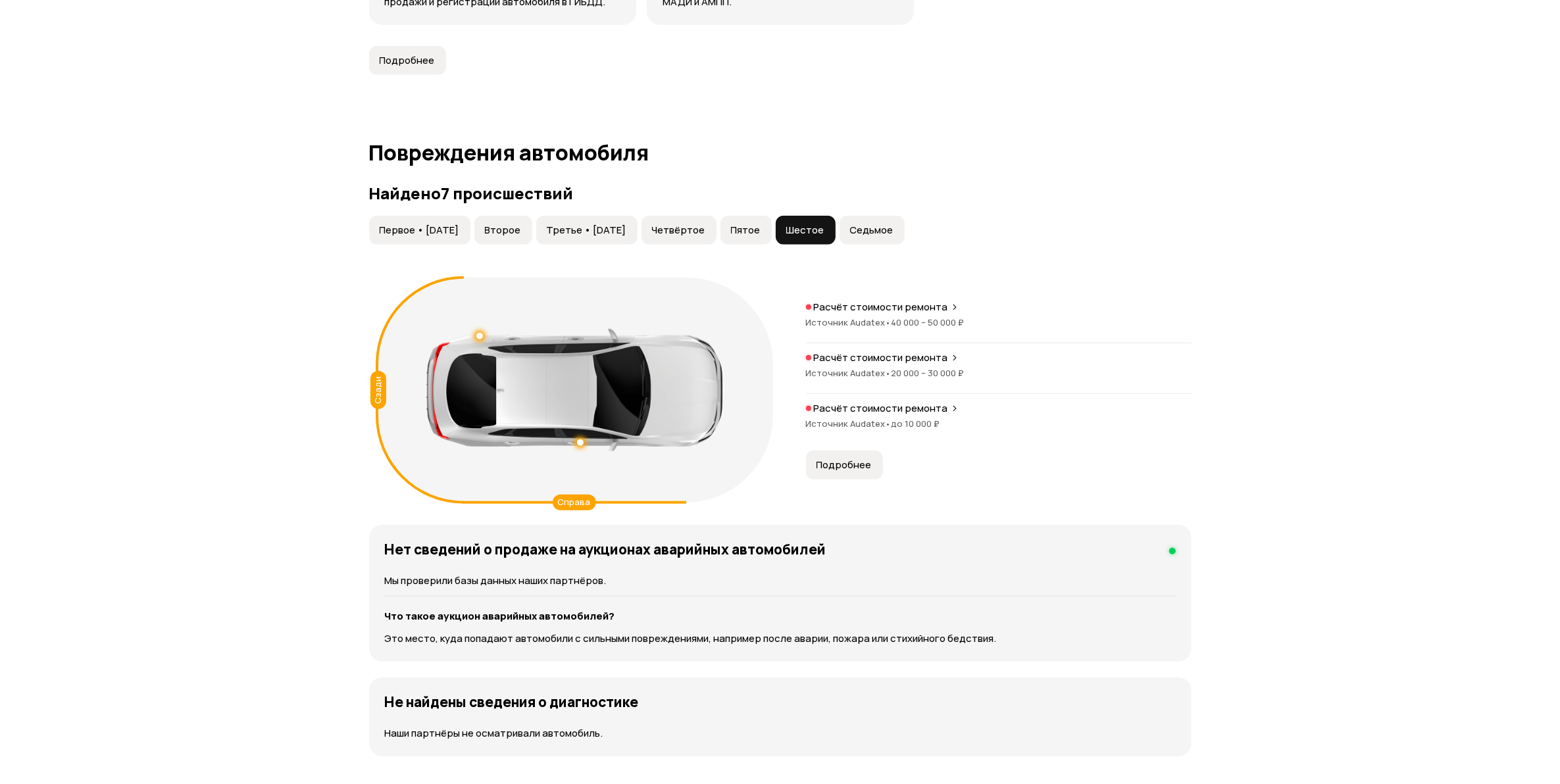
click at [922, 424] on span "до 10 000 ₽" at bounding box center [916, 424] width 49 height 12
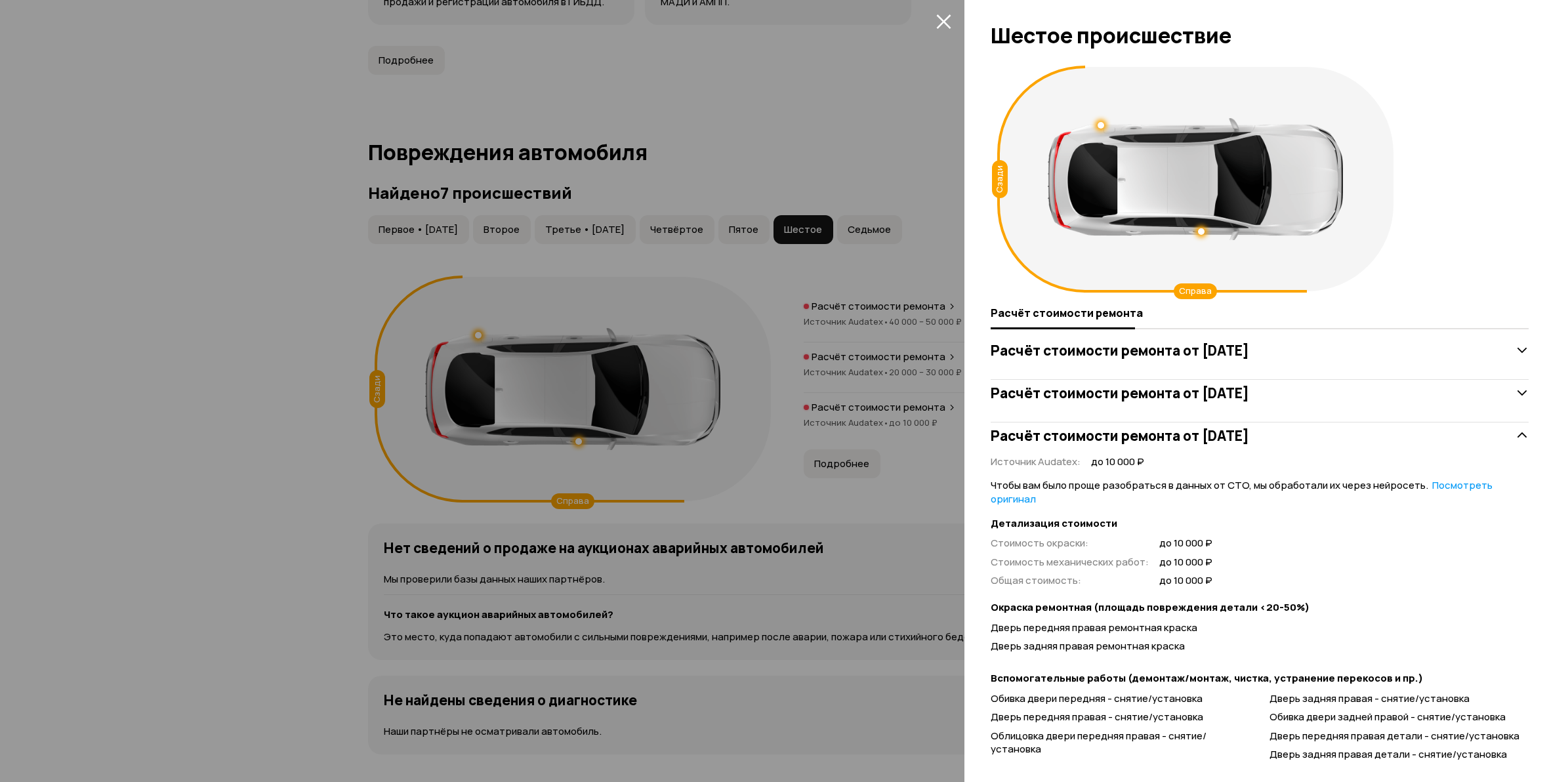
scroll to position [38, 0]
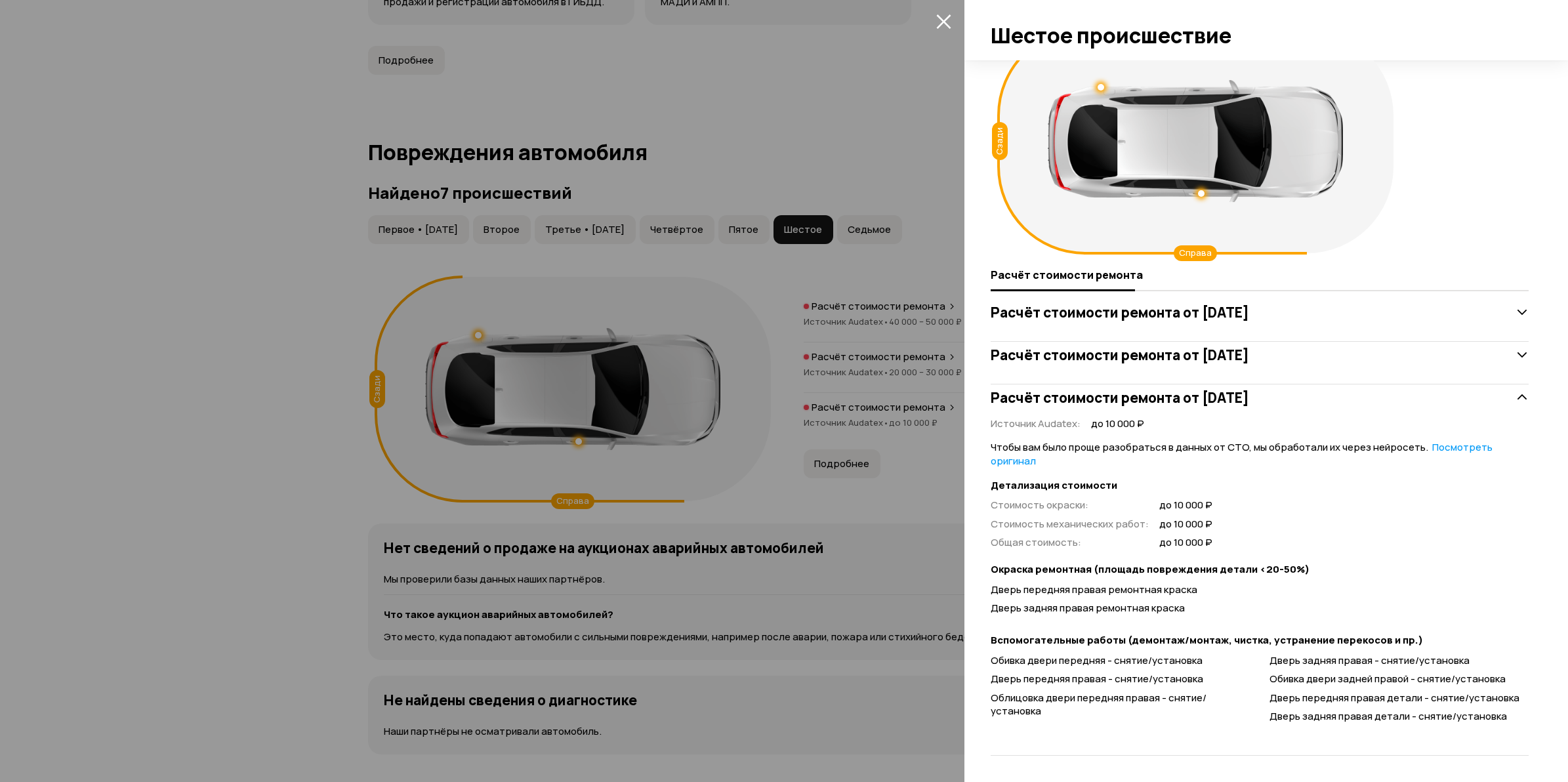
click at [250, 538] on div at bounding box center [784, 391] width 1568 height 782
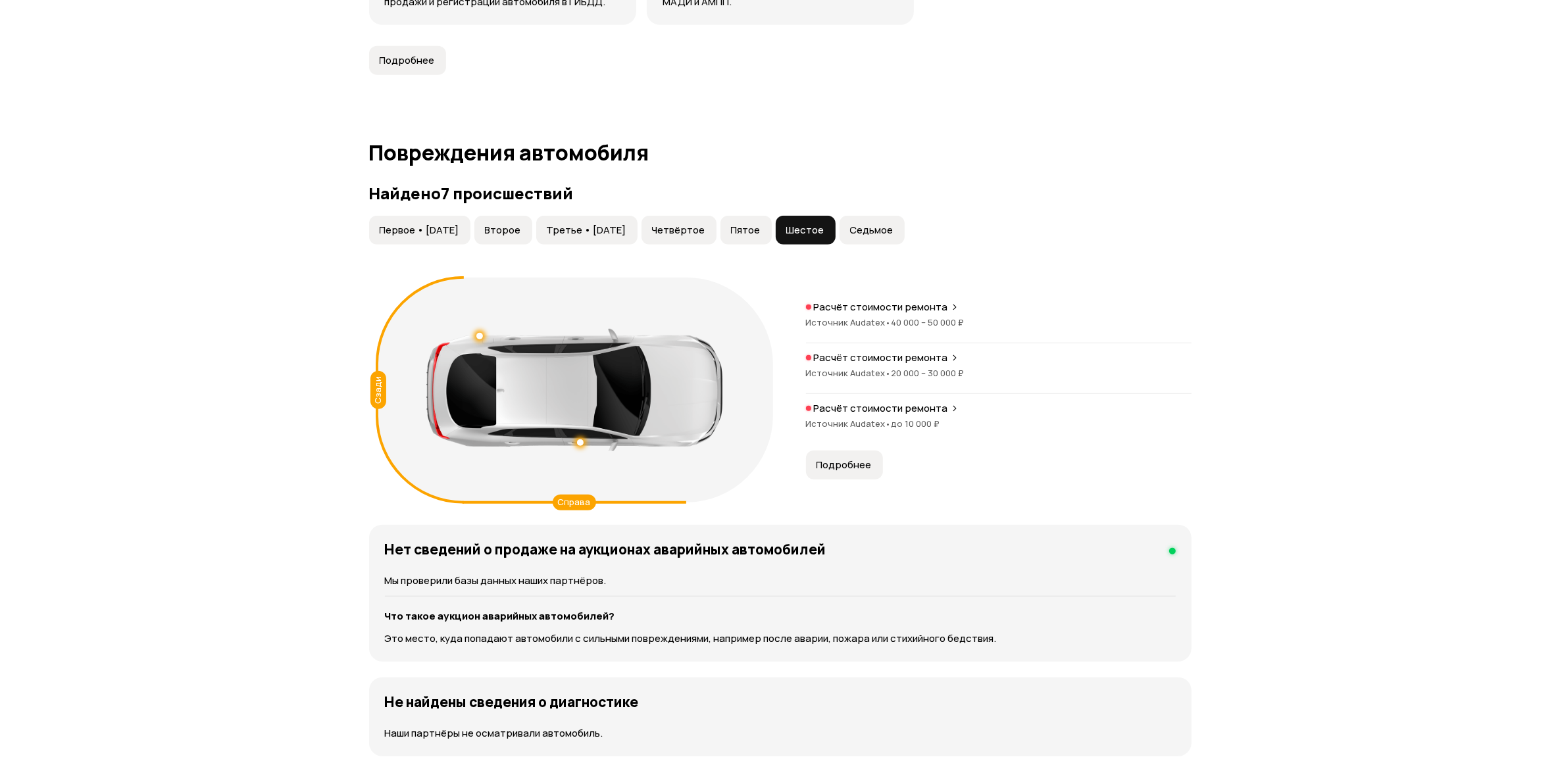
click at [905, 244] on button "Седьмое" at bounding box center [872, 230] width 65 height 29
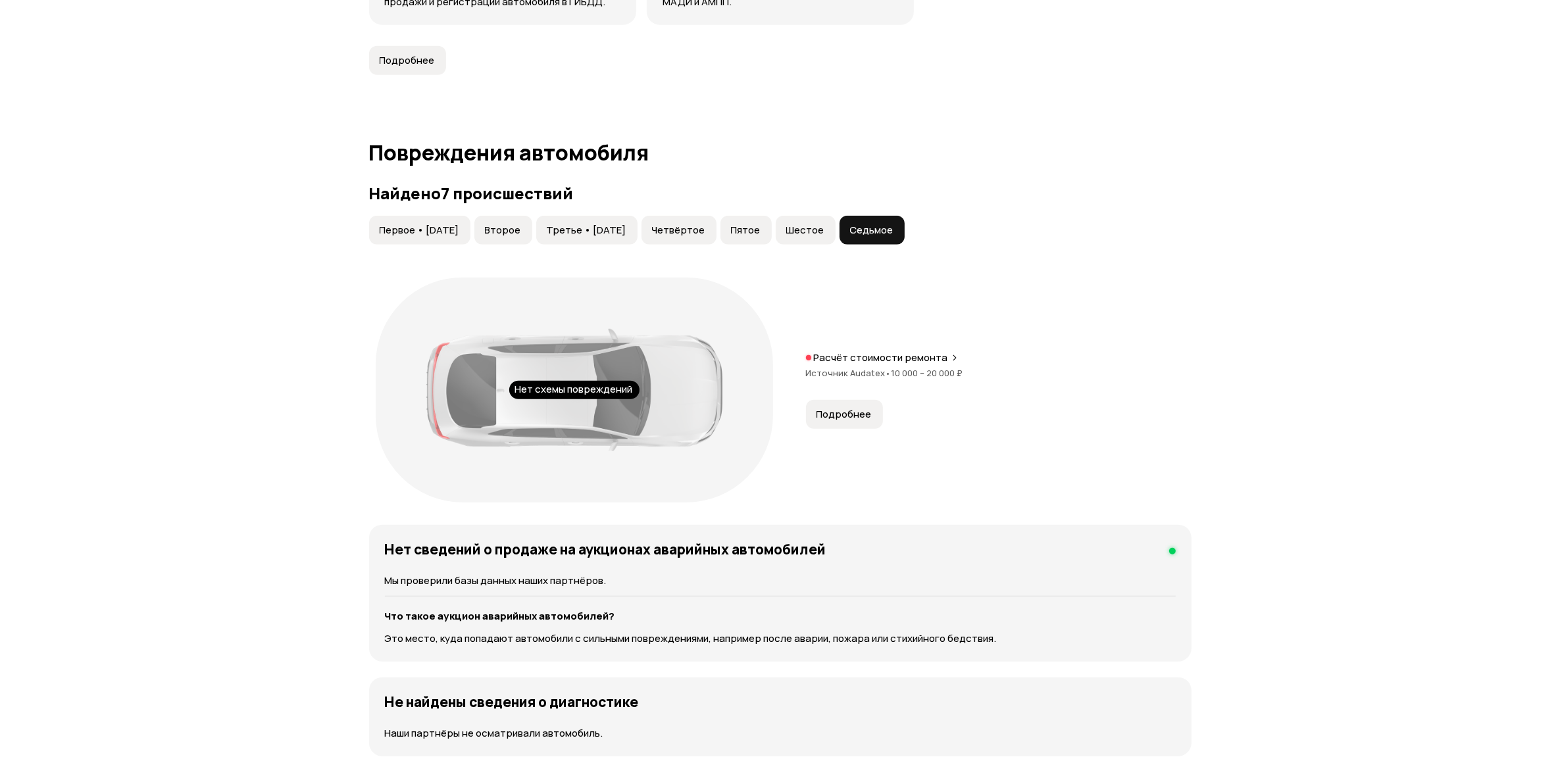
click at [879, 376] on span "Источник Audatex •" at bounding box center [849, 373] width 85 height 12
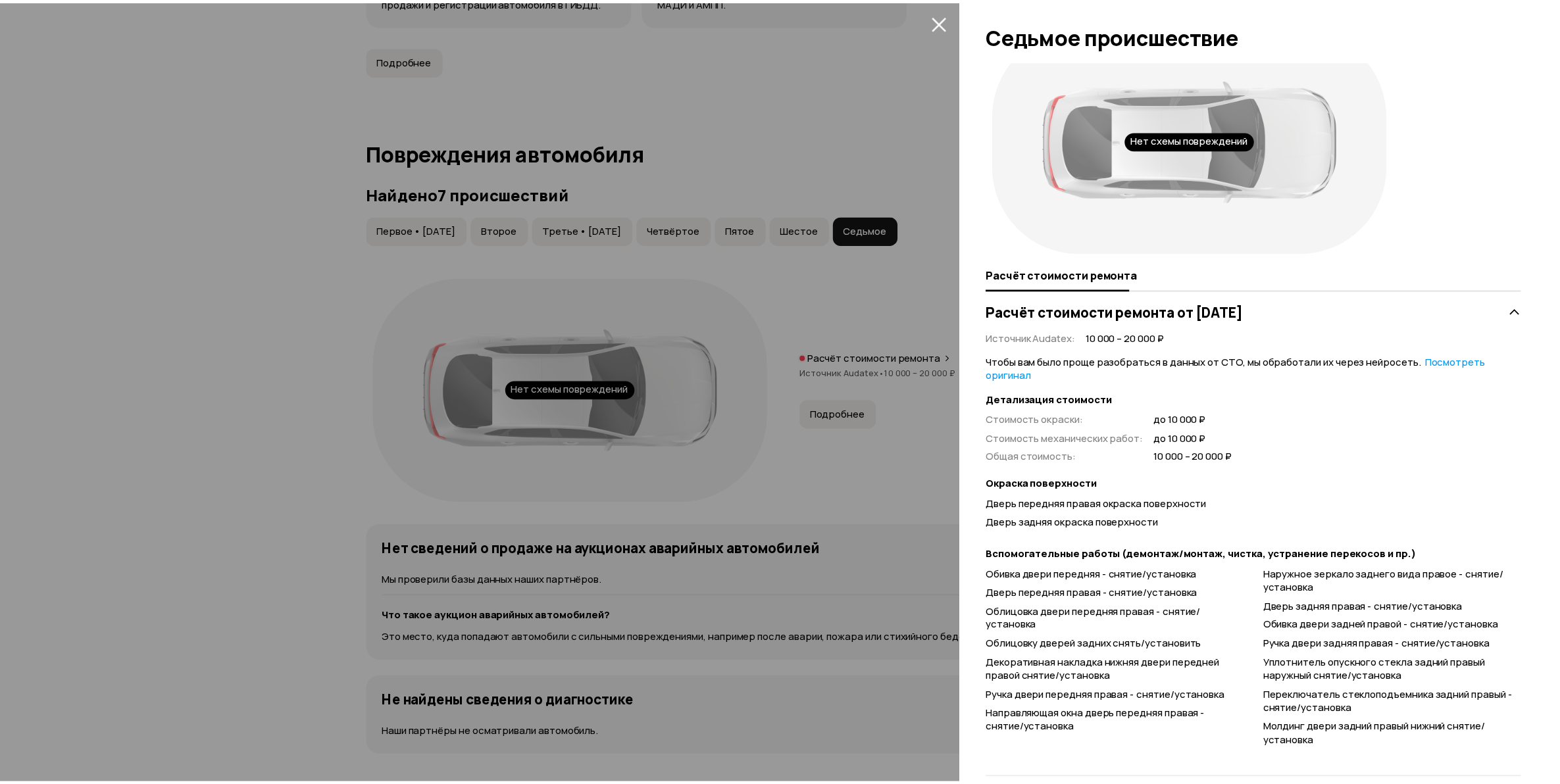
scroll to position [61, 0]
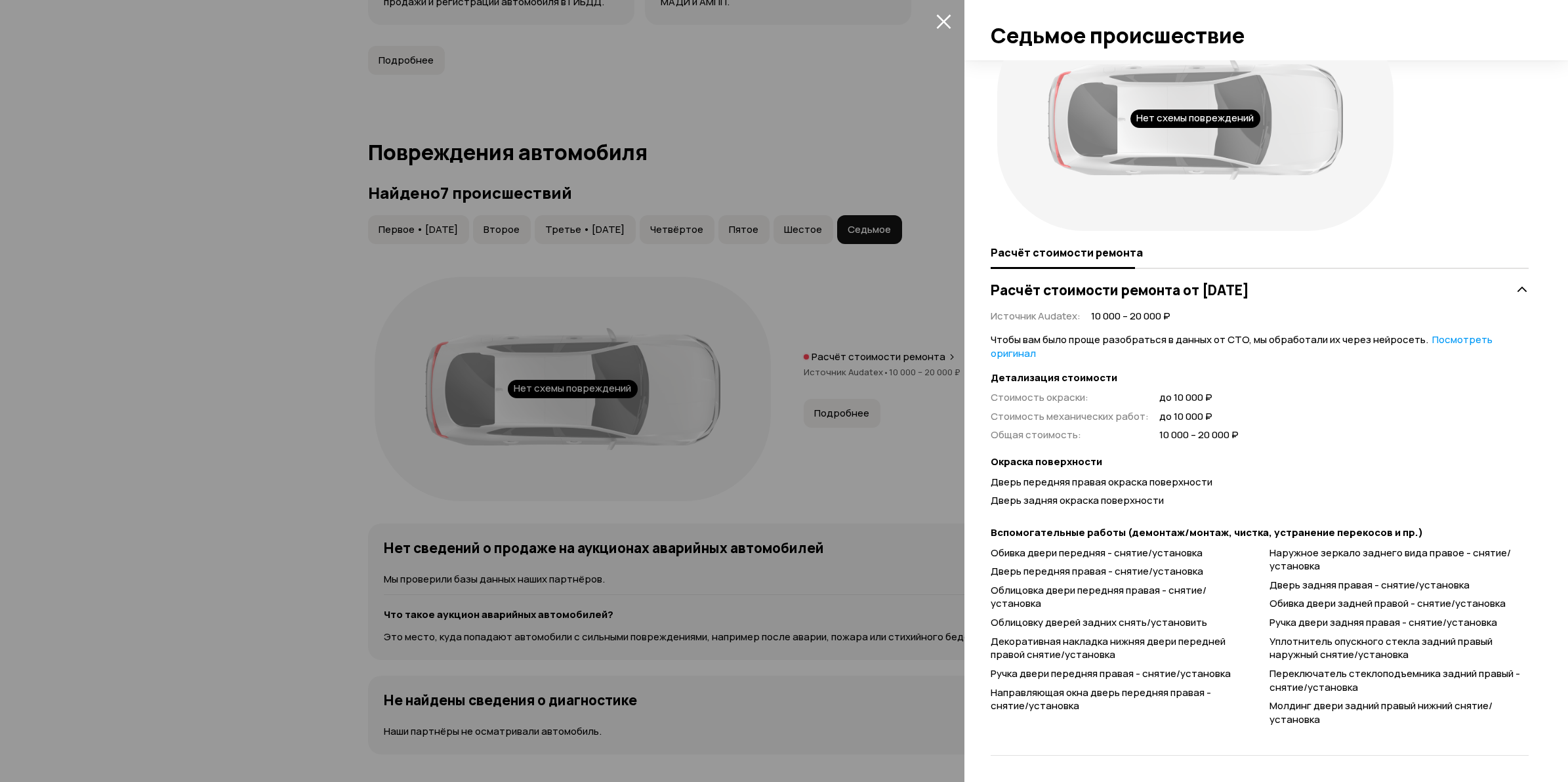
click at [234, 474] on div at bounding box center [784, 391] width 1568 height 782
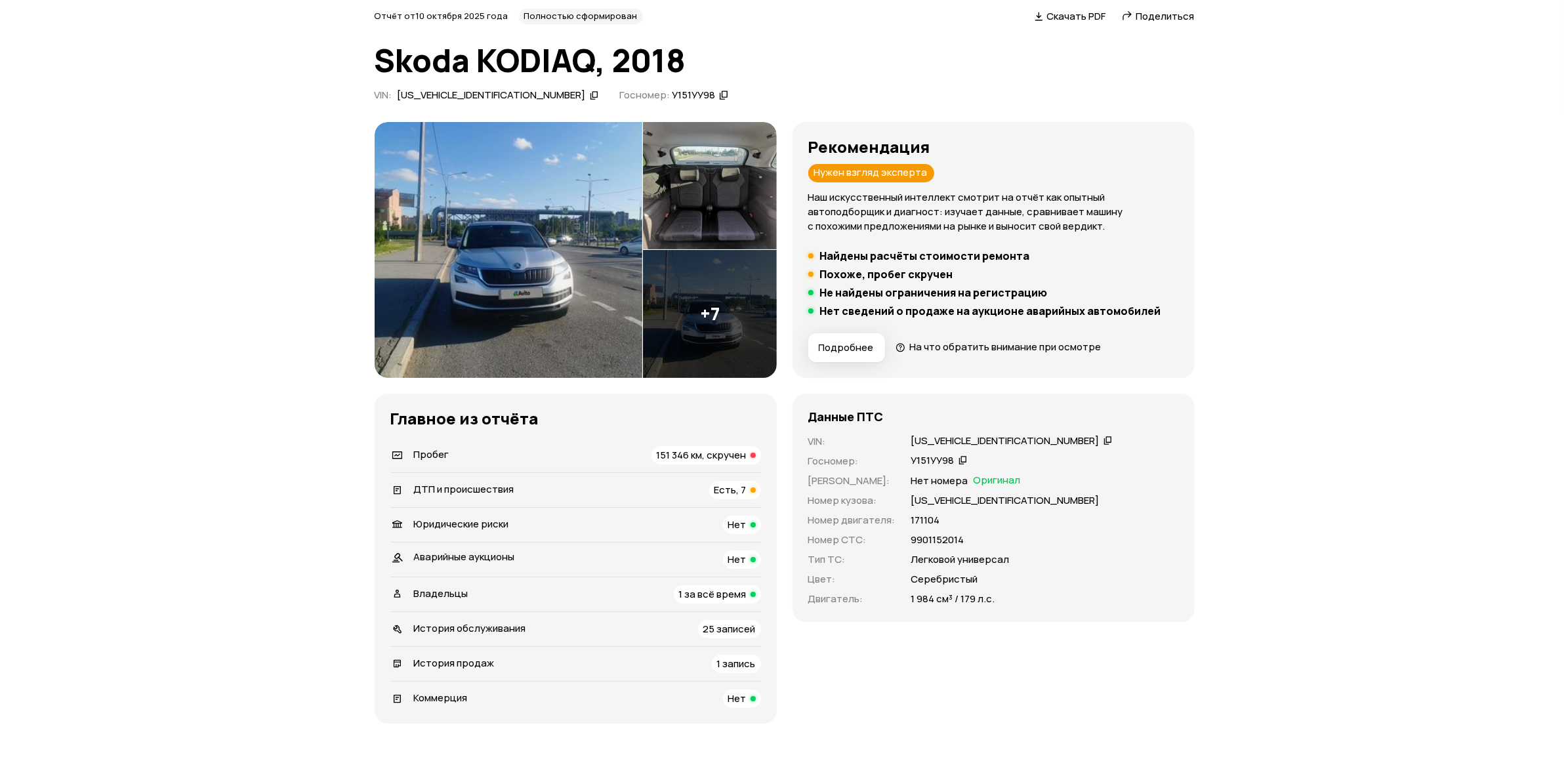
scroll to position [0, 0]
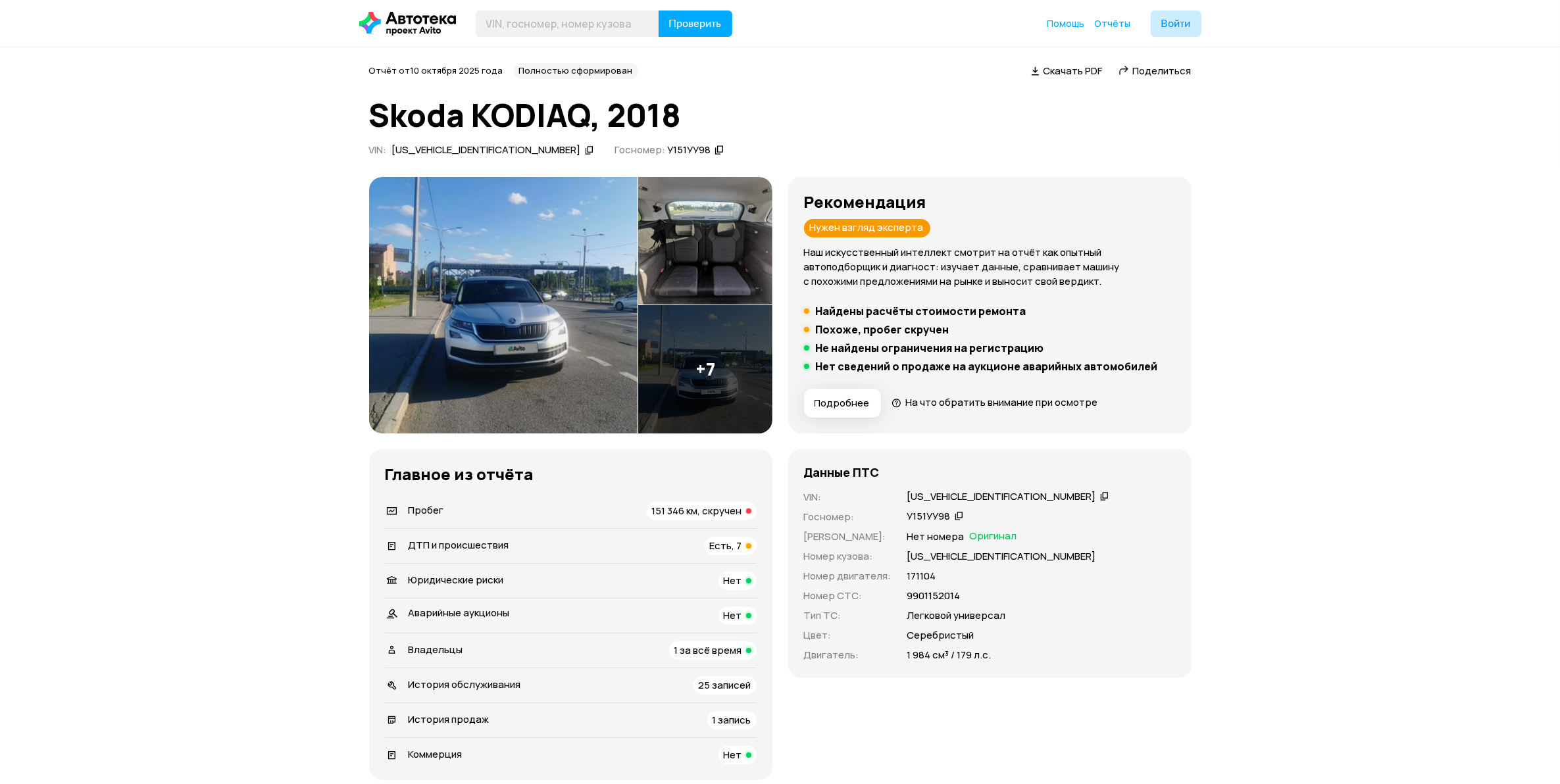
click at [574, 306] on img at bounding box center [503, 306] width 269 height 257
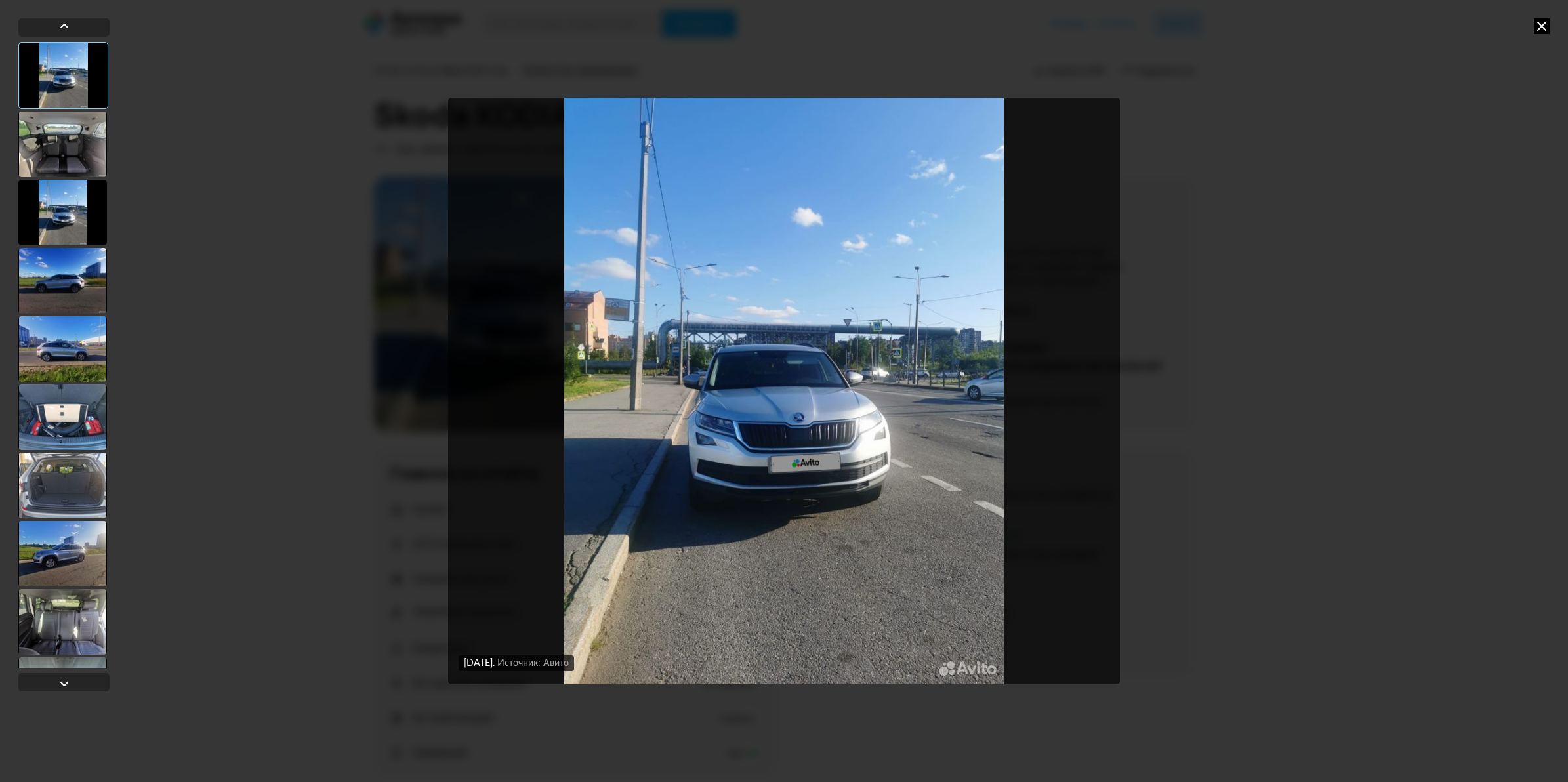
click at [87, 139] on div at bounding box center [63, 144] width 89 height 65
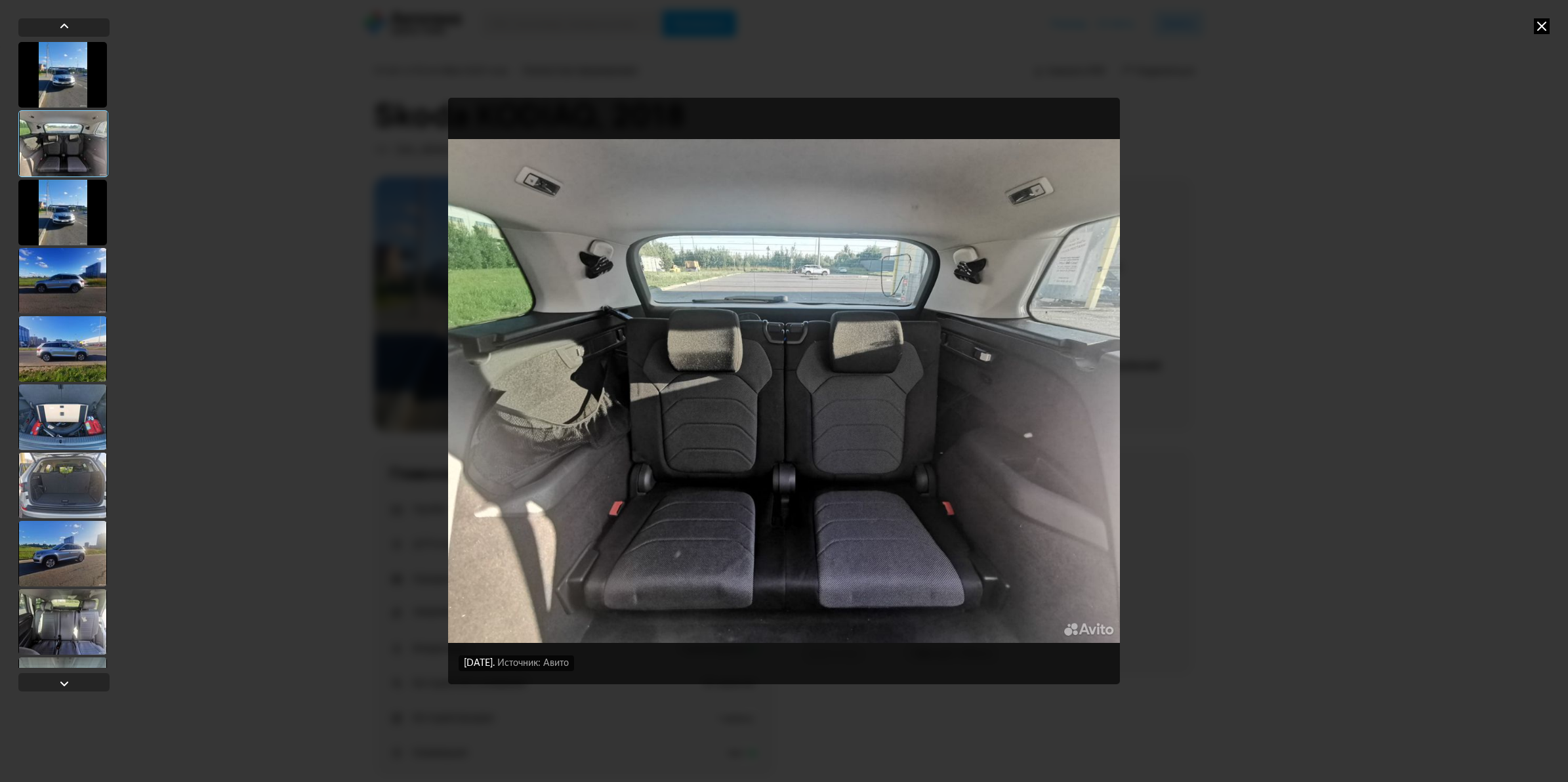
click at [66, 192] on div at bounding box center [63, 212] width 89 height 65
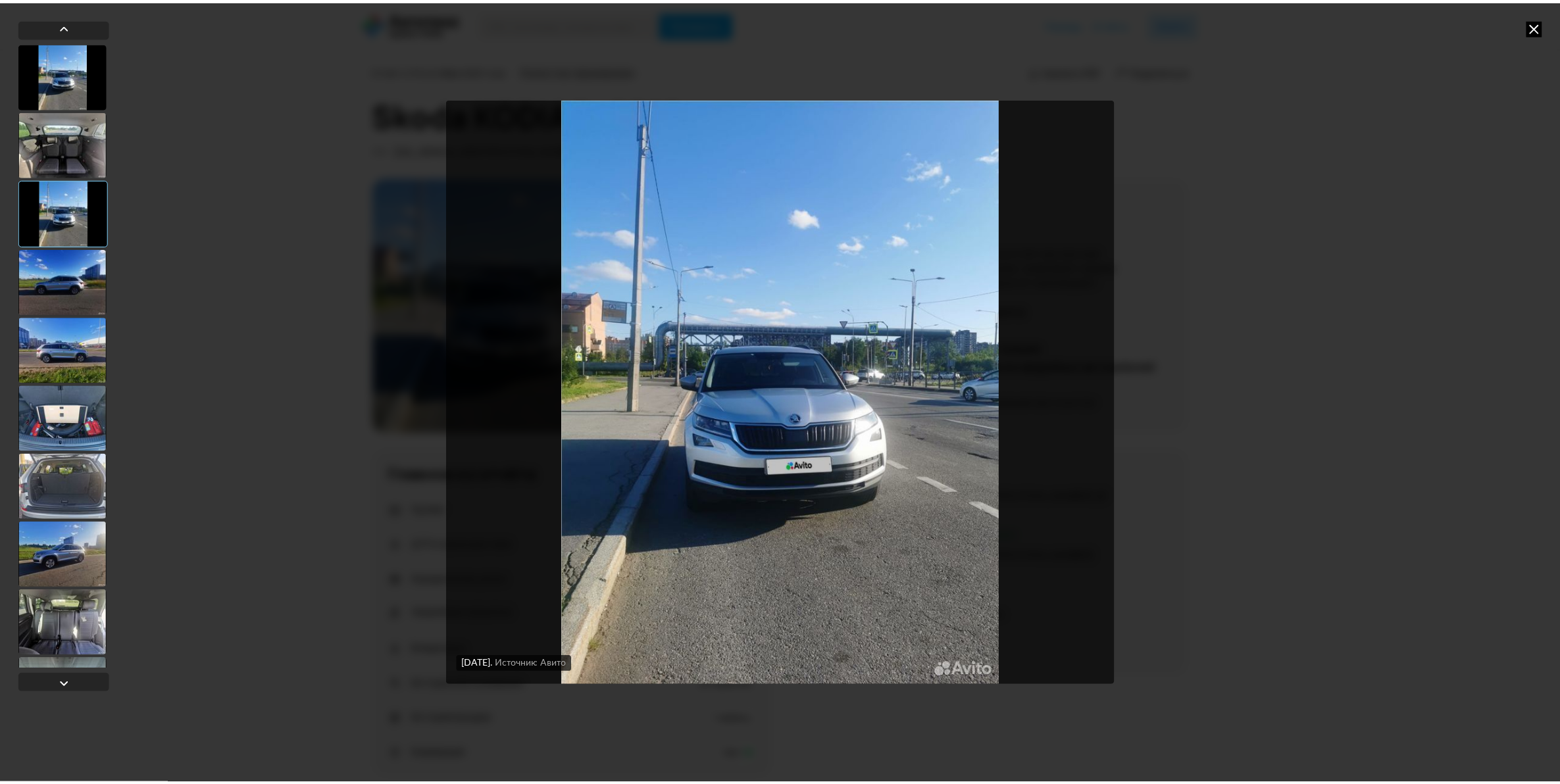
scroll to position [58, 0]
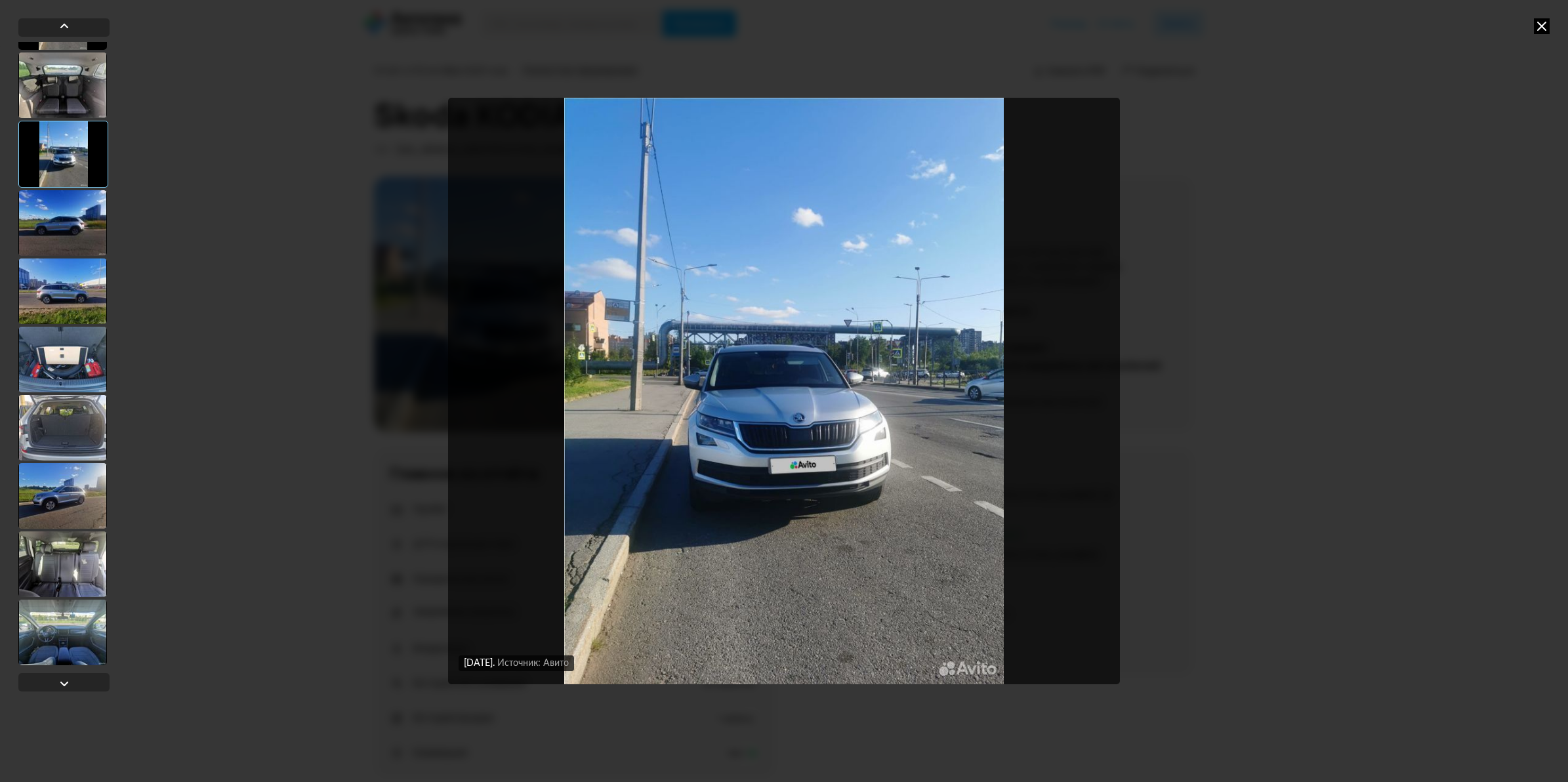
click at [73, 283] on div at bounding box center [63, 291] width 89 height 65
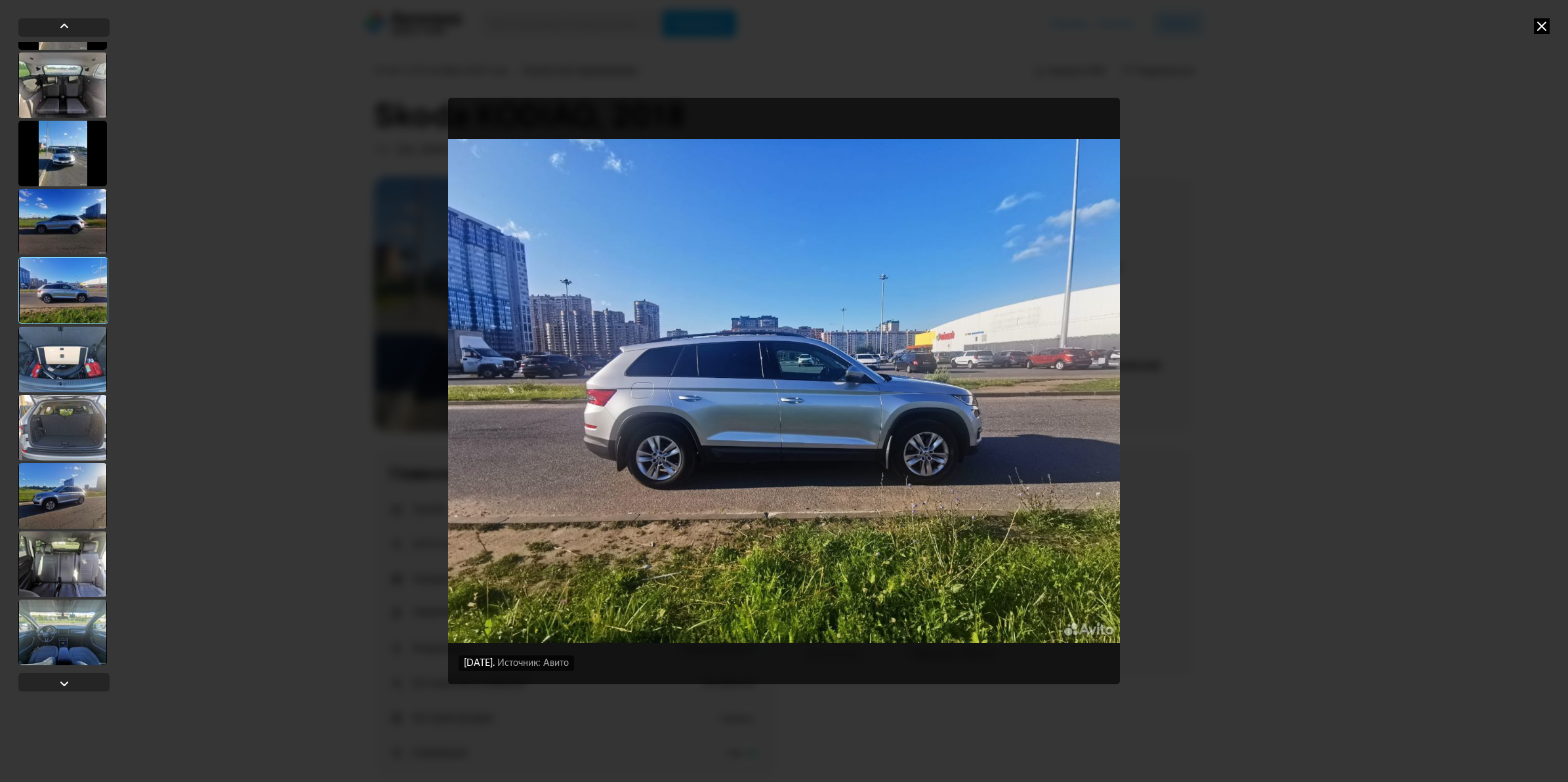
drag, startPoint x: 72, startPoint y: 431, endPoint x: 673, endPoint y: 348, distance: 606.7
click at [72, 434] on div at bounding box center [63, 428] width 89 height 65
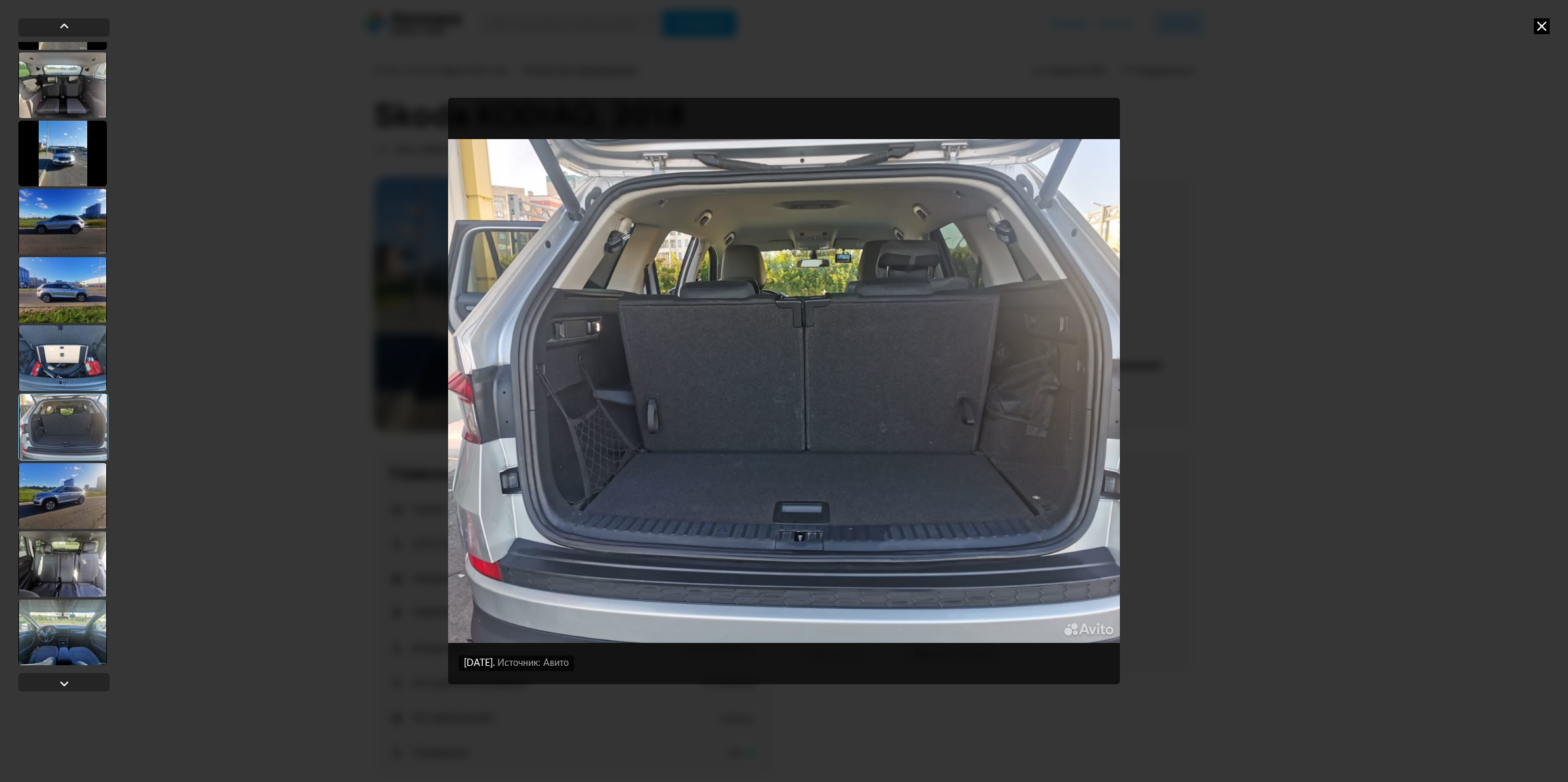
click at [1537, 31] on icon at bounding box center [1542, 26] width 16 height 16
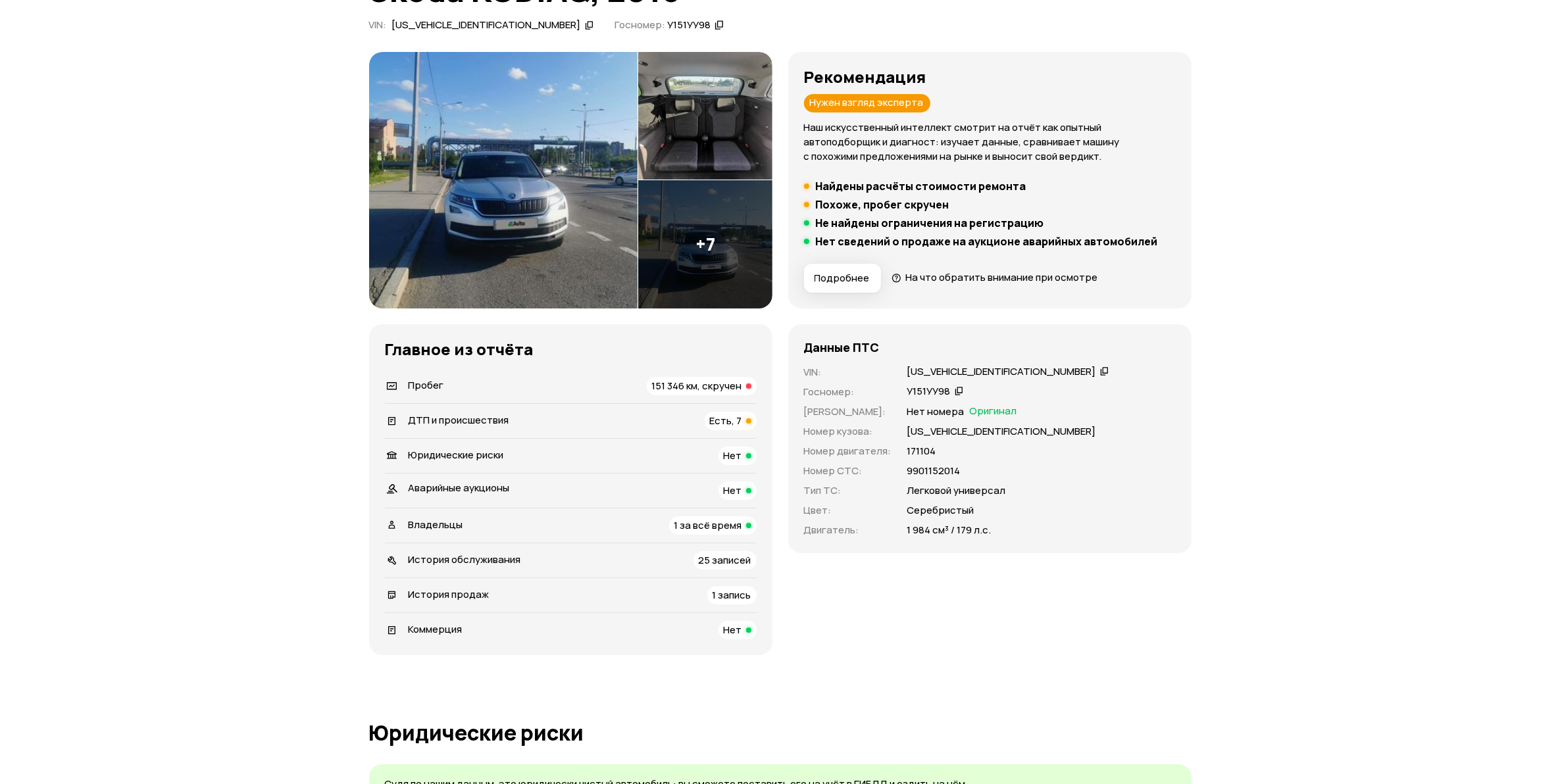
scroll to position [247, 0]
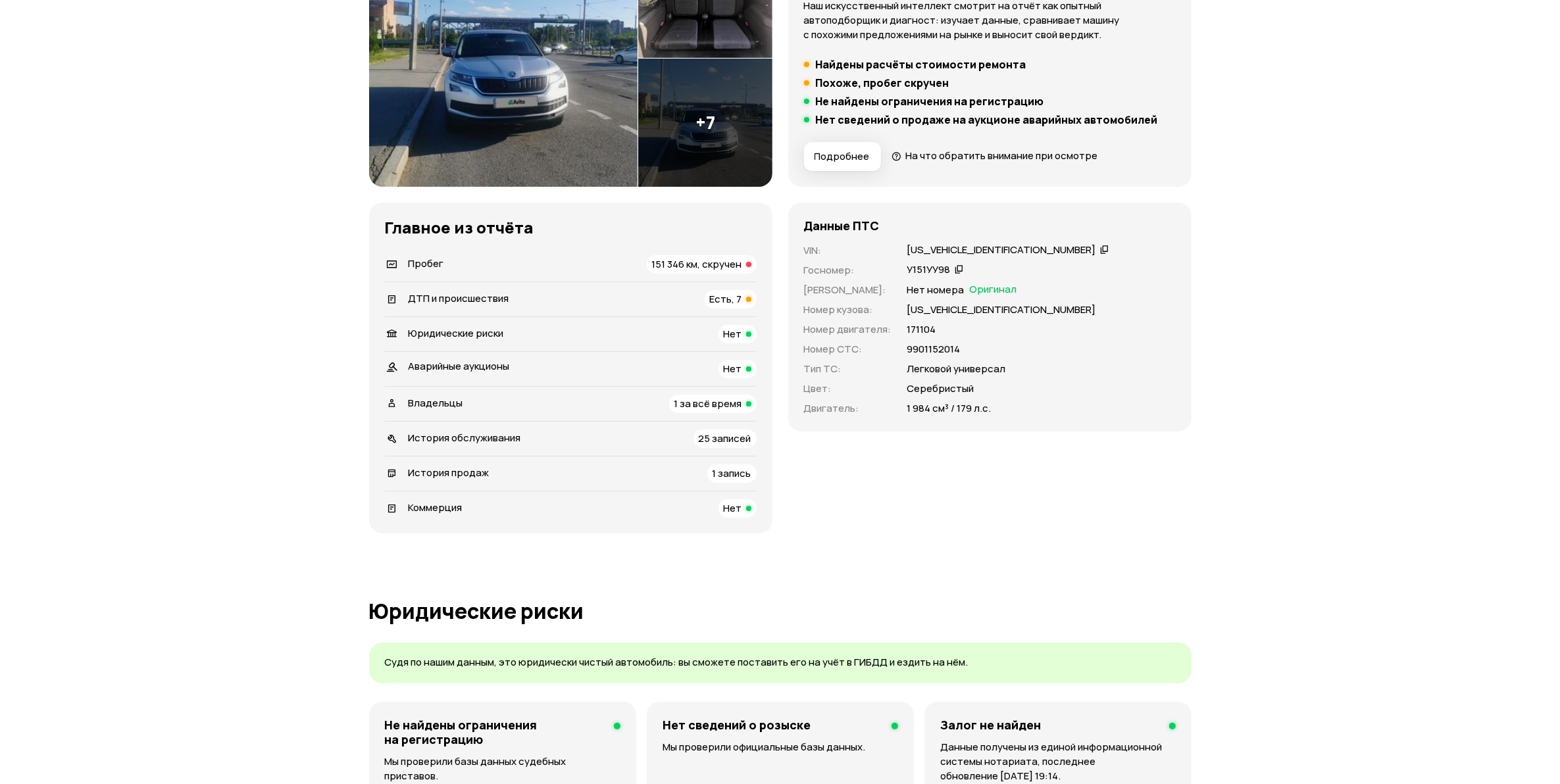
click at [722, 263] on span "151 346 км, скручен" at bounding box center [698, 264] width 90 height 14
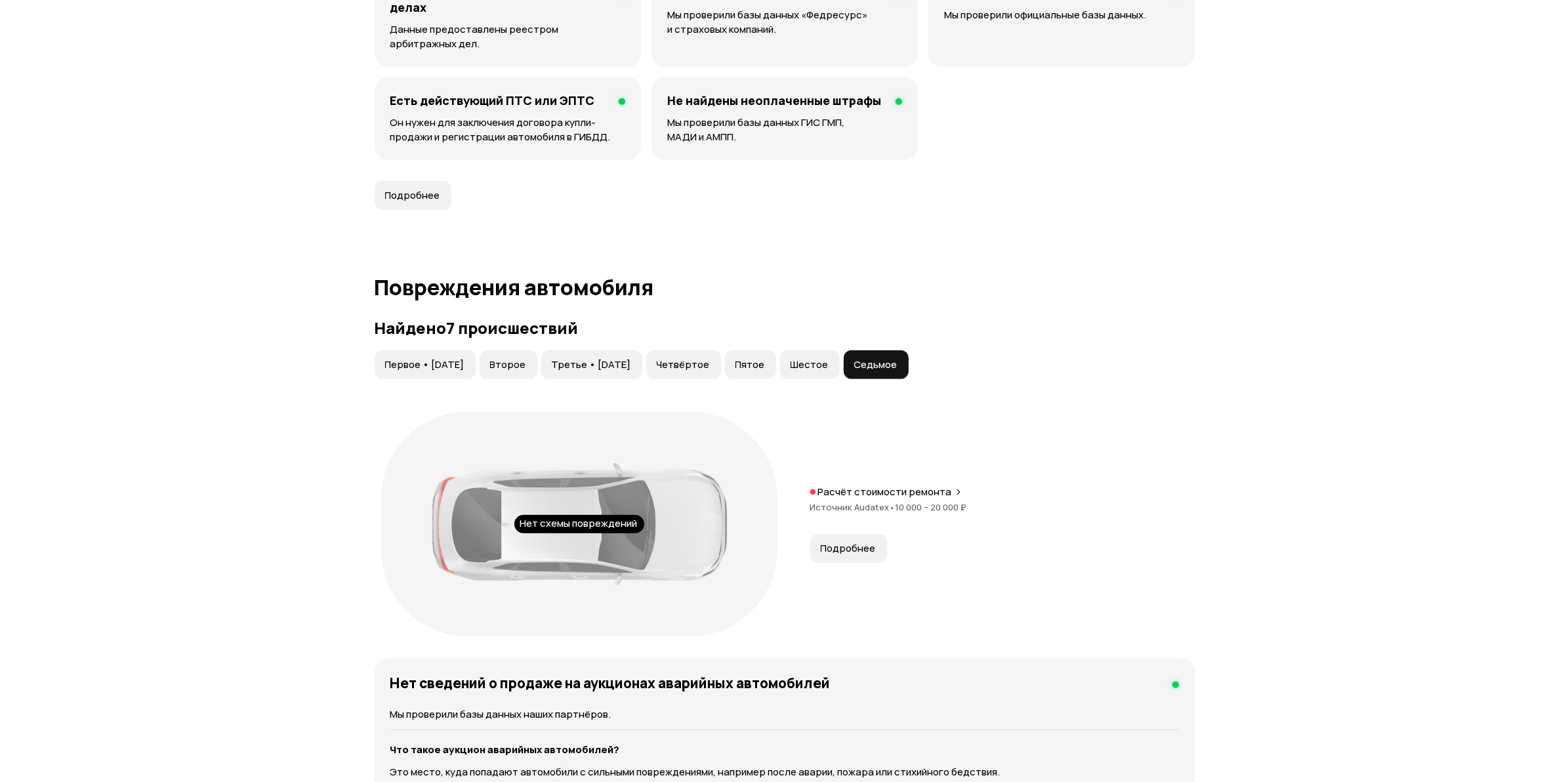
scroll to position [1055, 0]
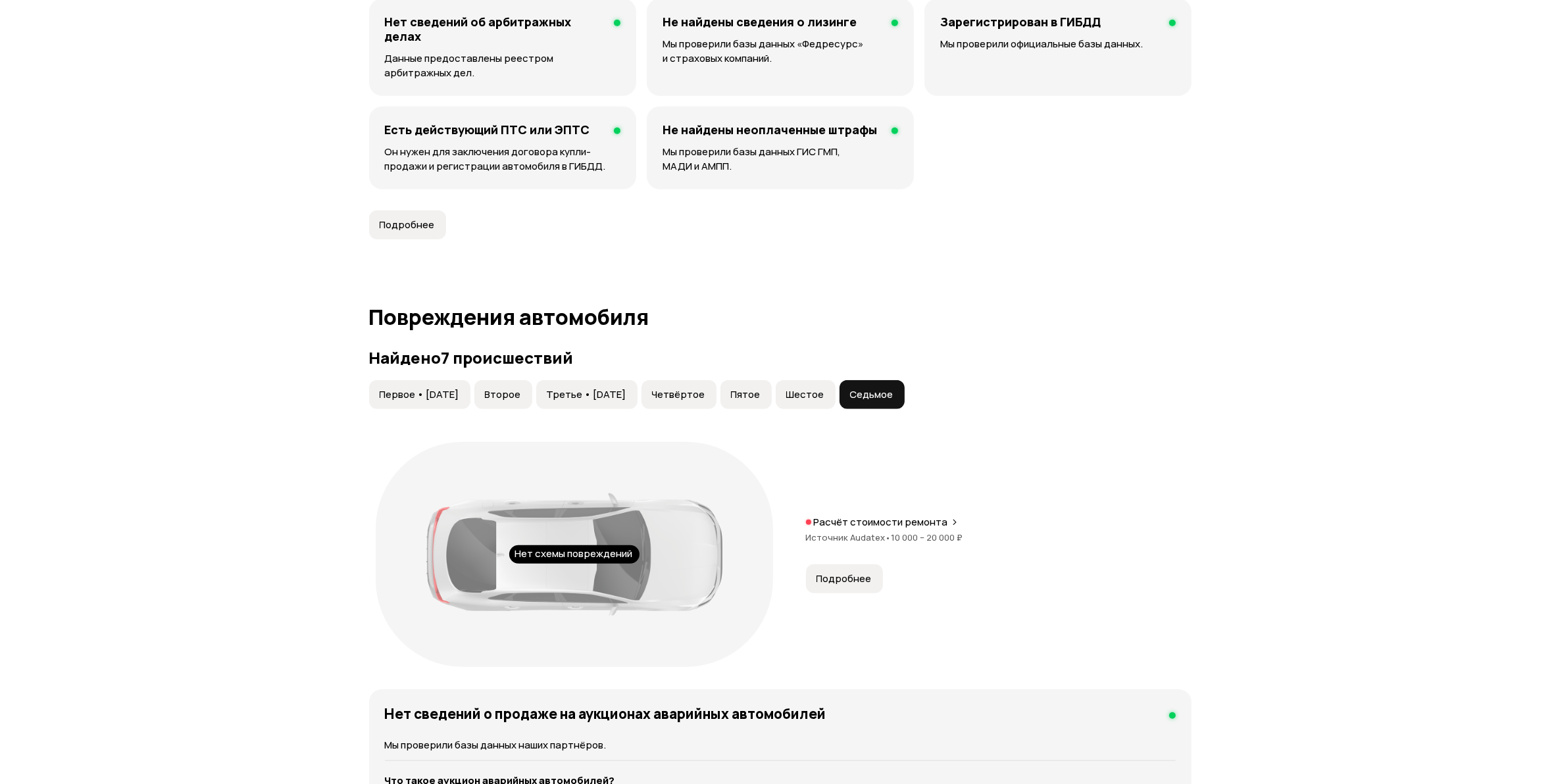
click at [429, 389] on span "Первое • [DATE]" at bounding box center [419, 395] width 80 height 13
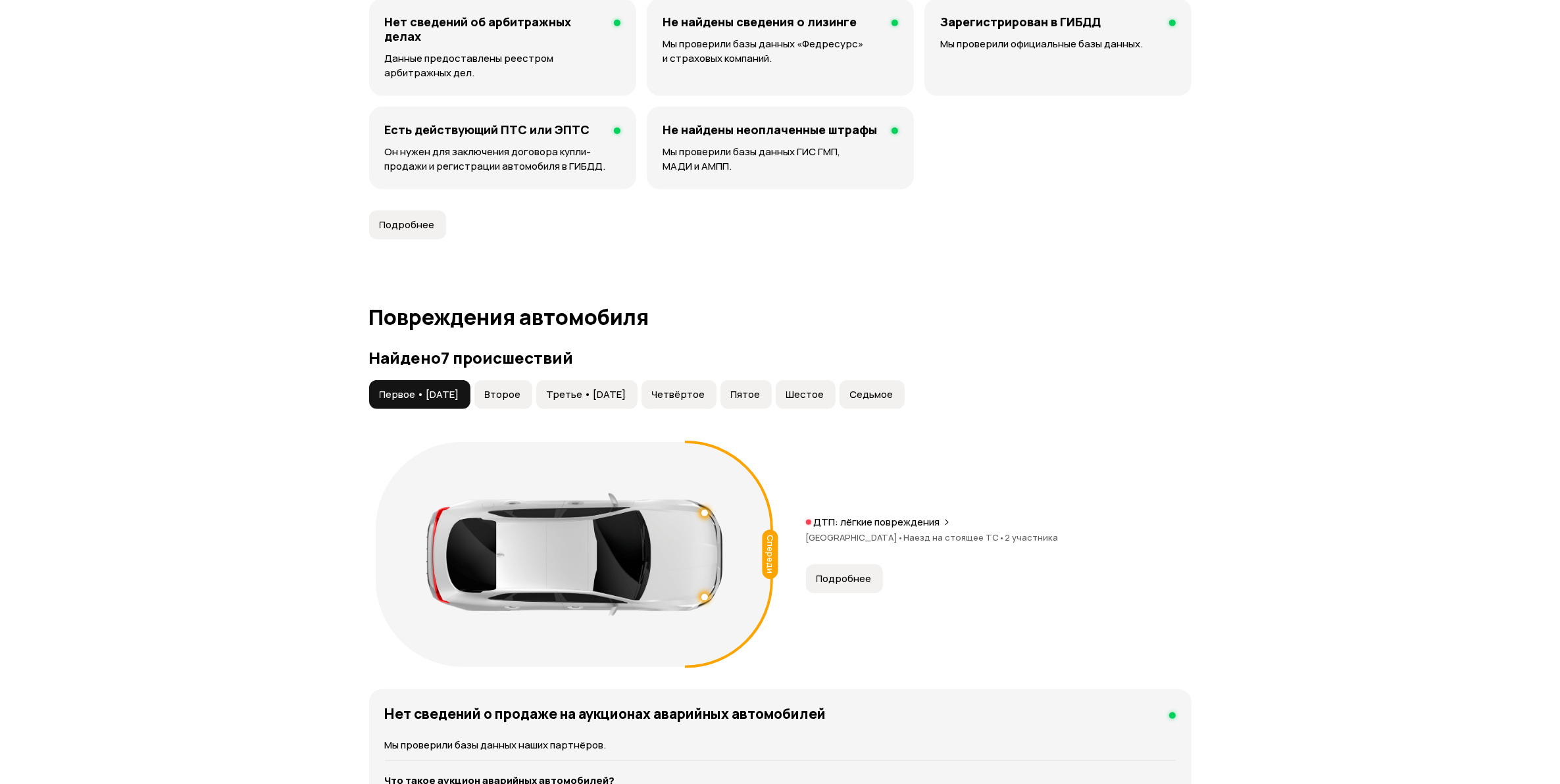
click at [876, 533] on span "[GEOGRAPHIC_DATA] •" at bounding box center [855, 537] width 98 height 12
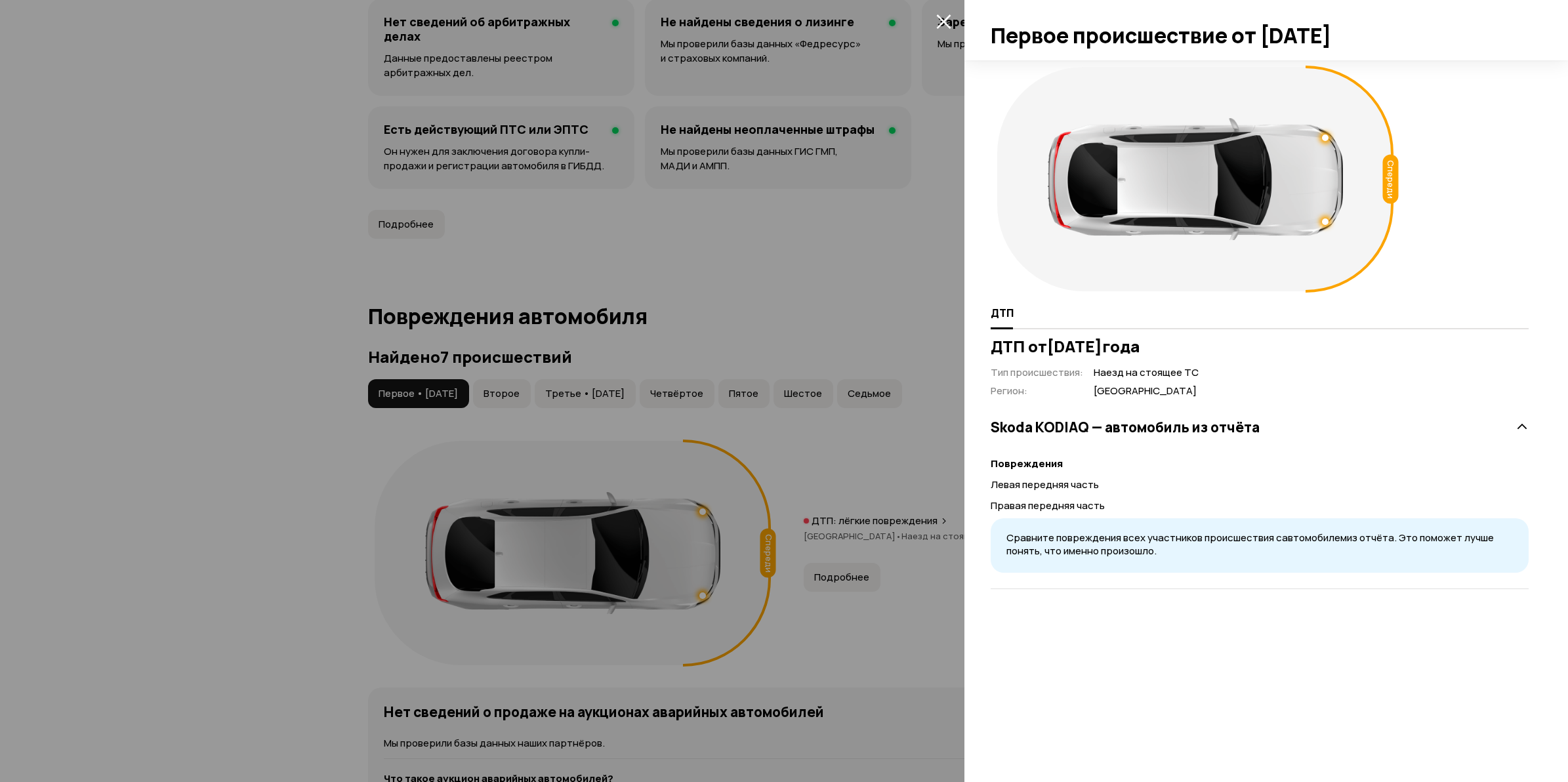
click at [270, 442] on div at bounding box center [784, 391] width 1568 height 782
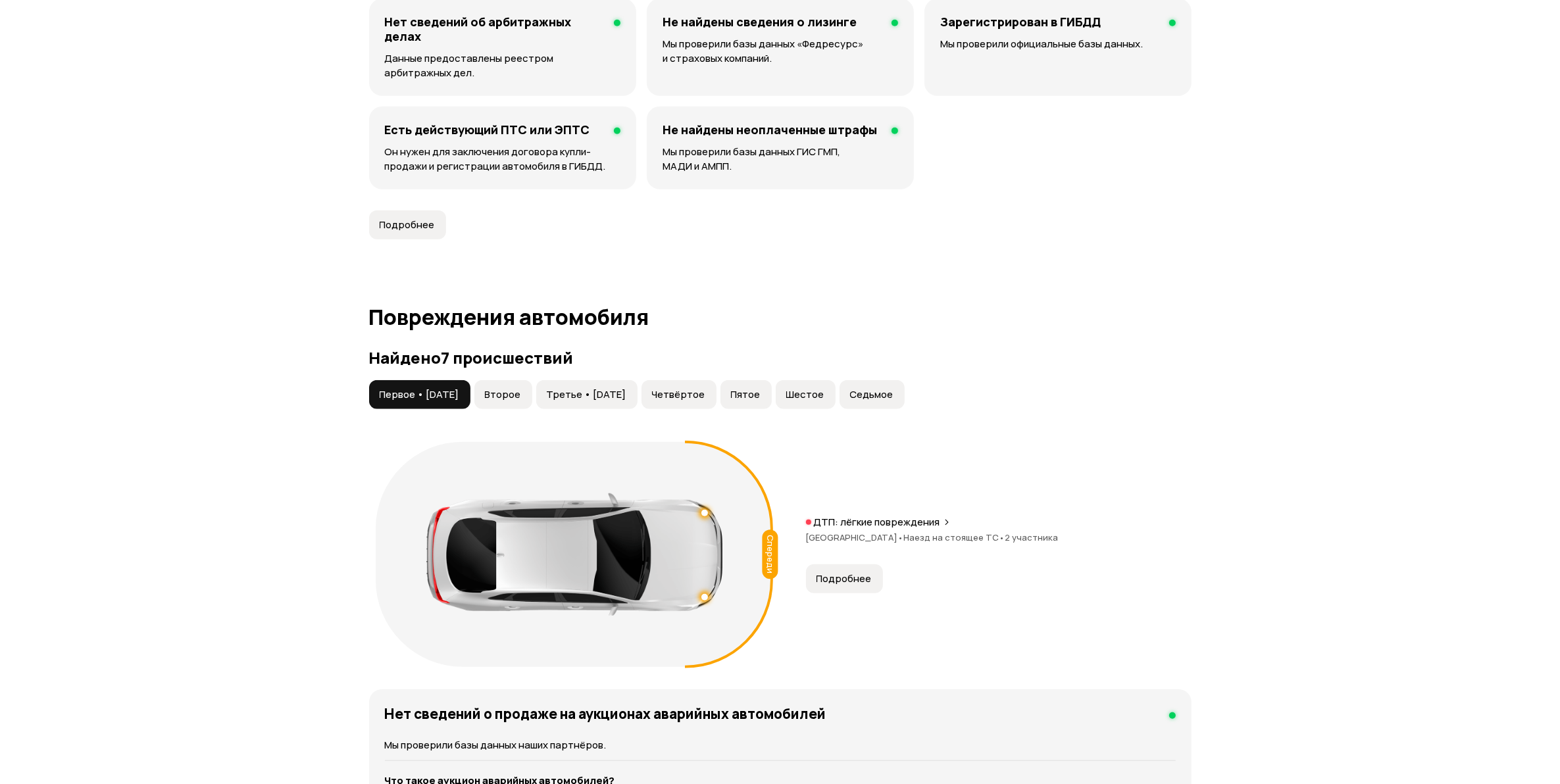
click at [521, 400] on span "Второе" at bounding box center [503, 395] width 36 height 13
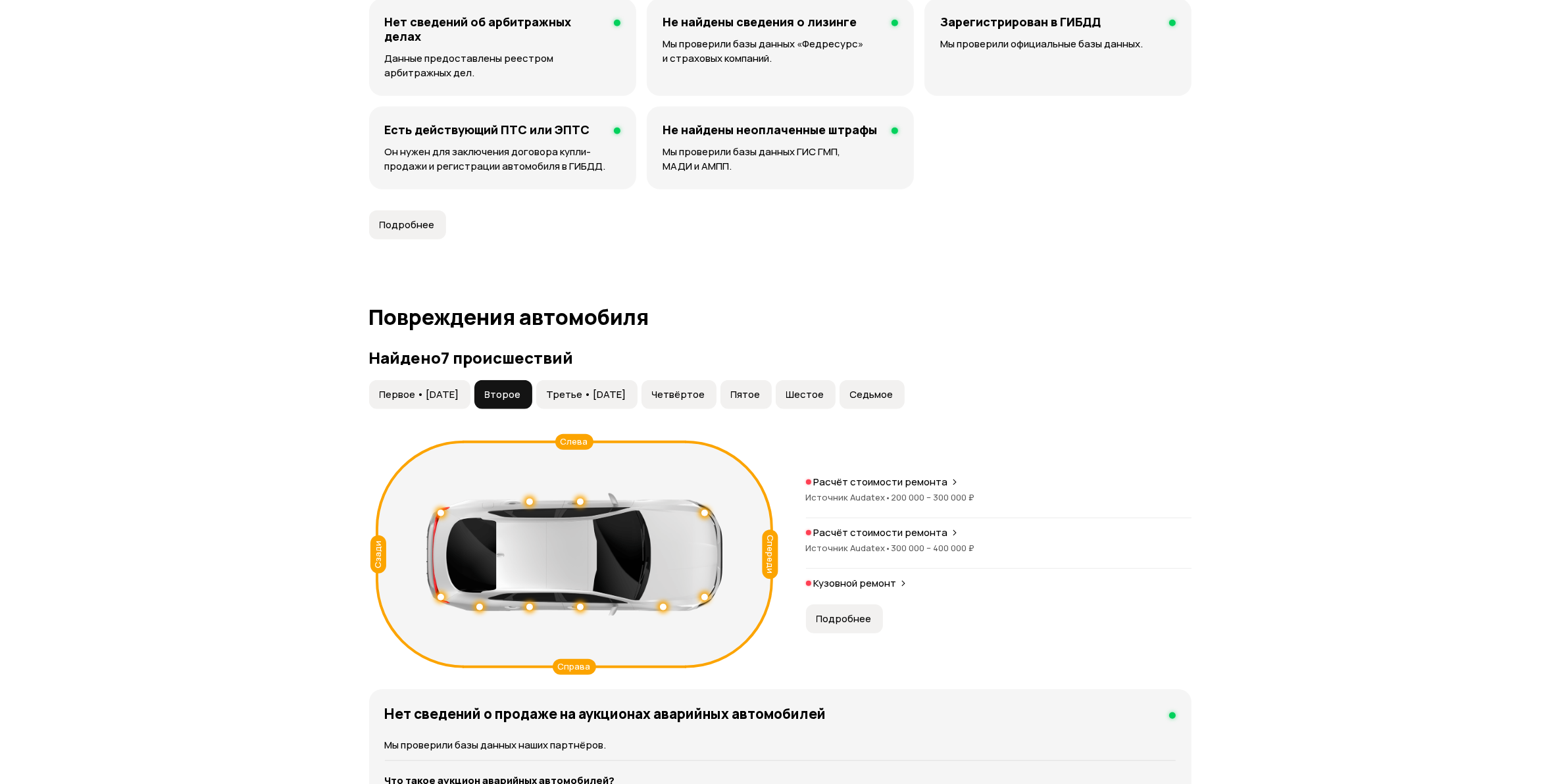
click at [945, 543] on span "300 000 – 400 000 ₽" at bounding box center [933, 548] width 84 height 12
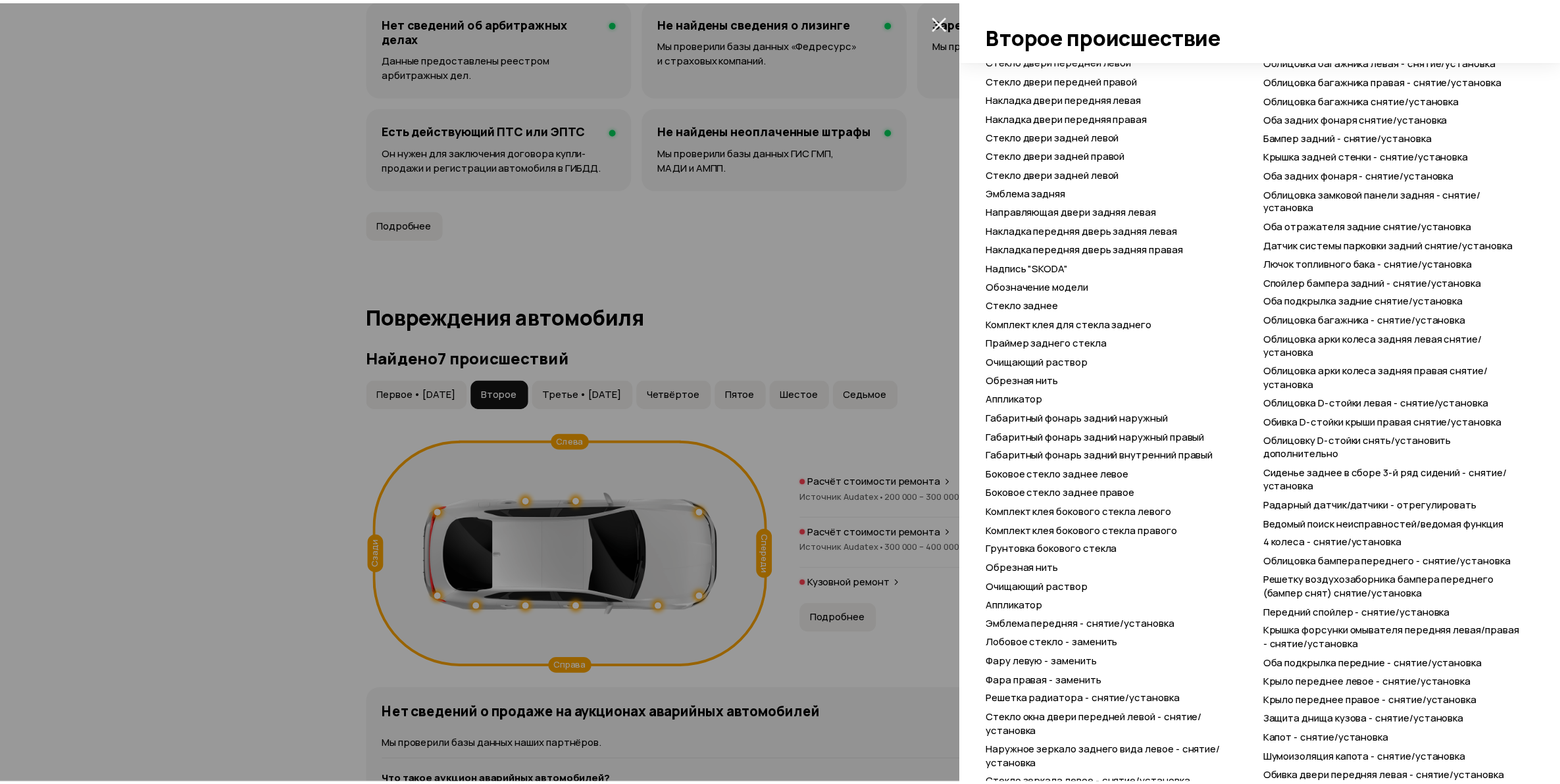
scroll to position [914, 0]
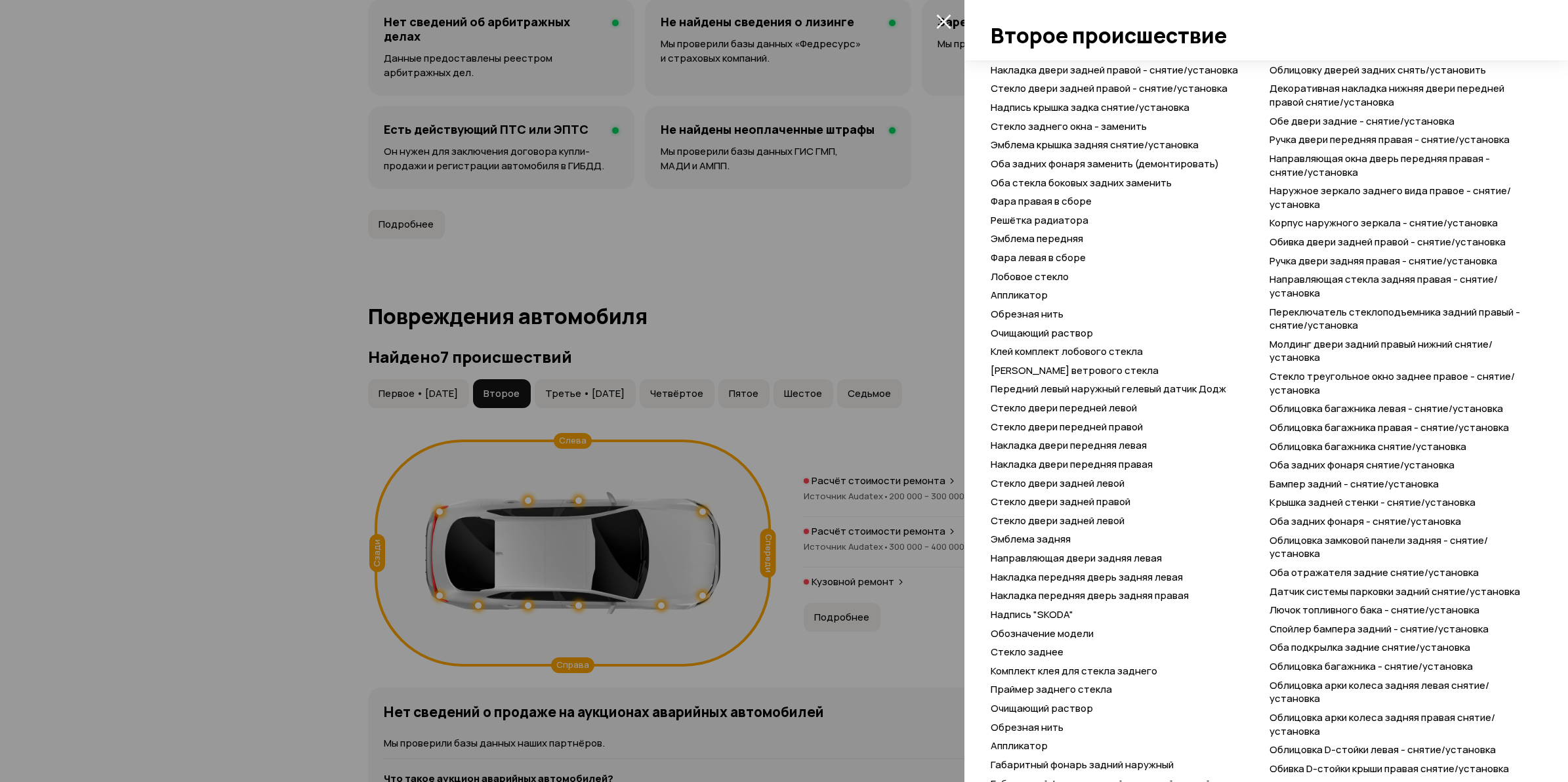
click at [180, 481] on div at bounding box center [784, 391] width 1568 height 782
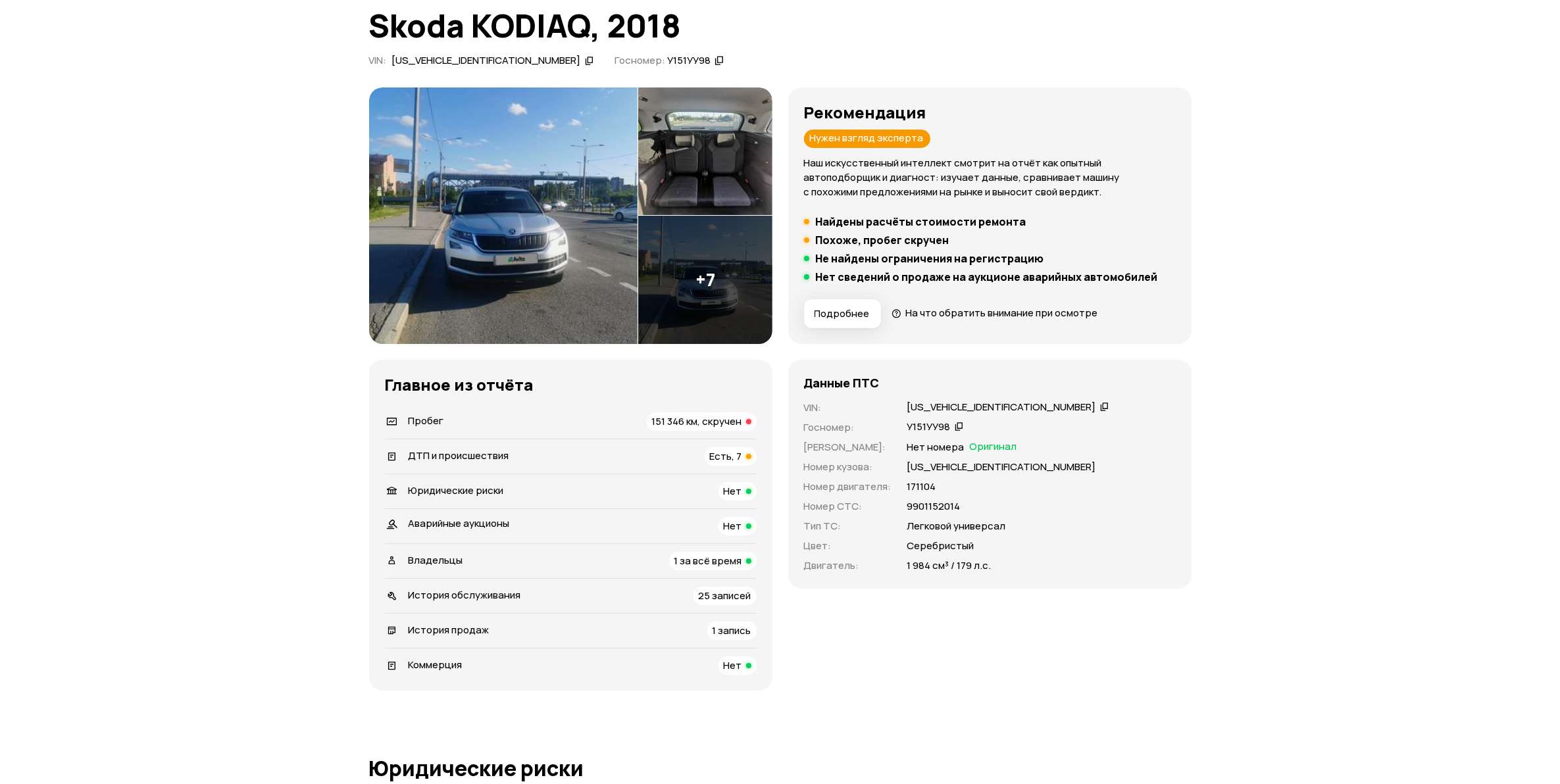
scroll to position [0, 0]
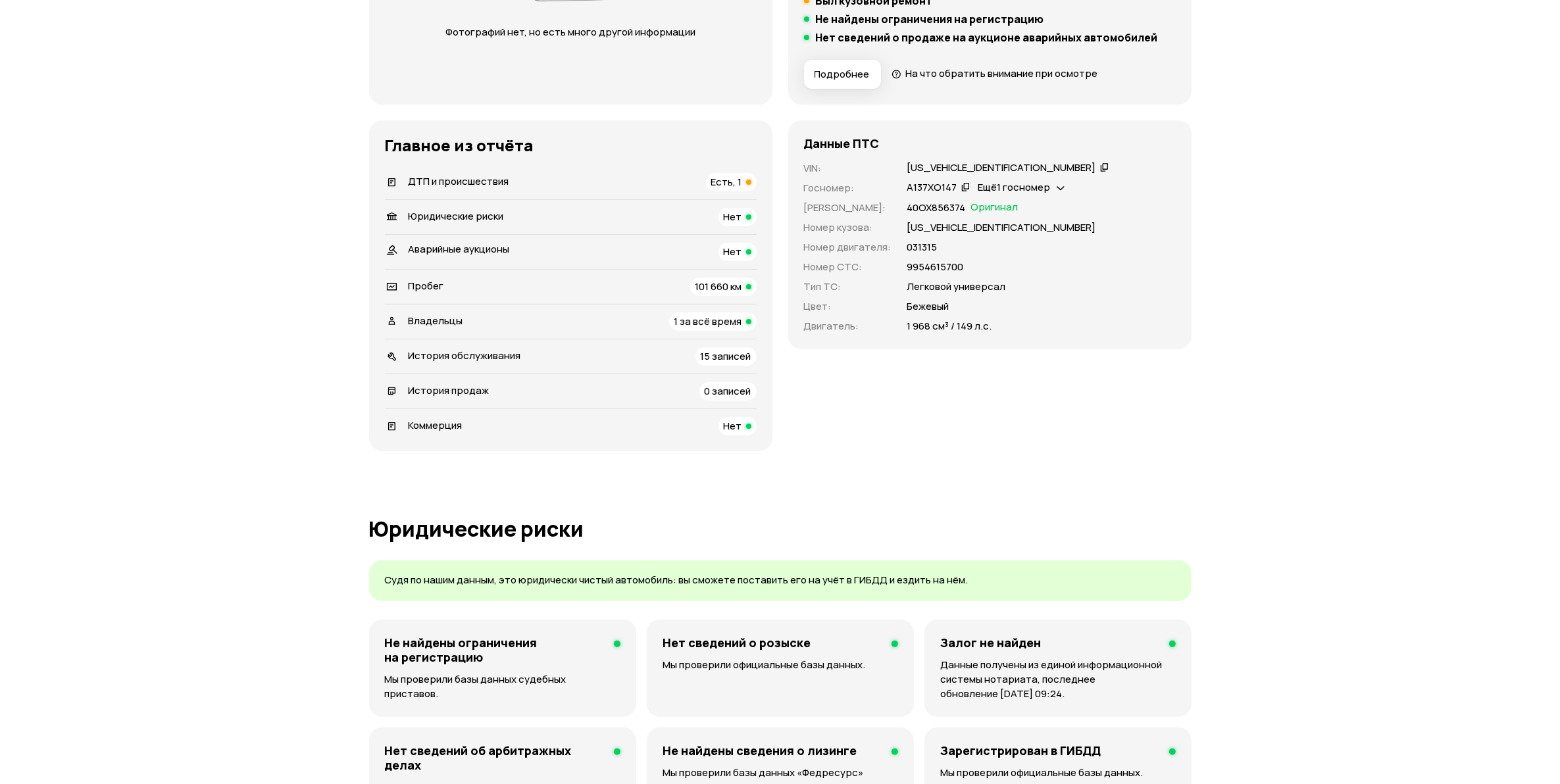
click at [735, 179] on span "Есть, 1" at bounding box center [727, 182] width 31 height 14
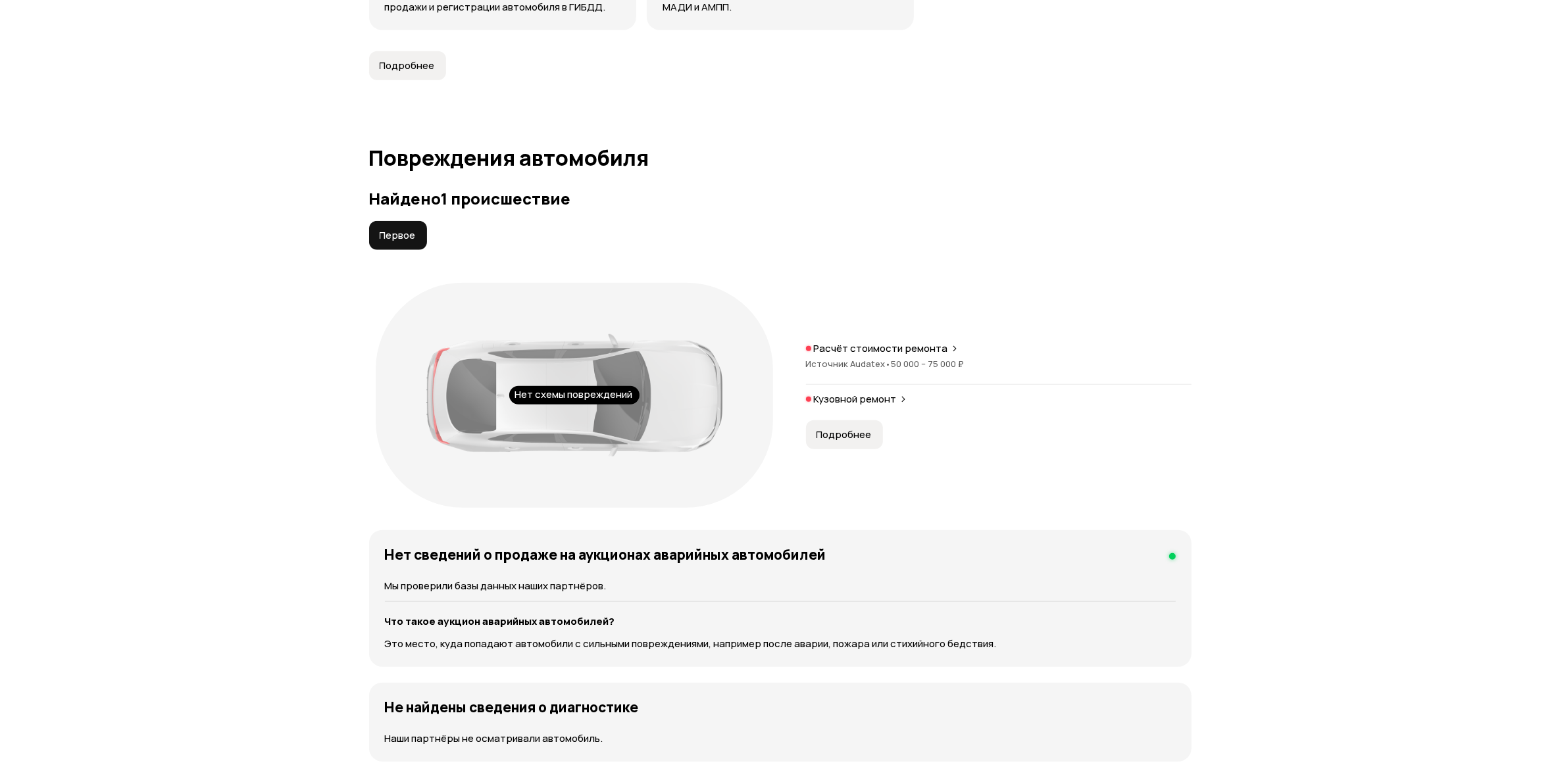
scroll to position [1362, 0]
